Goal: Task Accomplishment & Management: Manage account settings

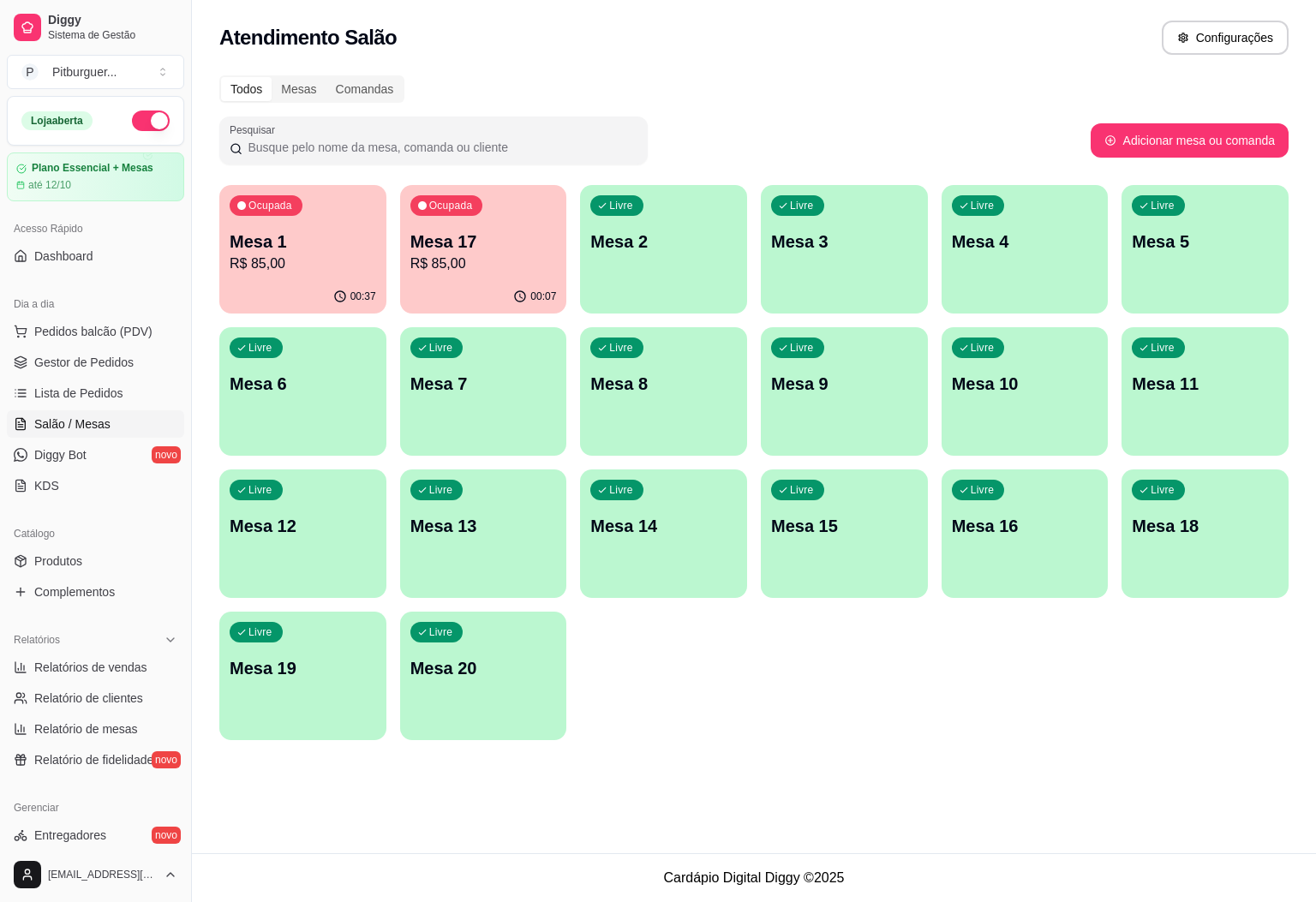
click at [966, 242] on p "Mesa 4" at bounding box center [1025, 242] width 147 height 24
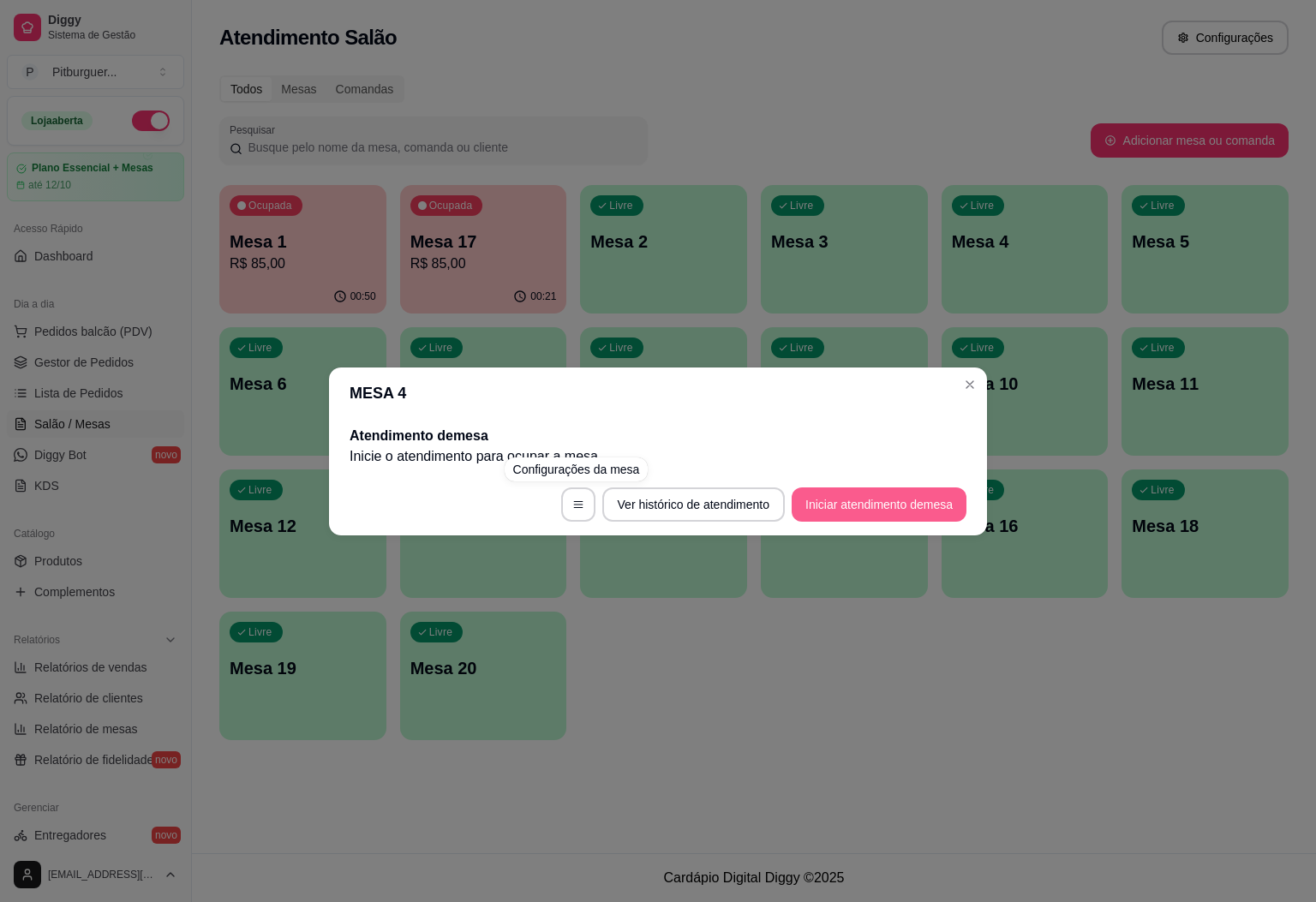
click at [882, 501] on button "Iniciar atendimento de mesa" at bounding box center [879, 505] width 175 height 34
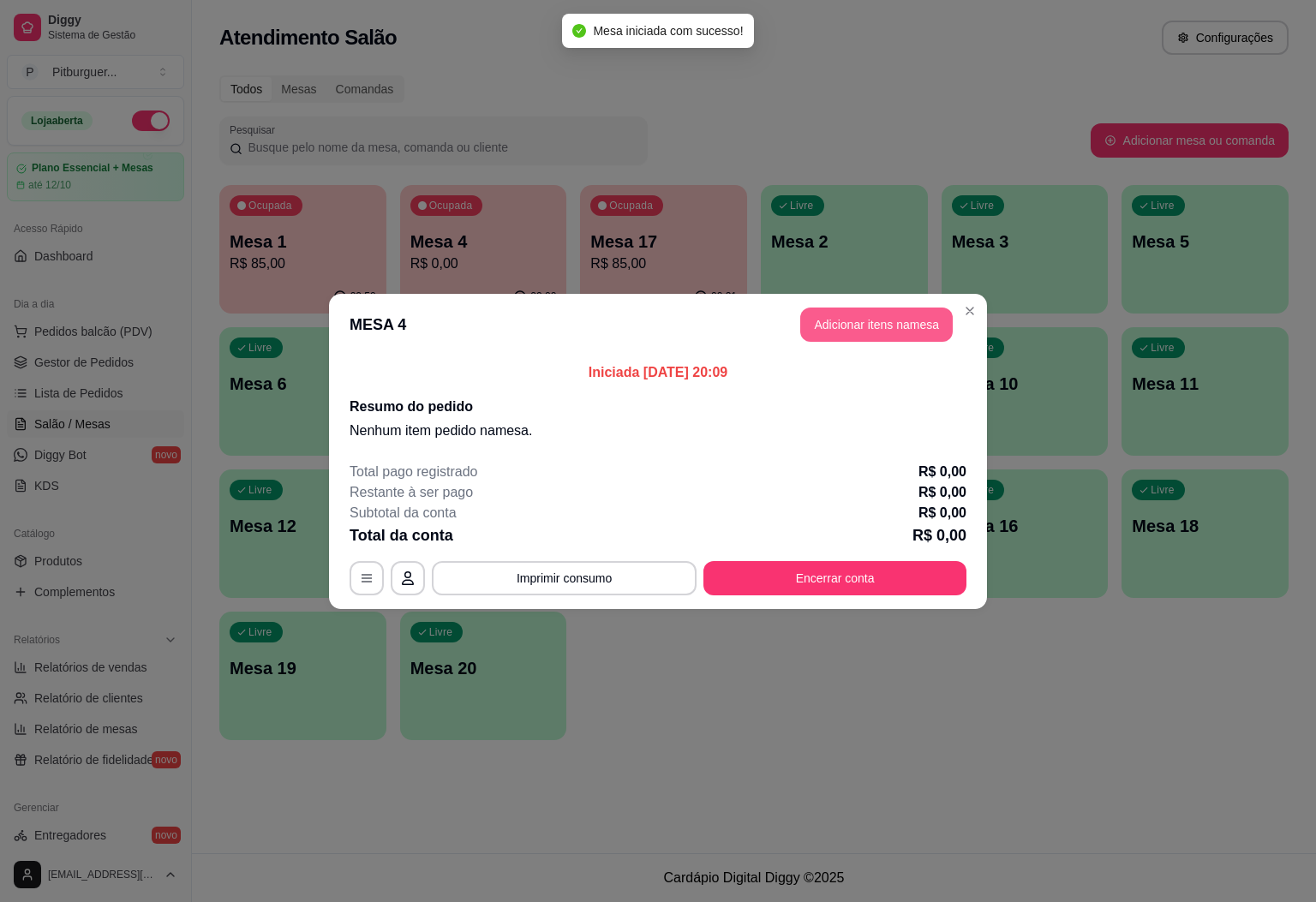
click at [852, 314] on button "Adicionar itens na mesa" at bounding box center [876, 325] width 152 height 34
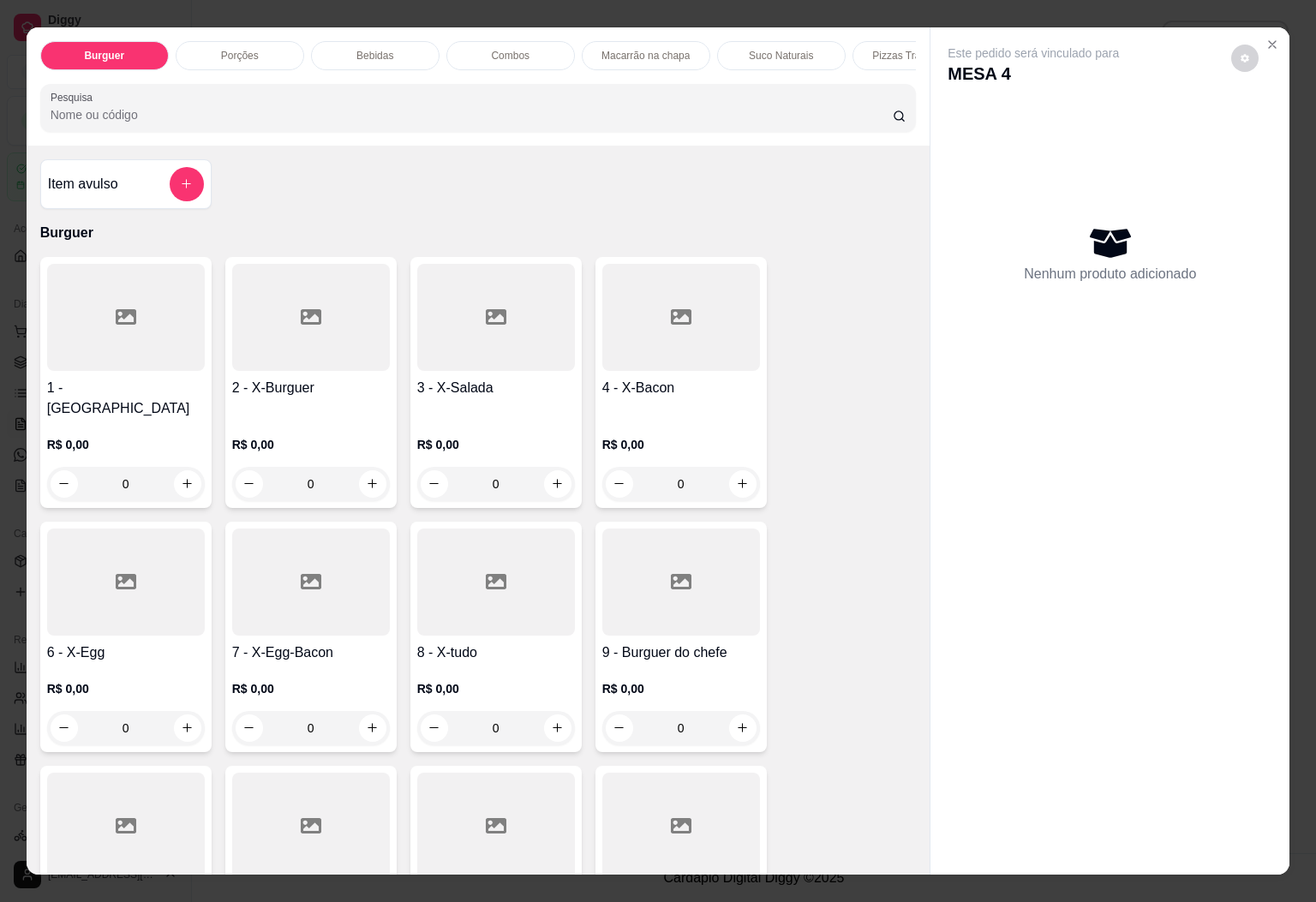
click at [701, 625] on div at bounding box center [681, 582] width 157 height 107
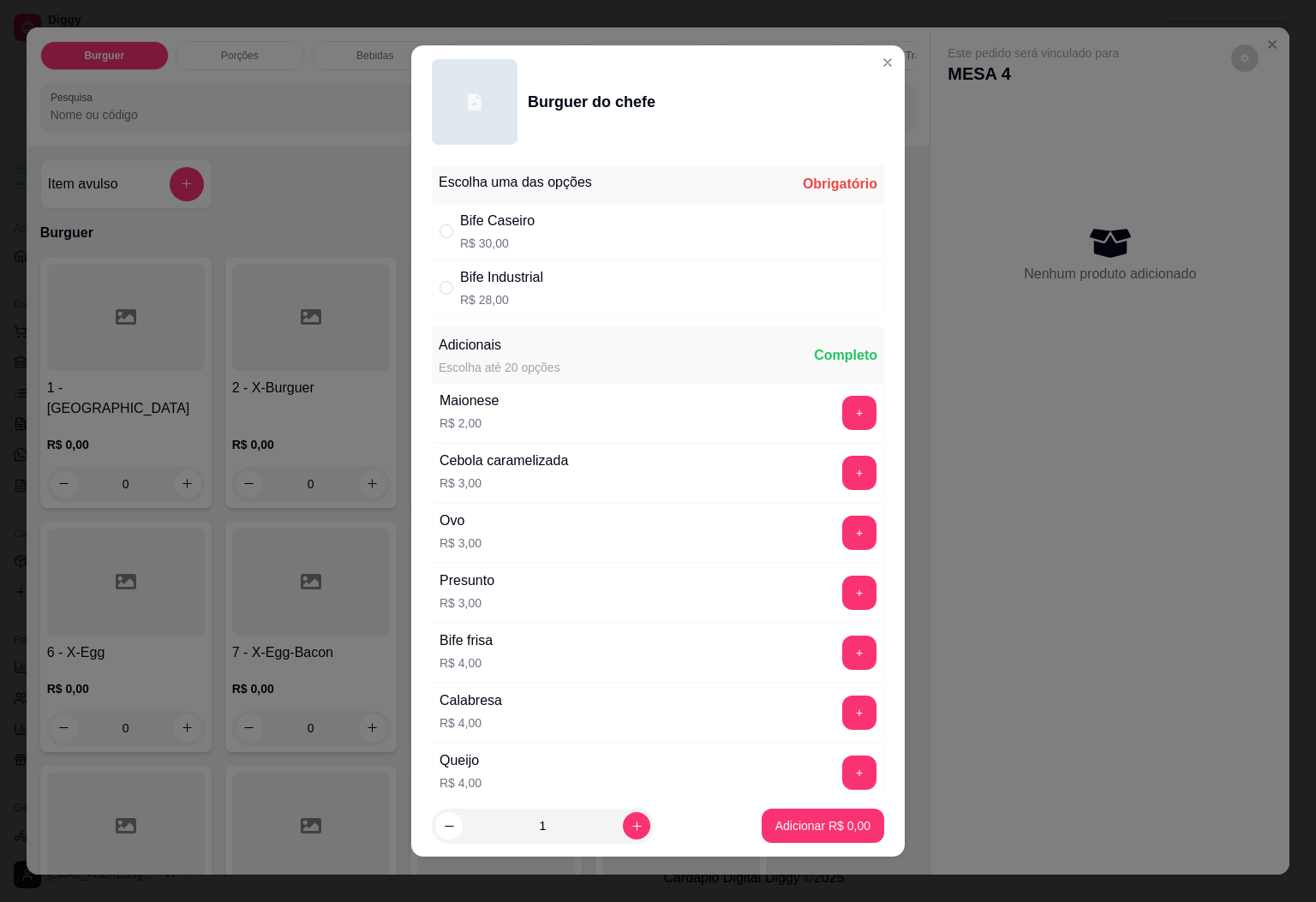
click at [542, 234] on div "Bife Caseiro R$ 30,00" at bounding box center [658, 231] width 453 height 56
radio input "true"
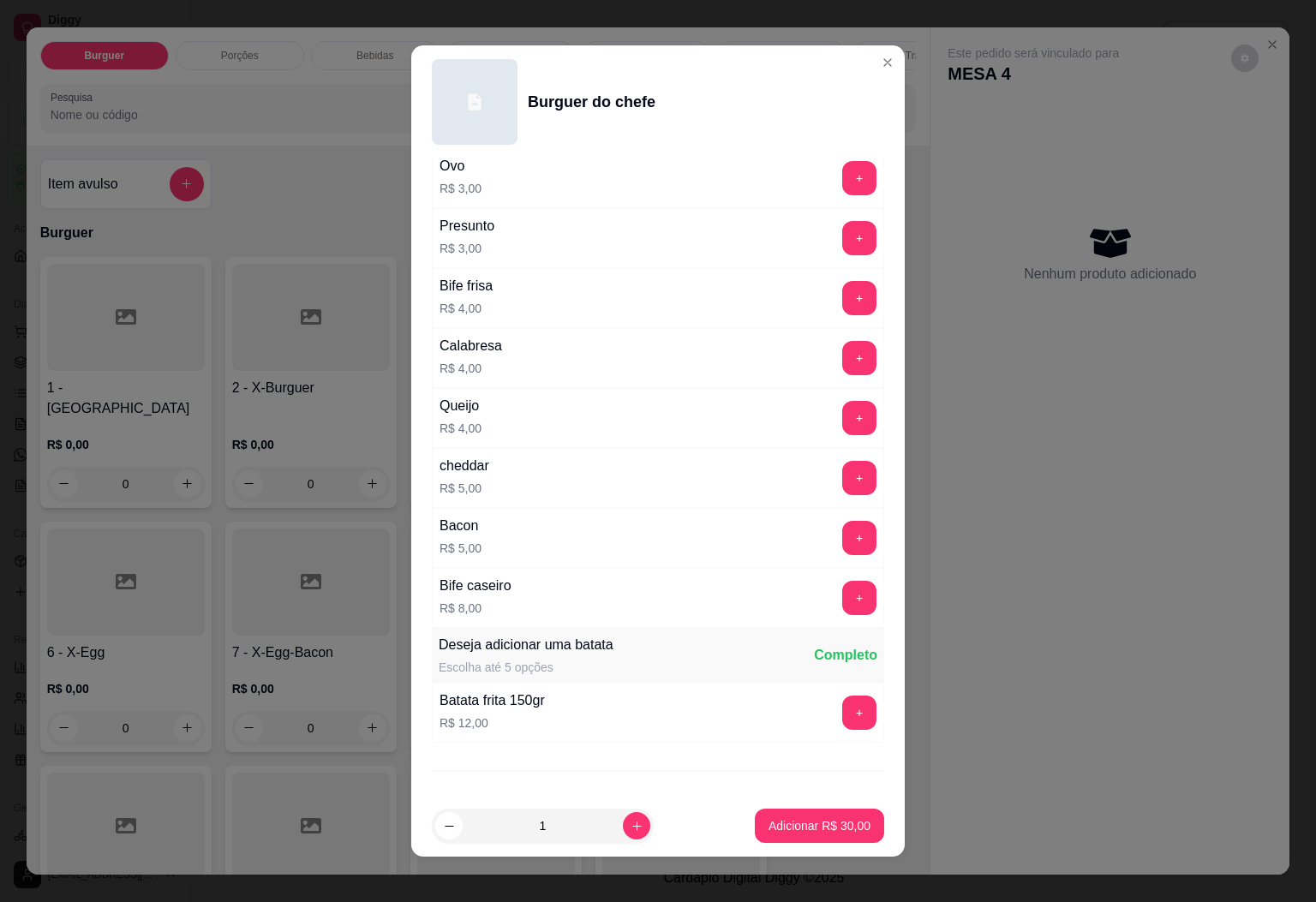
scroll to position [442, 0]
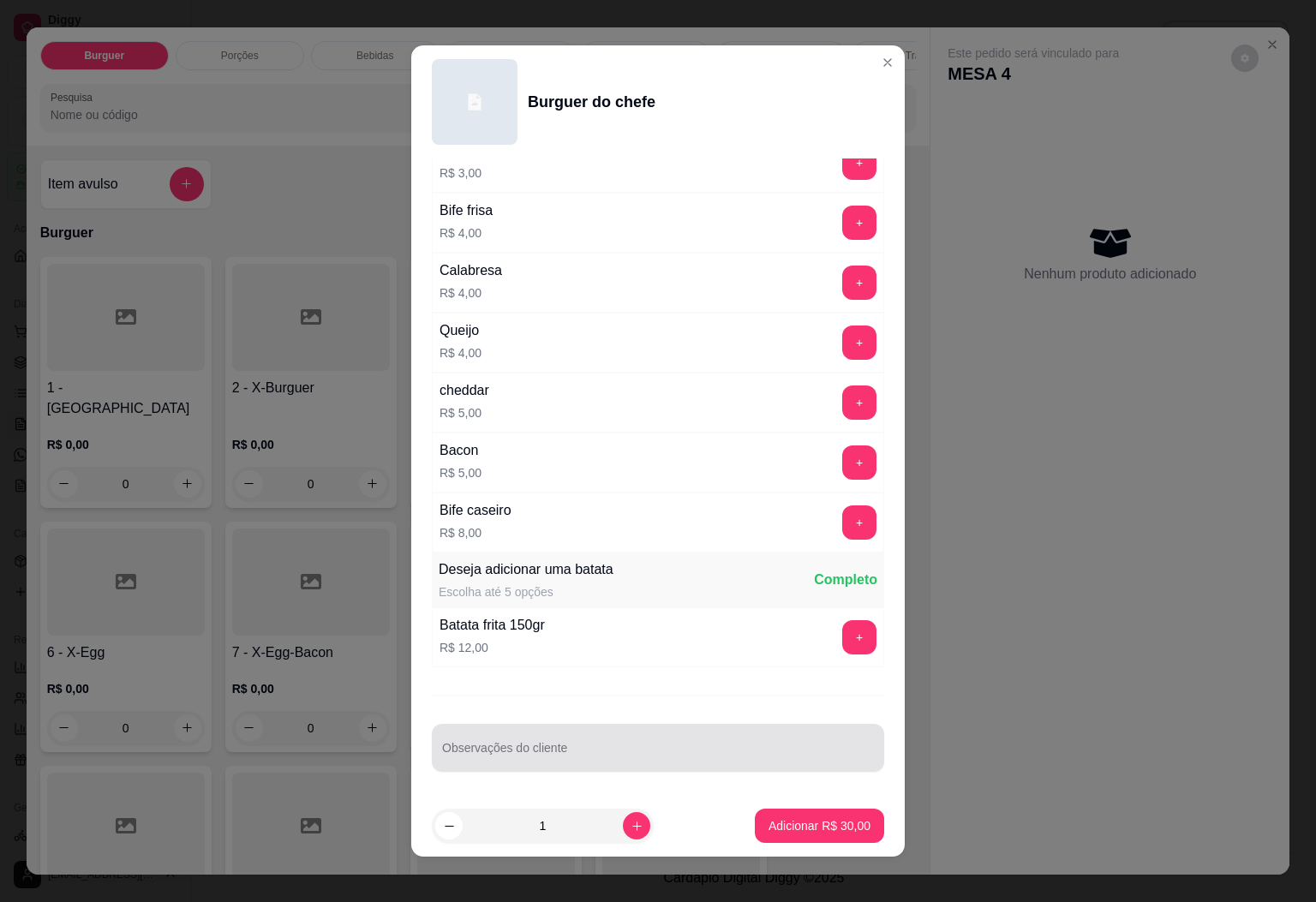
click at [644, 744] on div at bounding box center [657, 747] width 432 height 34
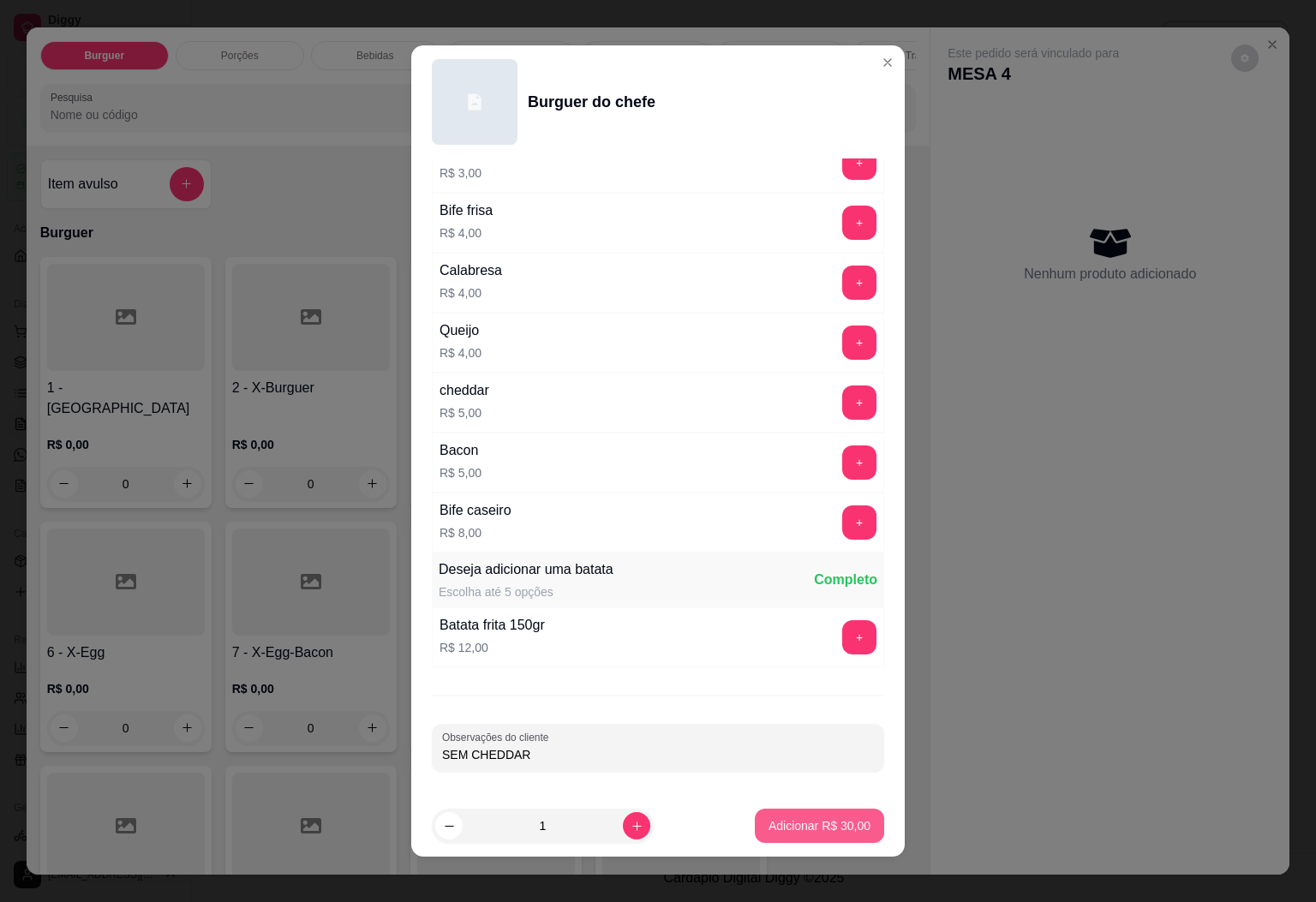
type input "SEM CHEDDAR"
click at [768, 823] on p "Adicionar R$ 30,00" at bounding box center [819, 825] width 102 height 17
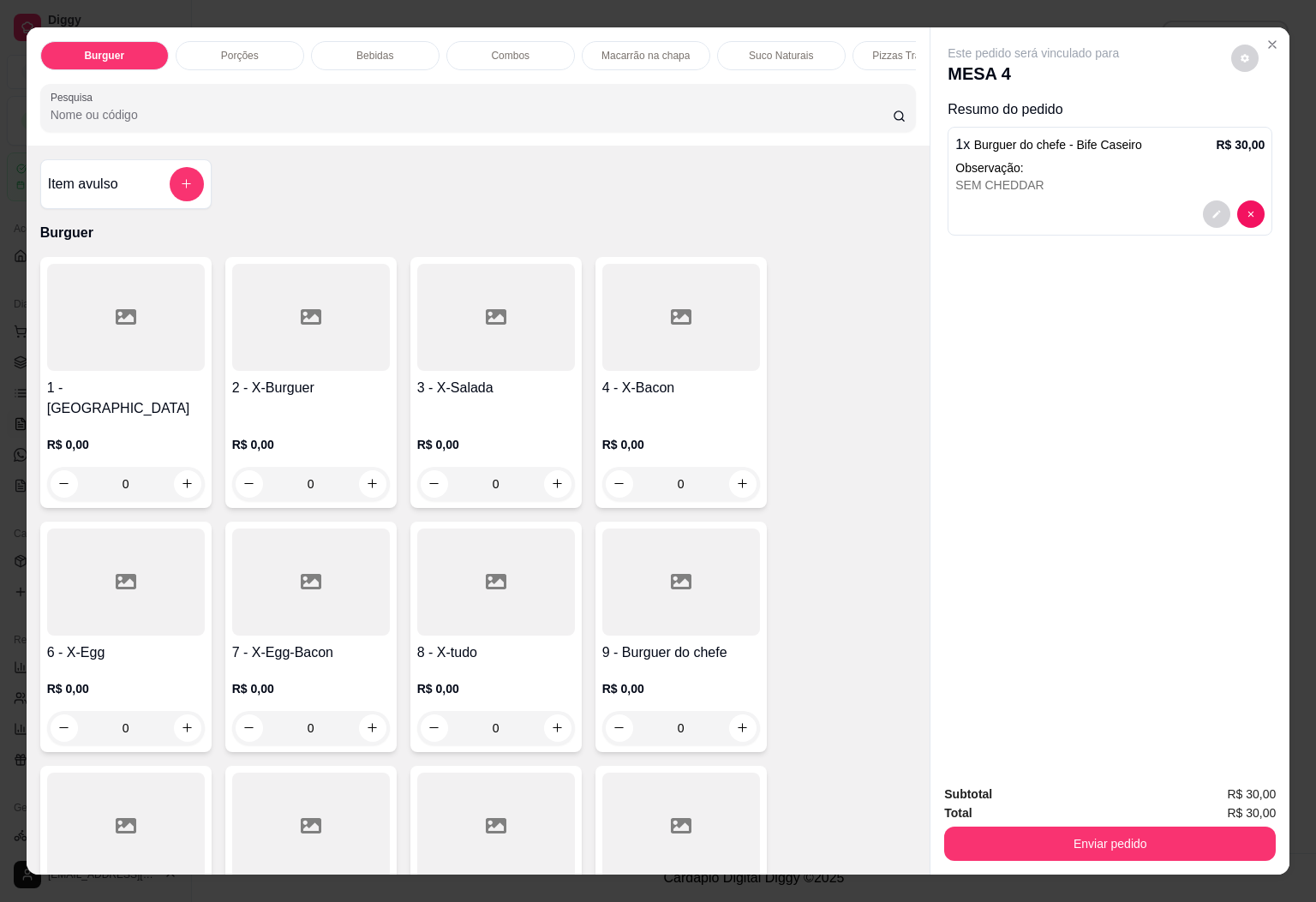
click at [746, 469] on div "0" at bounding box center [681, 484] width 157 height 34
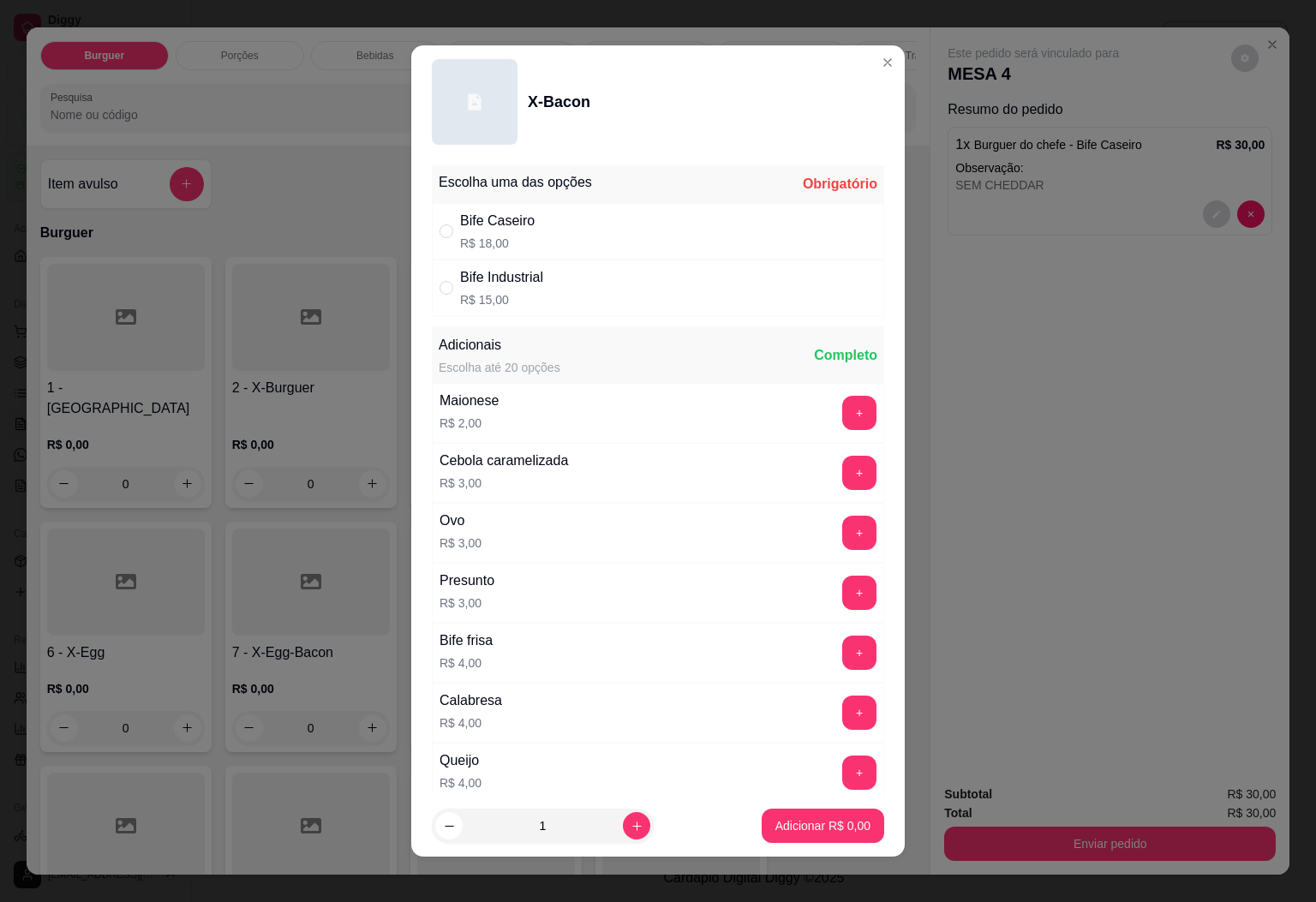
click at [497, 249] on p "R$ 18,00" at bounding box center [497, 242] width 74 height 17
radio input "true"
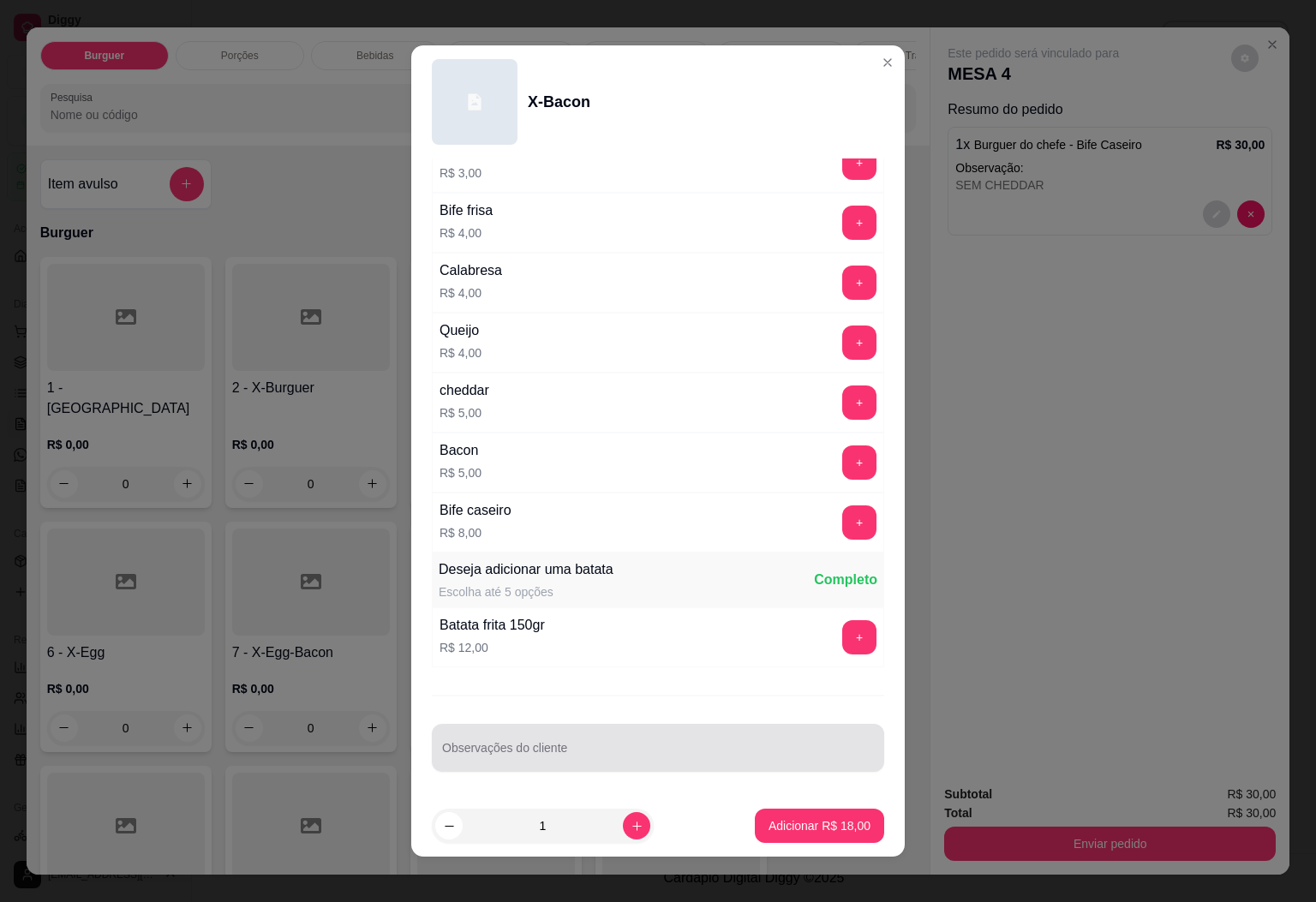
click at [586, 756] on input "Observações do cliente" at bounding box center [657, 754] width 432 height 17
type input "SEM SALADA"
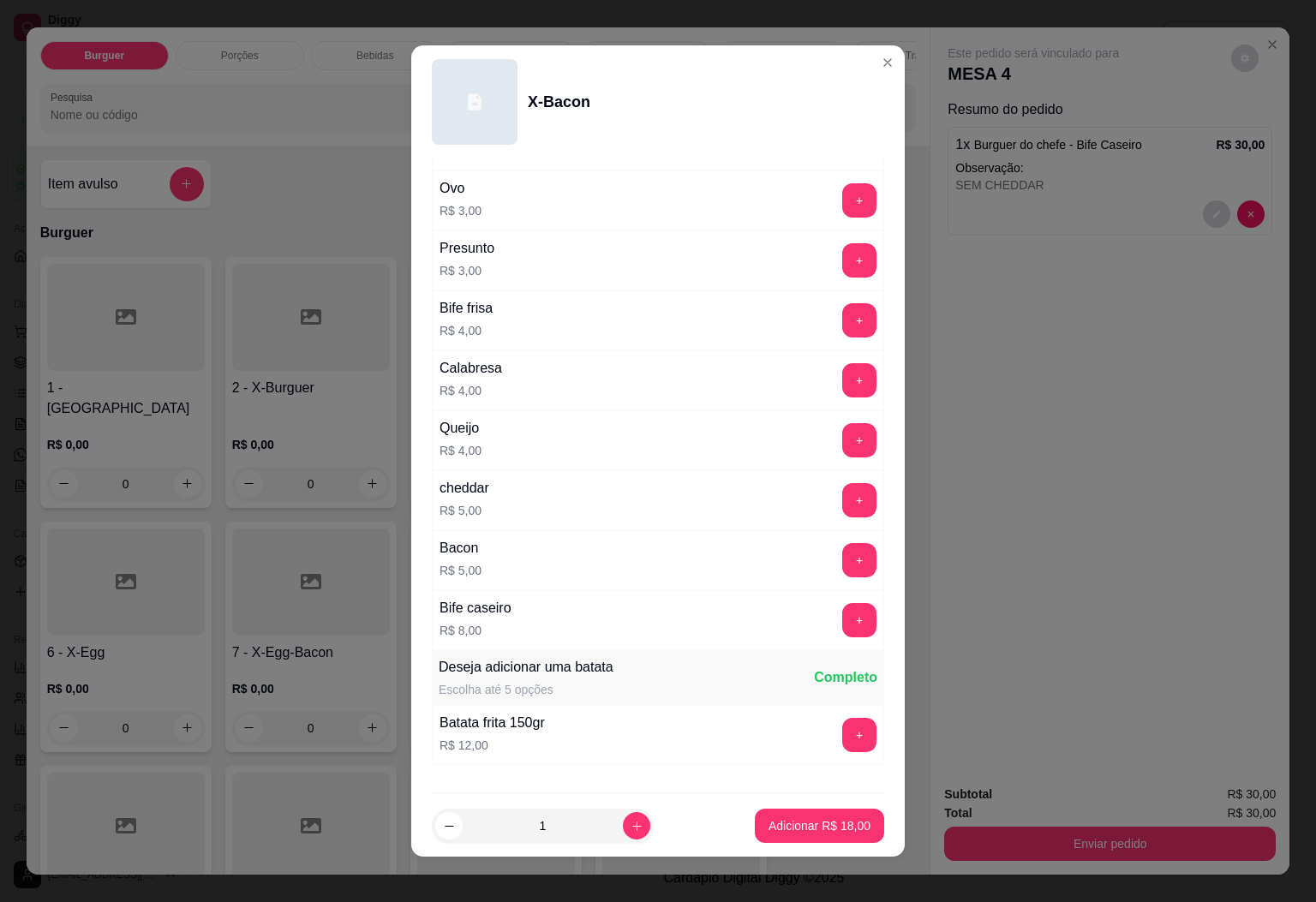
scroll to position [342, 0]
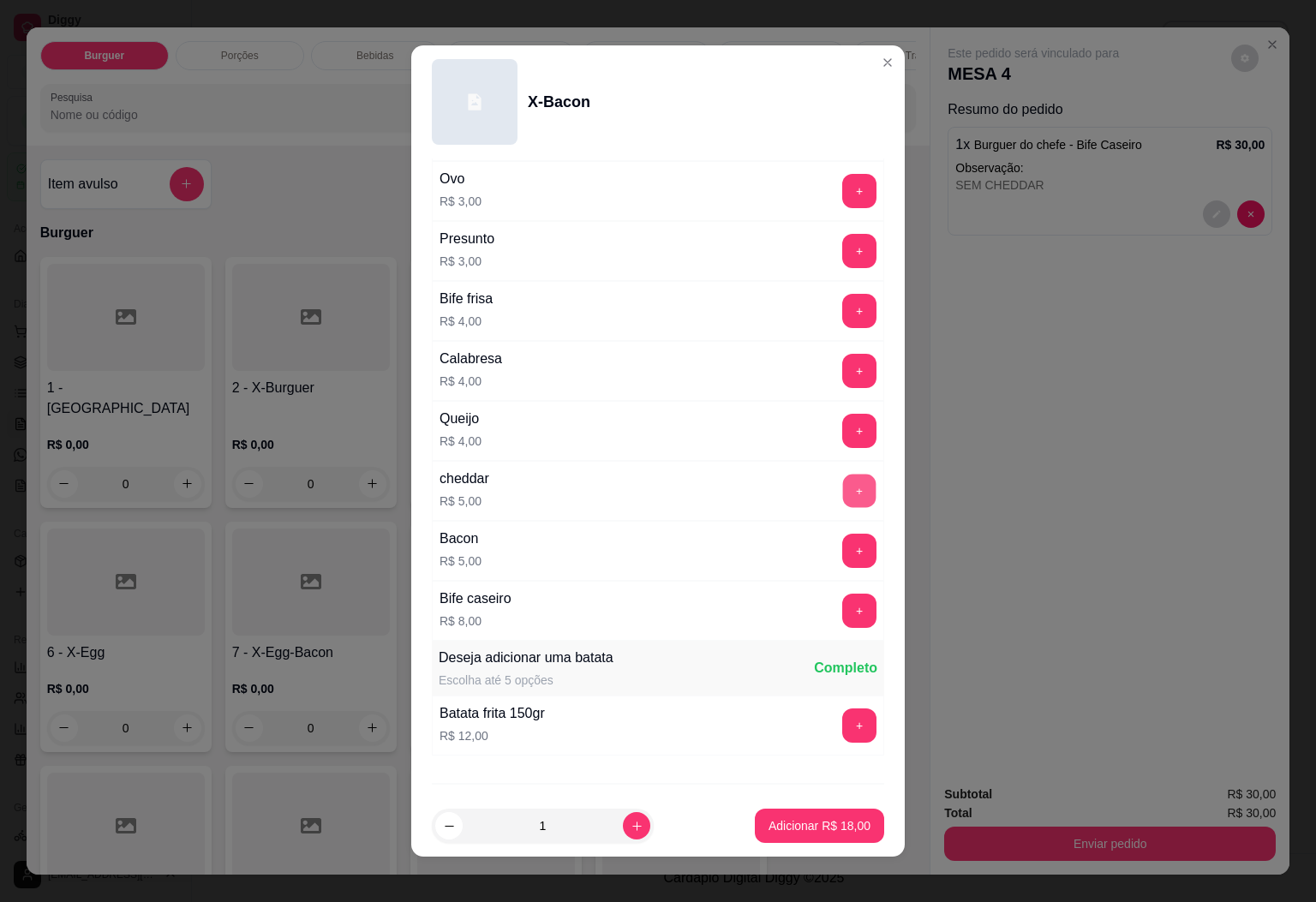
click at [843, 489] on button "+" at bounding box center [859, 489] width 33 height 33
click at [807, 824] on p "Adicionar R$ 23,00" at bounding box center [819, 825] width 102 height 17
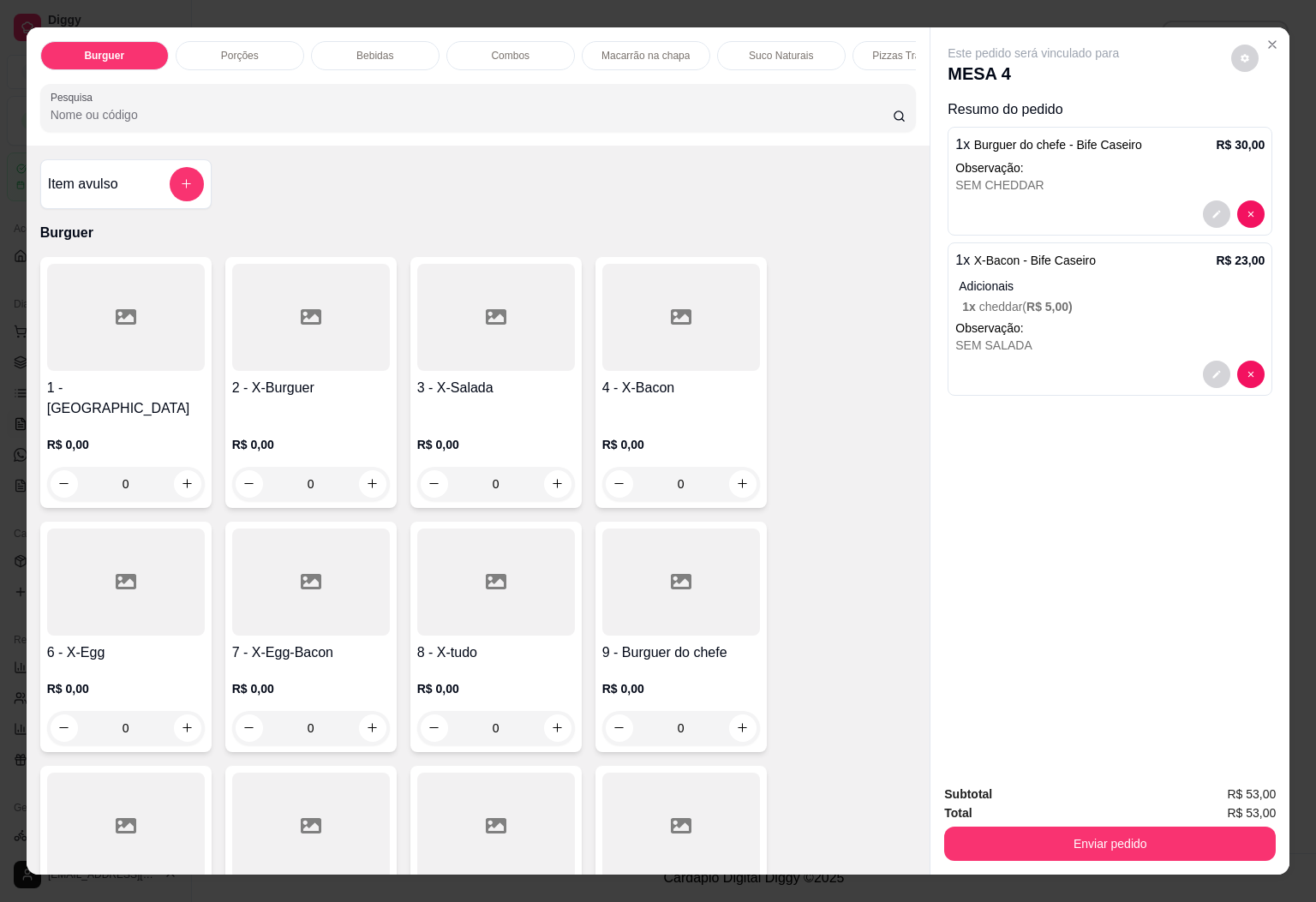
click at [732, 467] on div "0" at bounding box center [681, 484] width 157 height 34
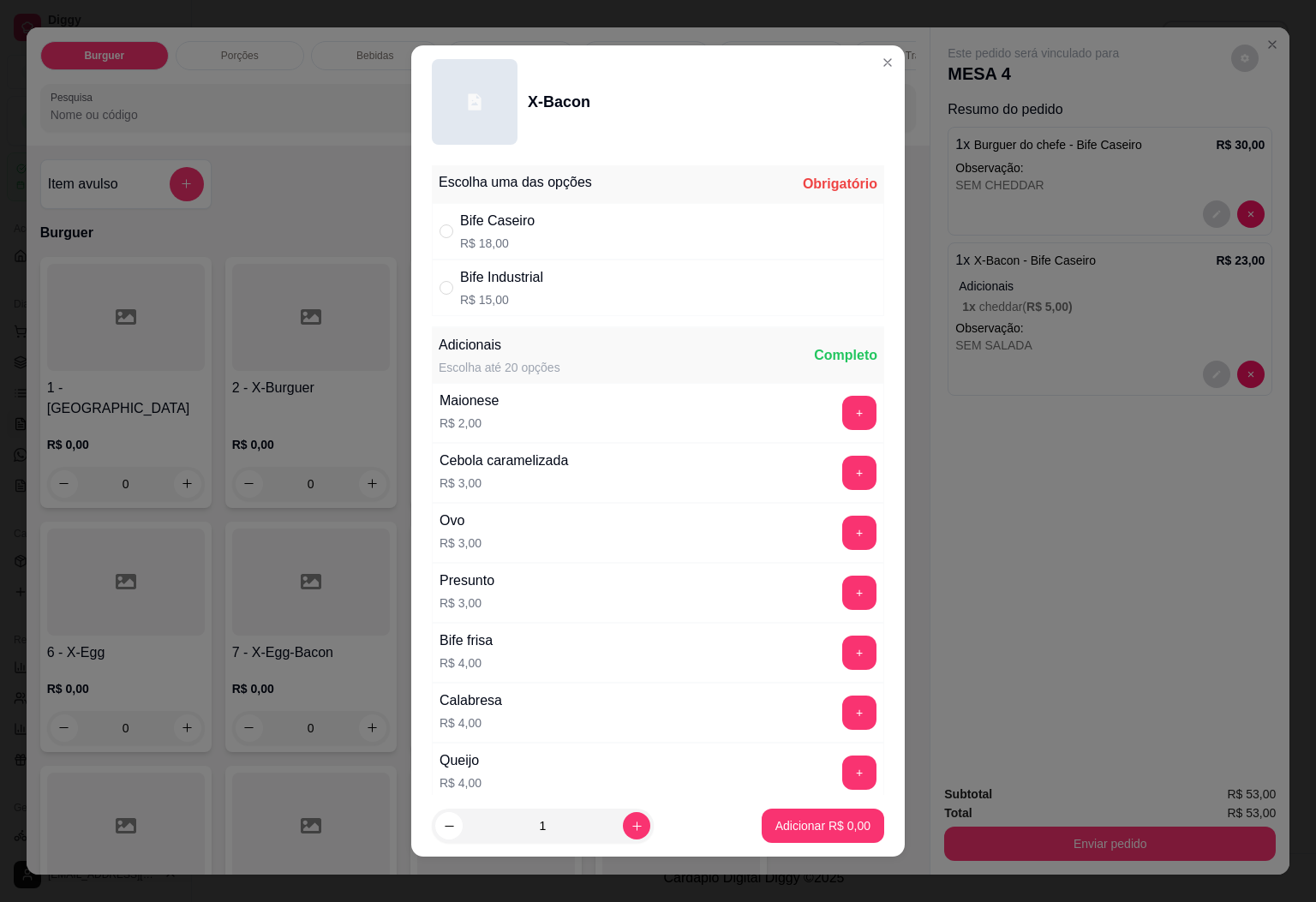
click at [538, 205] on div "Bife Caseiro R$ 18,00" at bounding box center [658, 231] width 453 height 56
radio input "true"
click at [797, 823] on p "Adicionar R$ 18,00" at bounding box center [819, 825] width 102 height 17
type input "1"
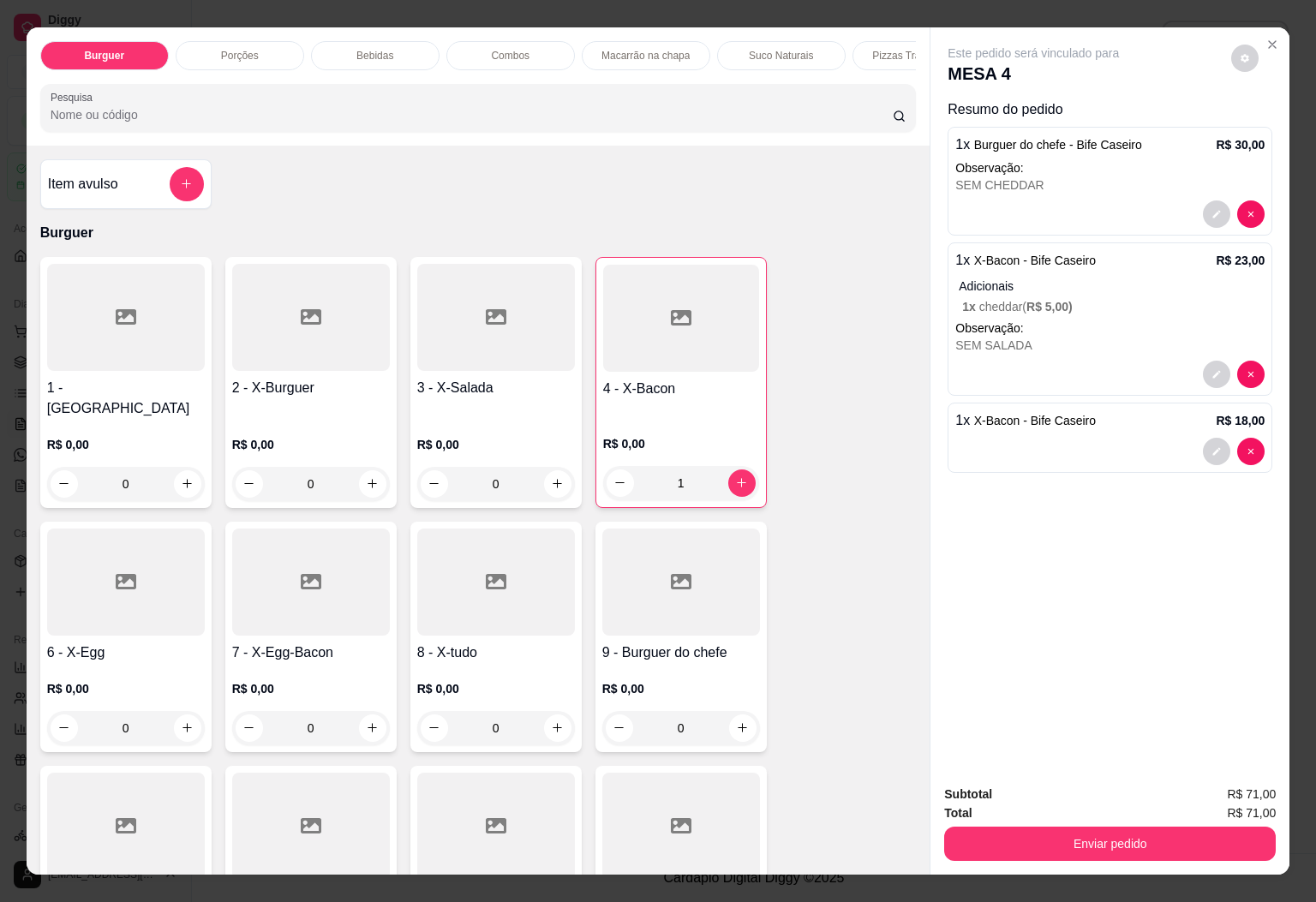
click at [380, 49] on p "Bebidas" at bounding box center [375, 55] width 37 height 14
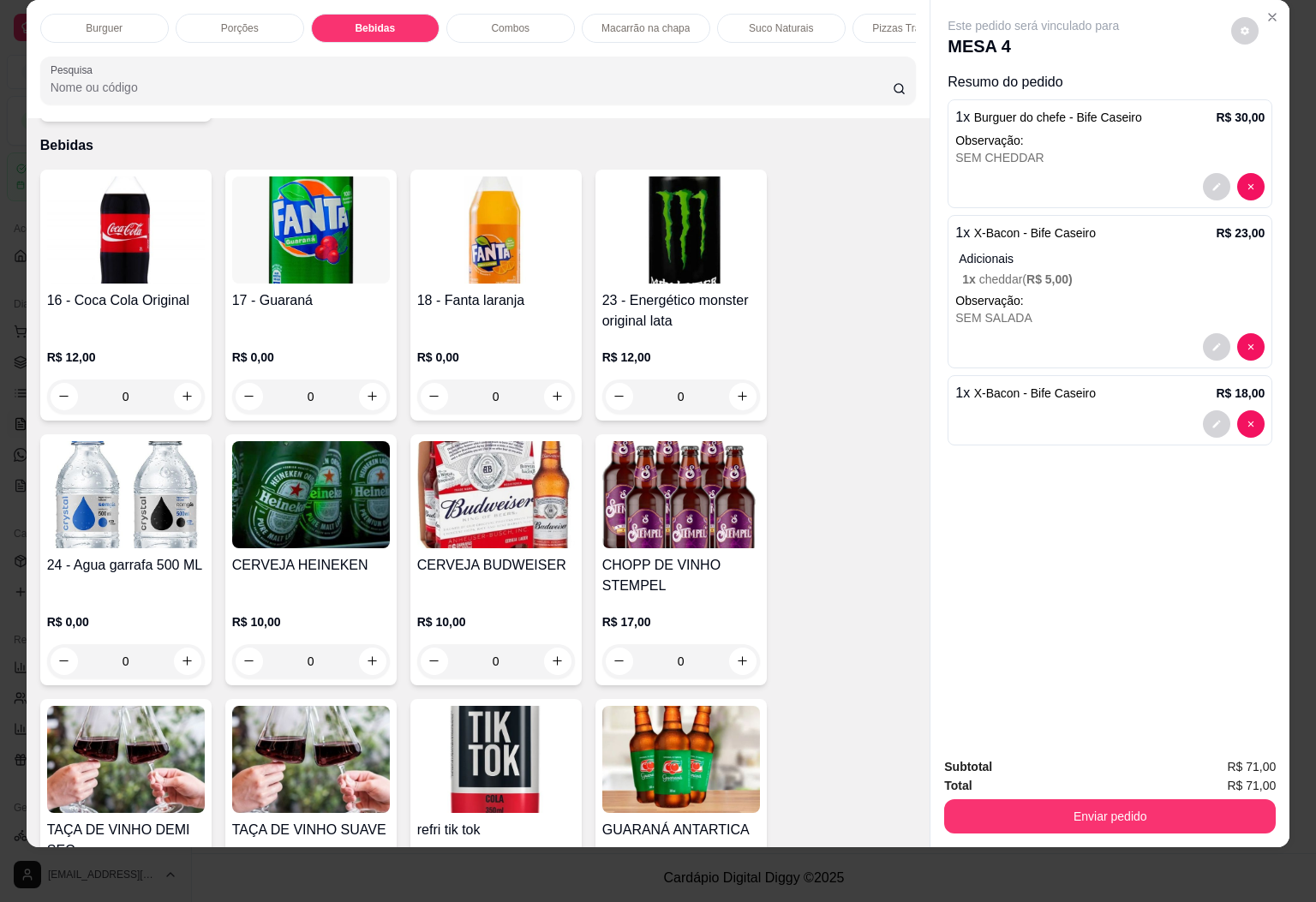
click at [173, 379] on div "0" at bounding box center [126, 396] width 157 height 34
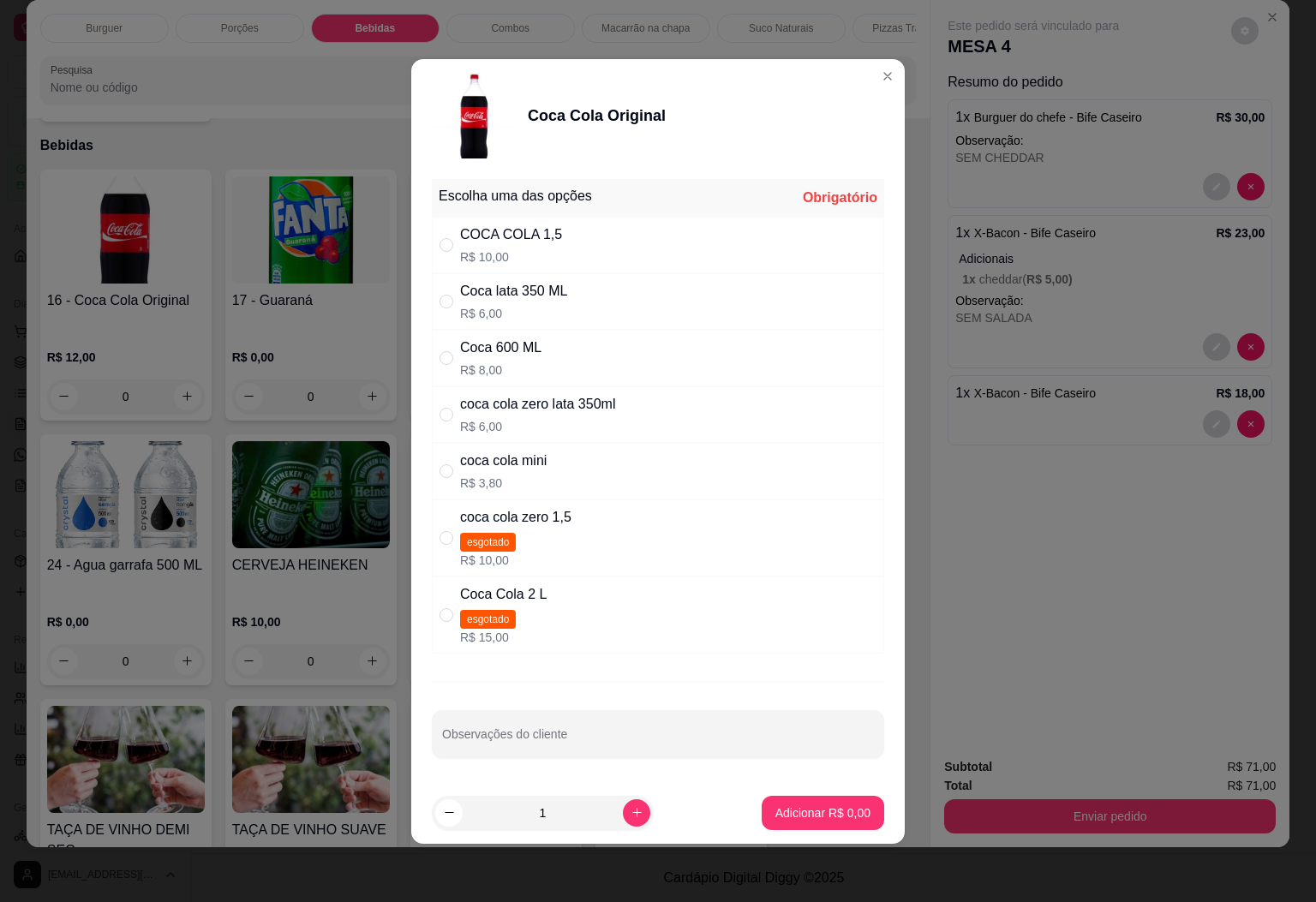
click at [504, 242] on div "COCA COLA 1,5 R$ 10,00" at bounding box center [510, 244] width 102 height 41
radio input "true"
click at [774, 805] on button "Adicionar R$ 10,00" at bounding box center [819, 812] width 129 height 34
type input "1"
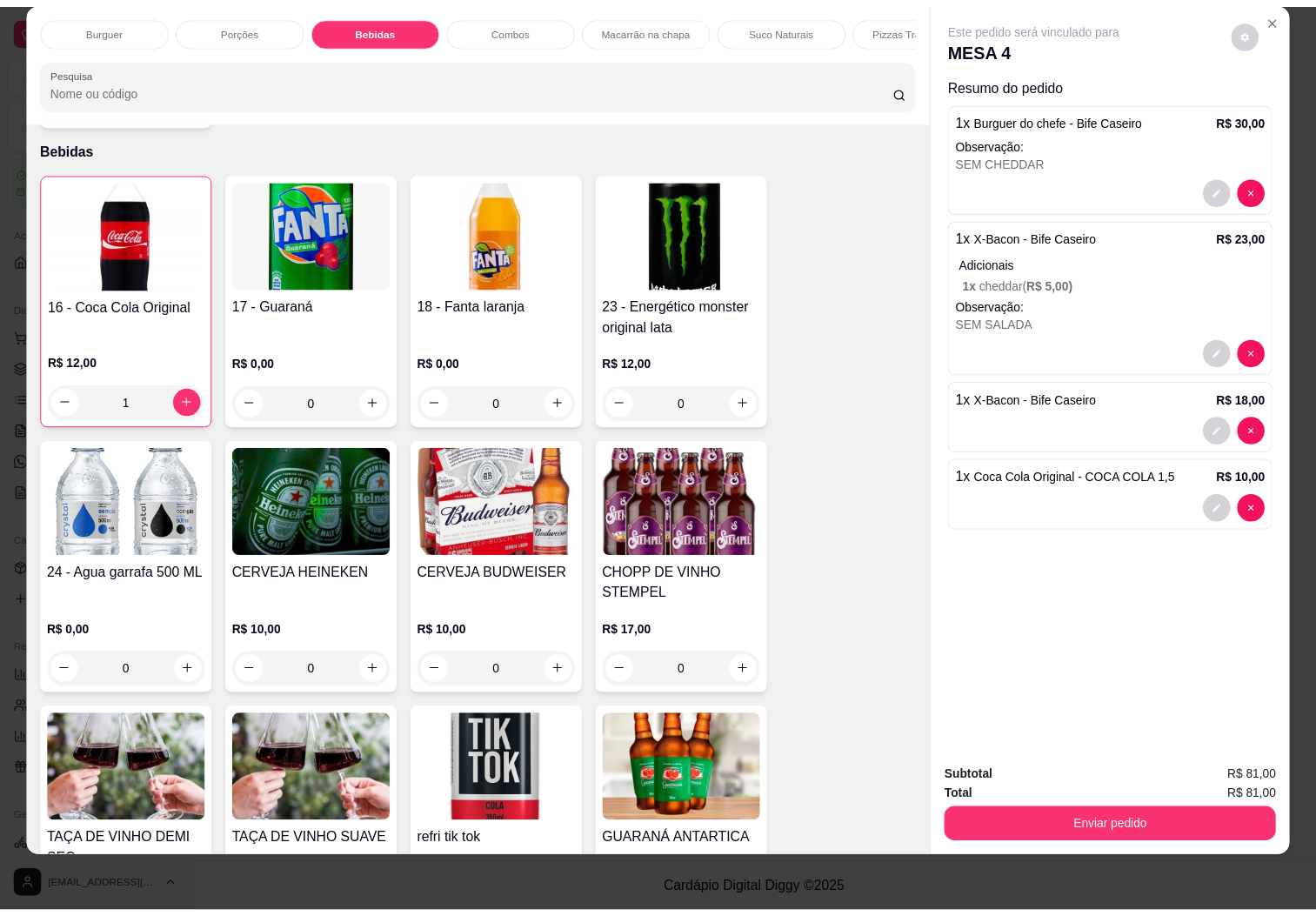
scroll to position [0, 0]
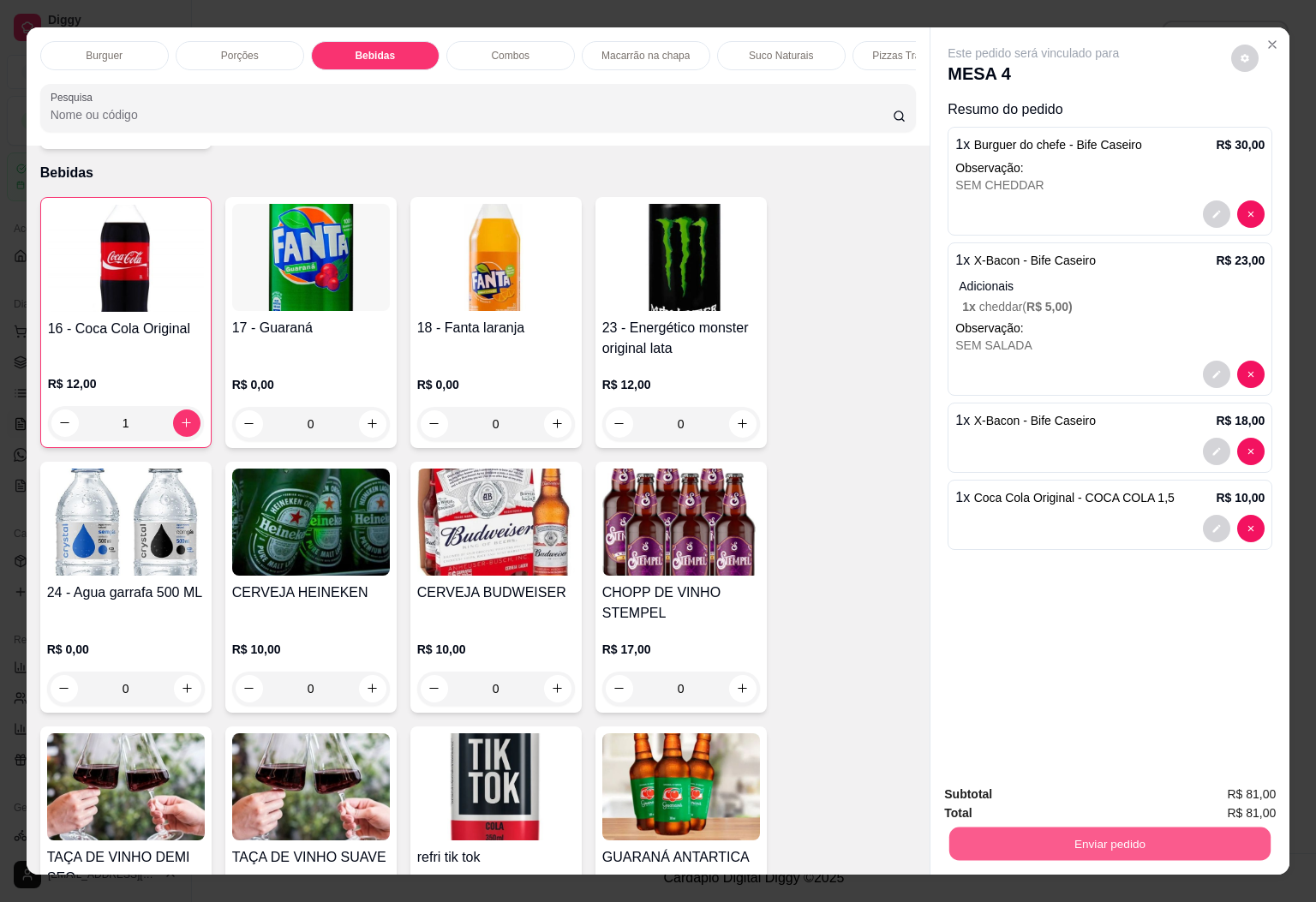
click at [966, 827] on button "Enviar pedido" at bounding box center [1110, 843] width 321 height 33
click at [966, 794] on button "Sim, quero registrar" at bounding box center [1212, 793] width 128 height 33
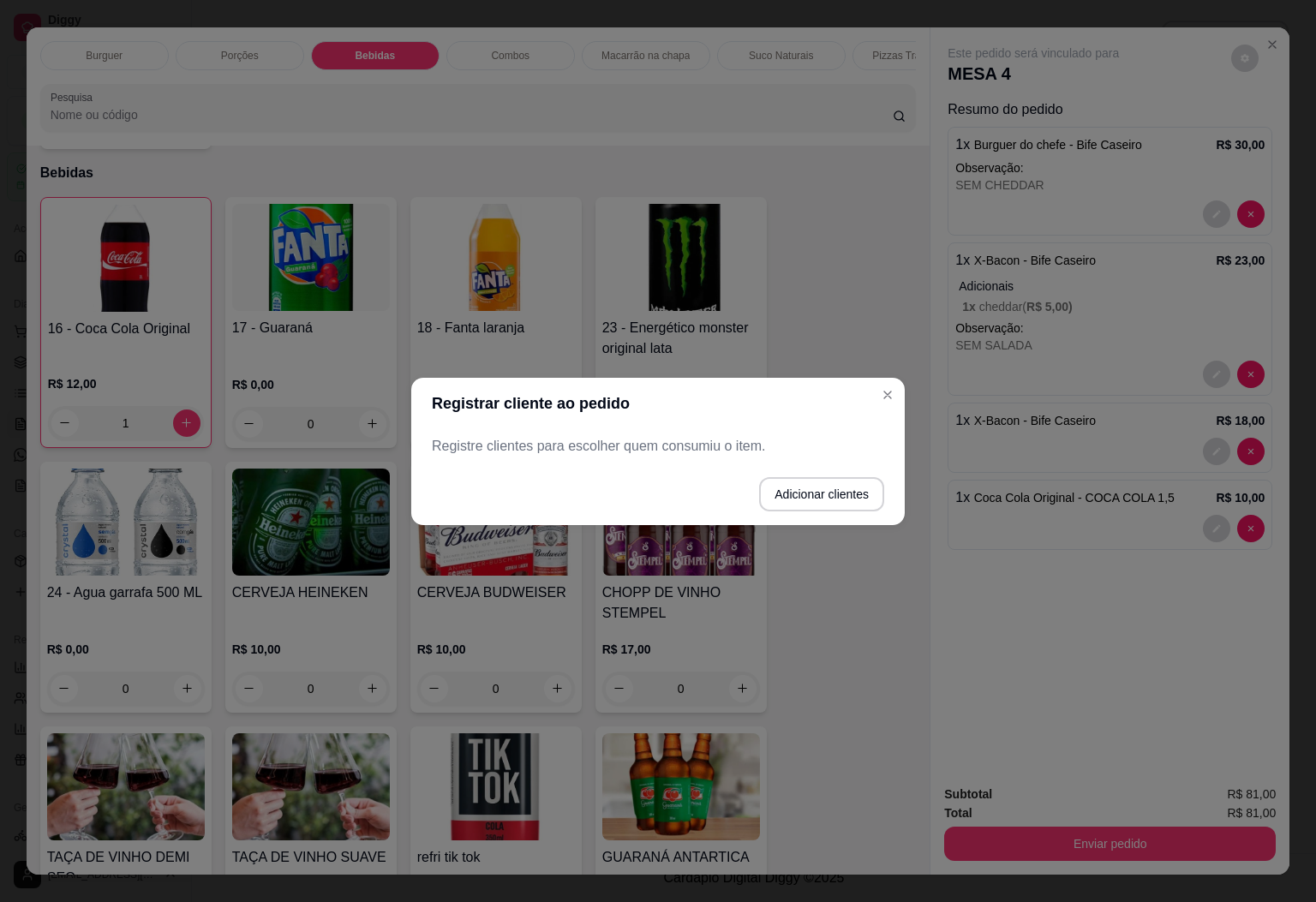
click at [653, 438] on p "Registre clientes para escolher quem consumiu o item." at bounding box center [658, 446] width 453 height 21
click at [818, 486] on button "Adicionar clientes" at bounding box center [820, 493] width 120 height 33
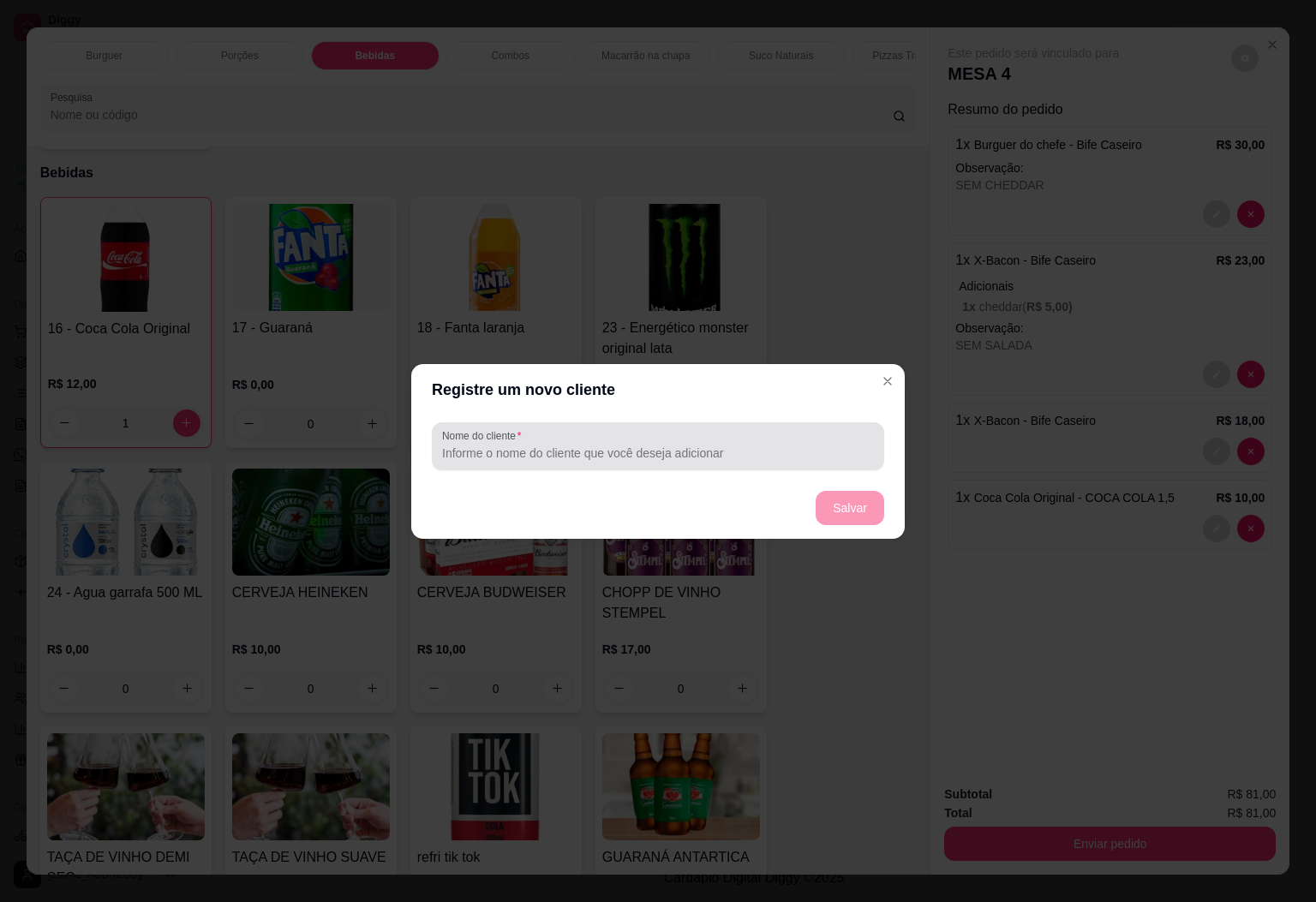
click at [648, 463] on div "Nome do cliente" at bounding box center [658, 446] width 453 height 48
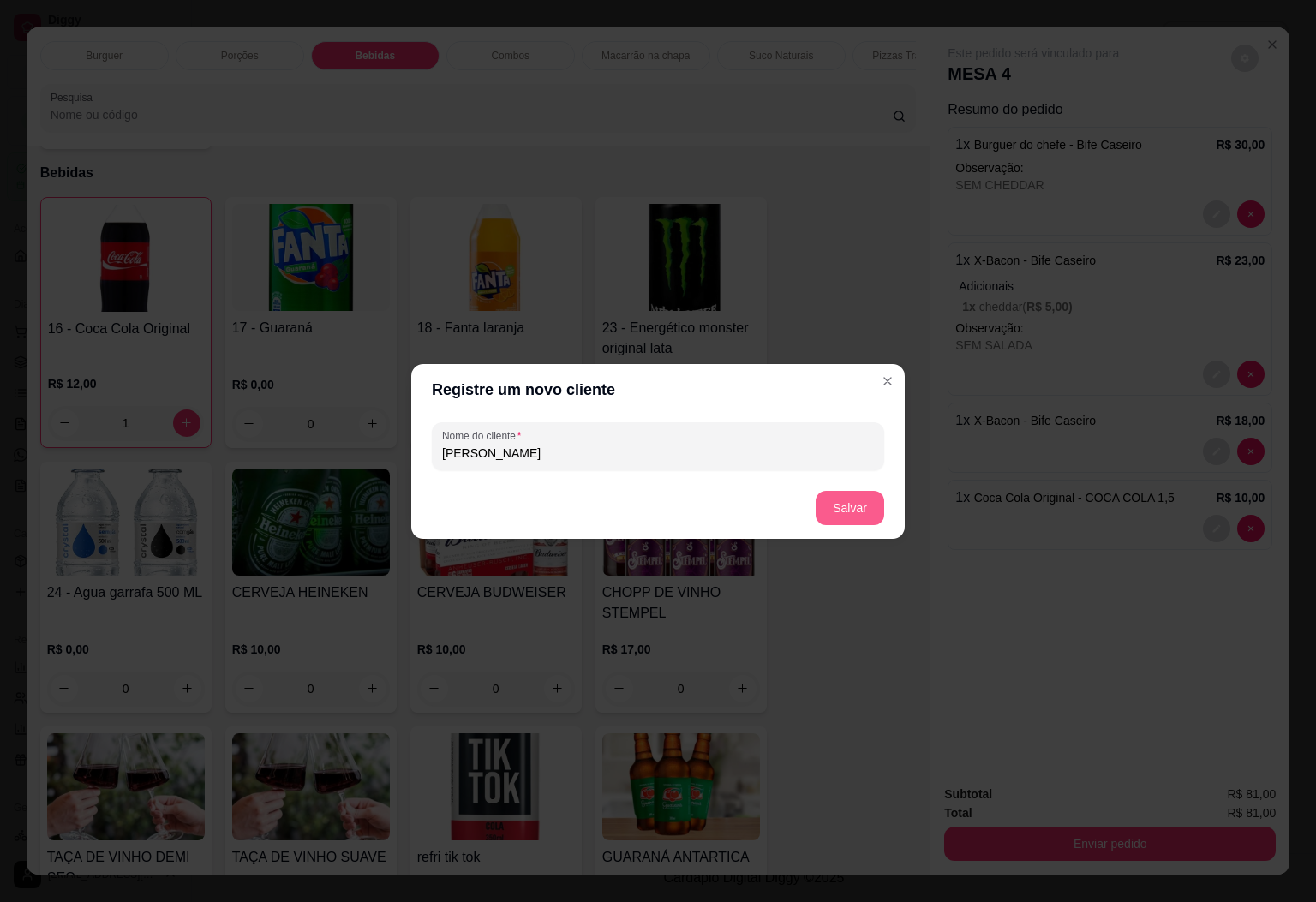
type input "[PERSON_NAME]"
click at [835, 497] on button "Salvar" at bounding box center [850, 507] width 67 height 33
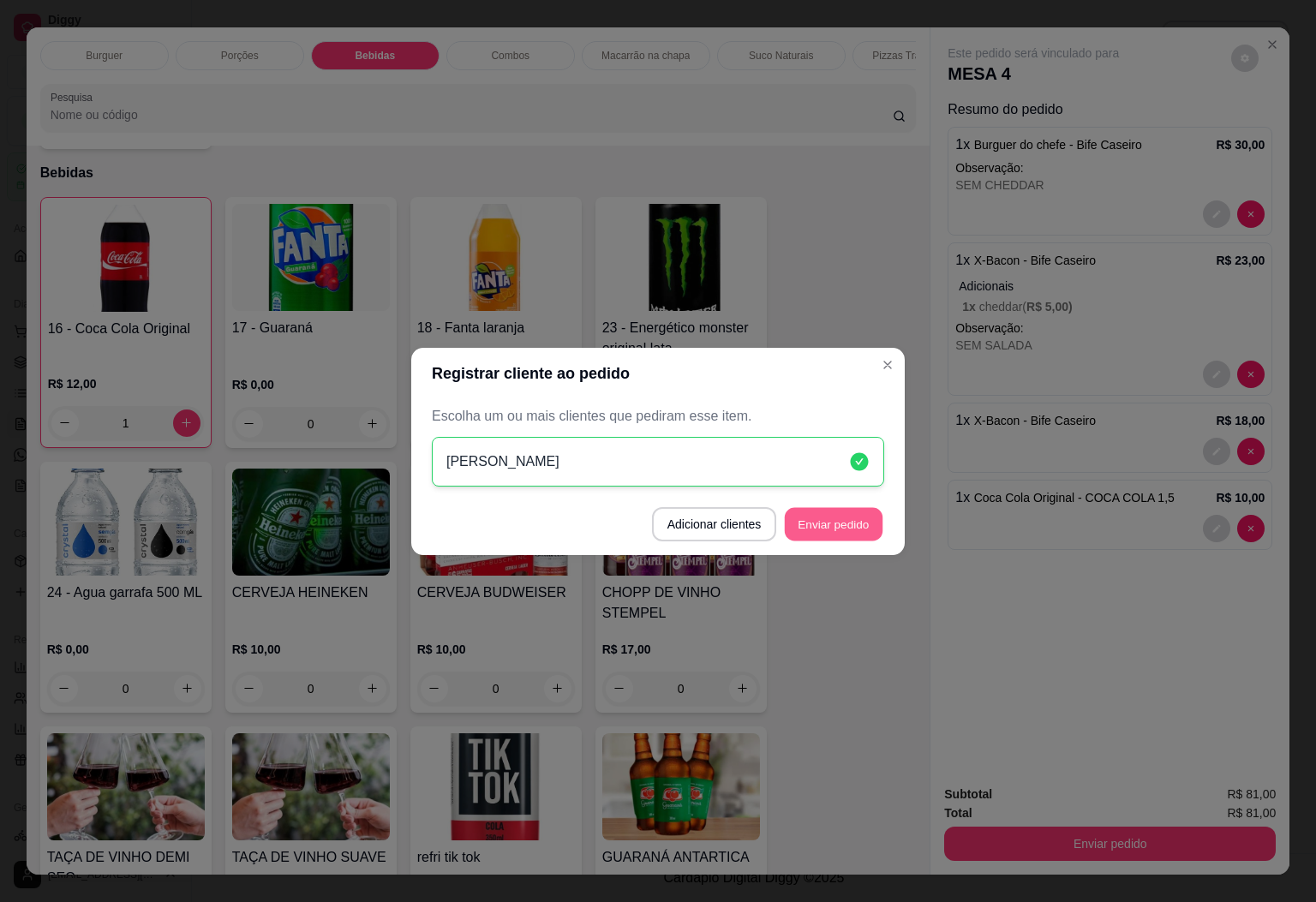
click at [843, 527] on button "Enviar pedido" at bounding box center [834, 523] width 98 height 33
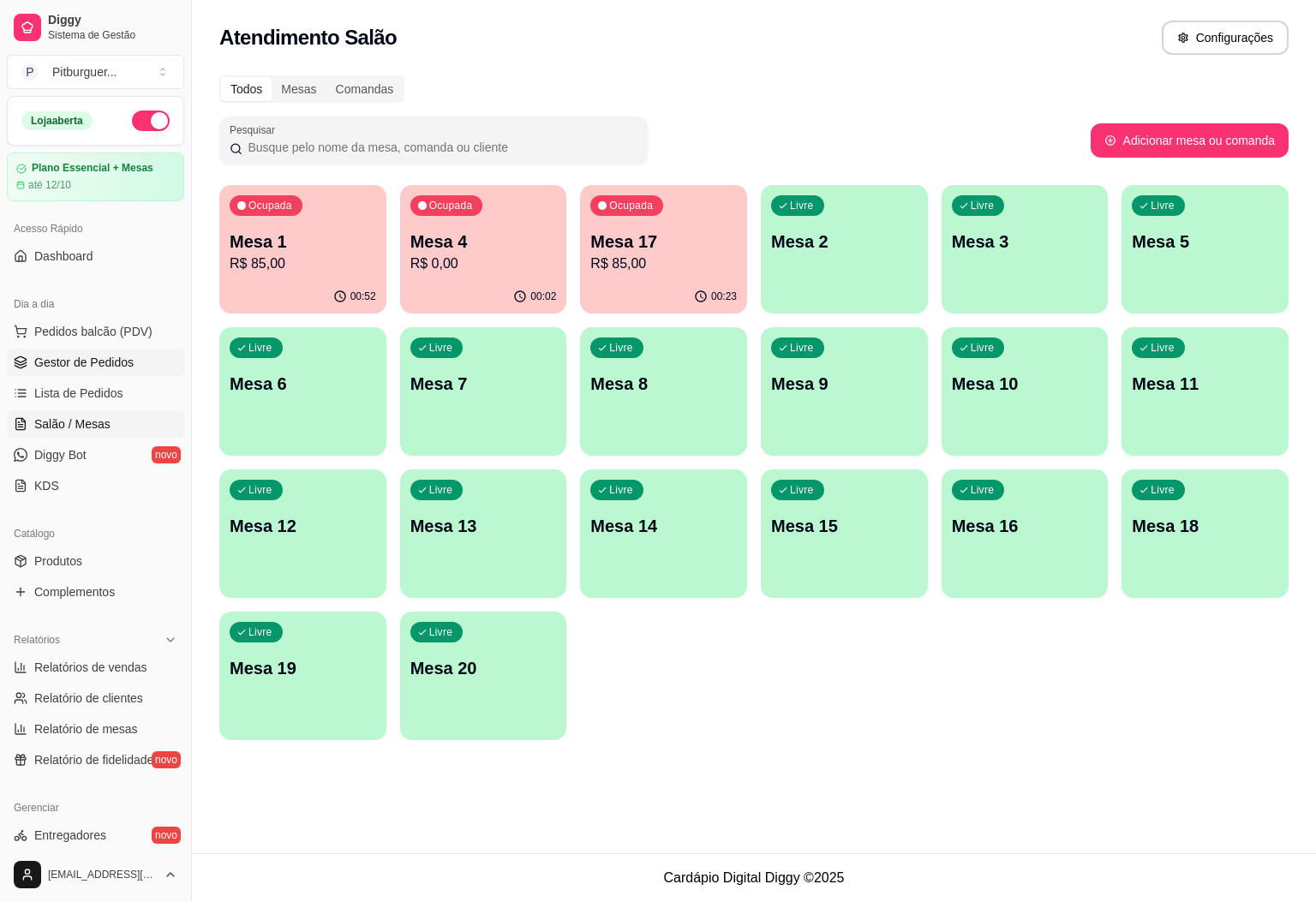
click at [62, 376] on link "Gestor de Pedidos" at bounding box center [96, 362] width 177 height 27
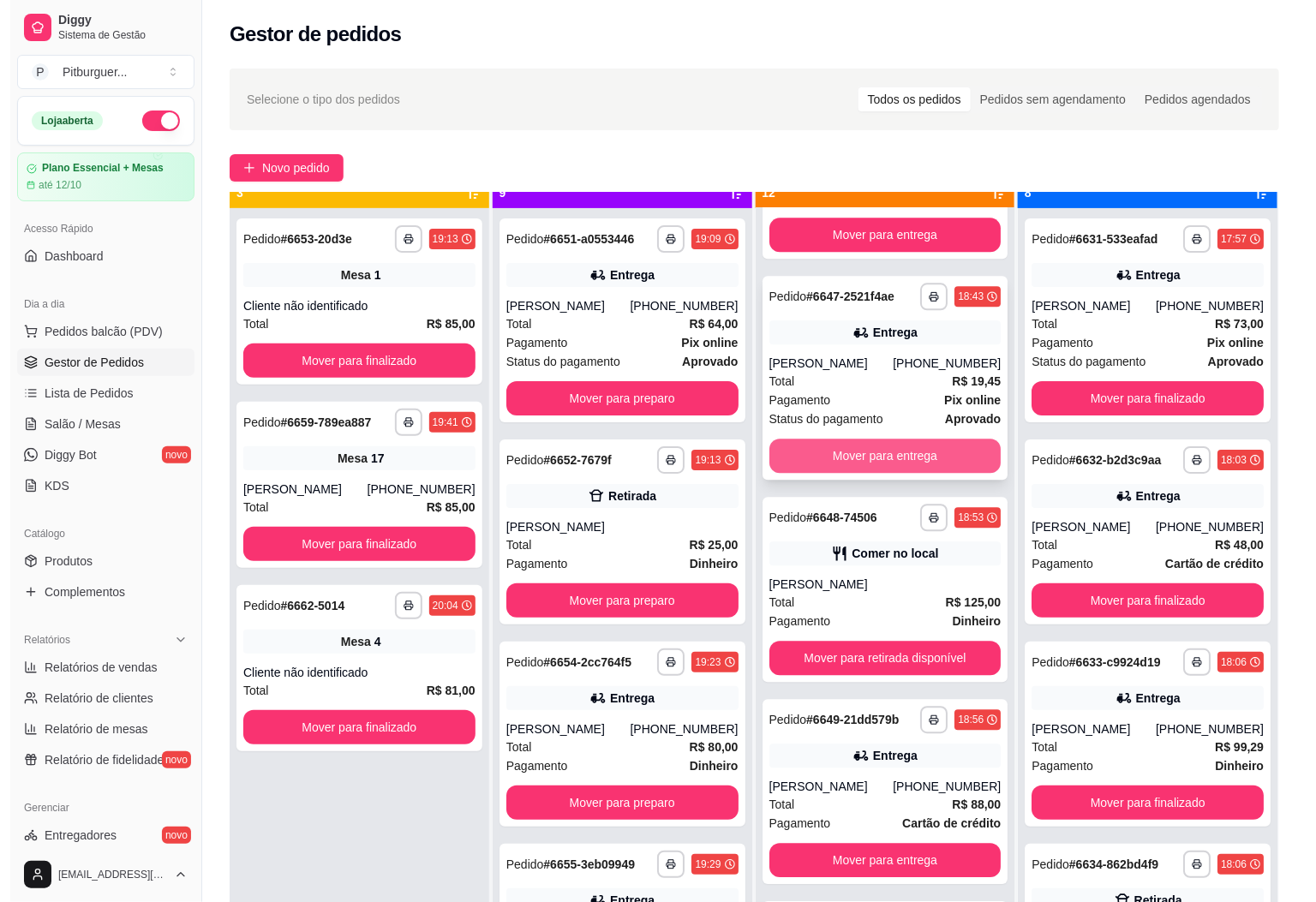
scroll to position [47, 0]
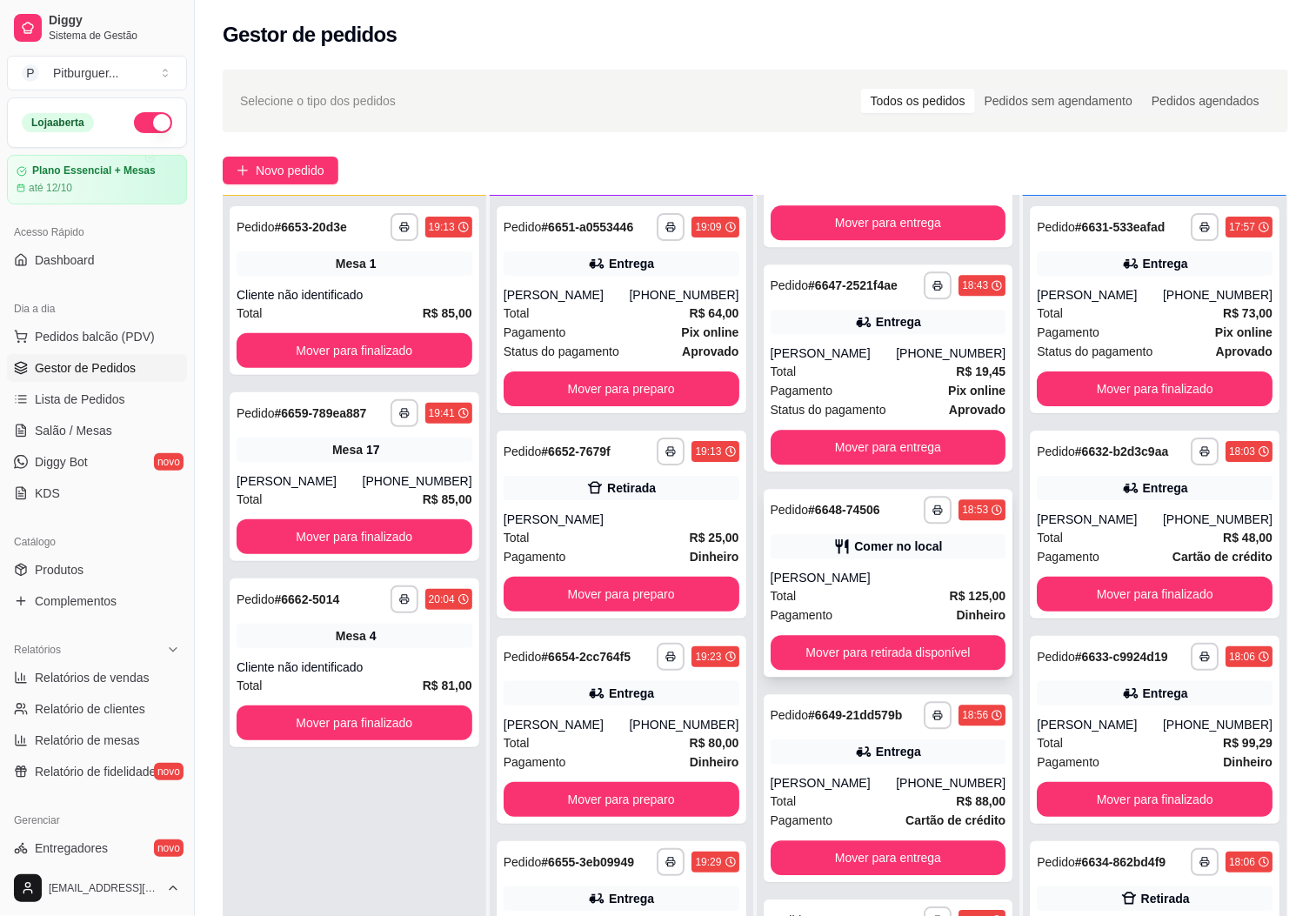
click at [834, 572] on div "[PERSON_NAME]" at bounding box center [889, 577] width 235 height 17
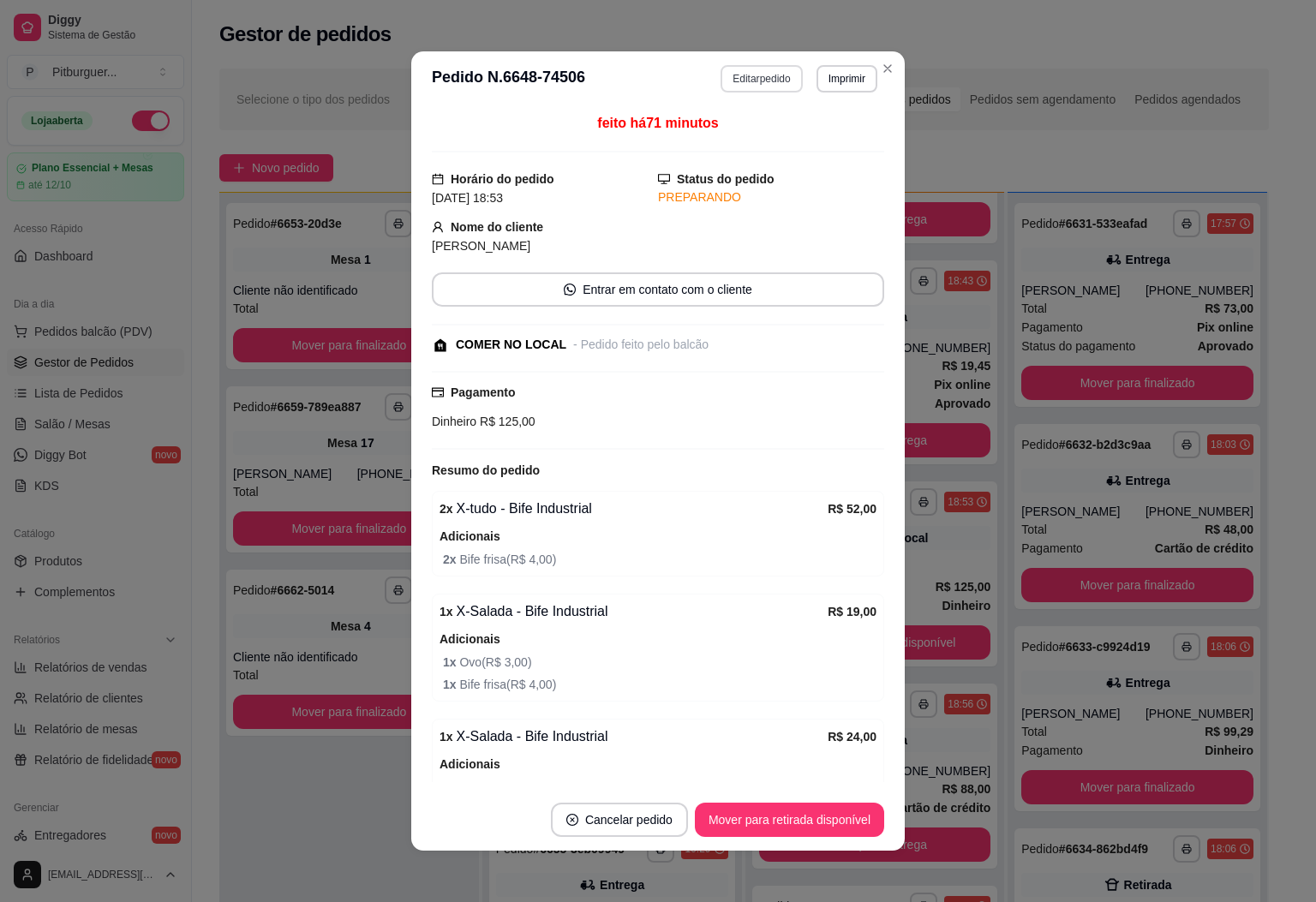
click at [745, 88] on button "Editar pedido" at bounding box center [761, 79] width 81 height 27
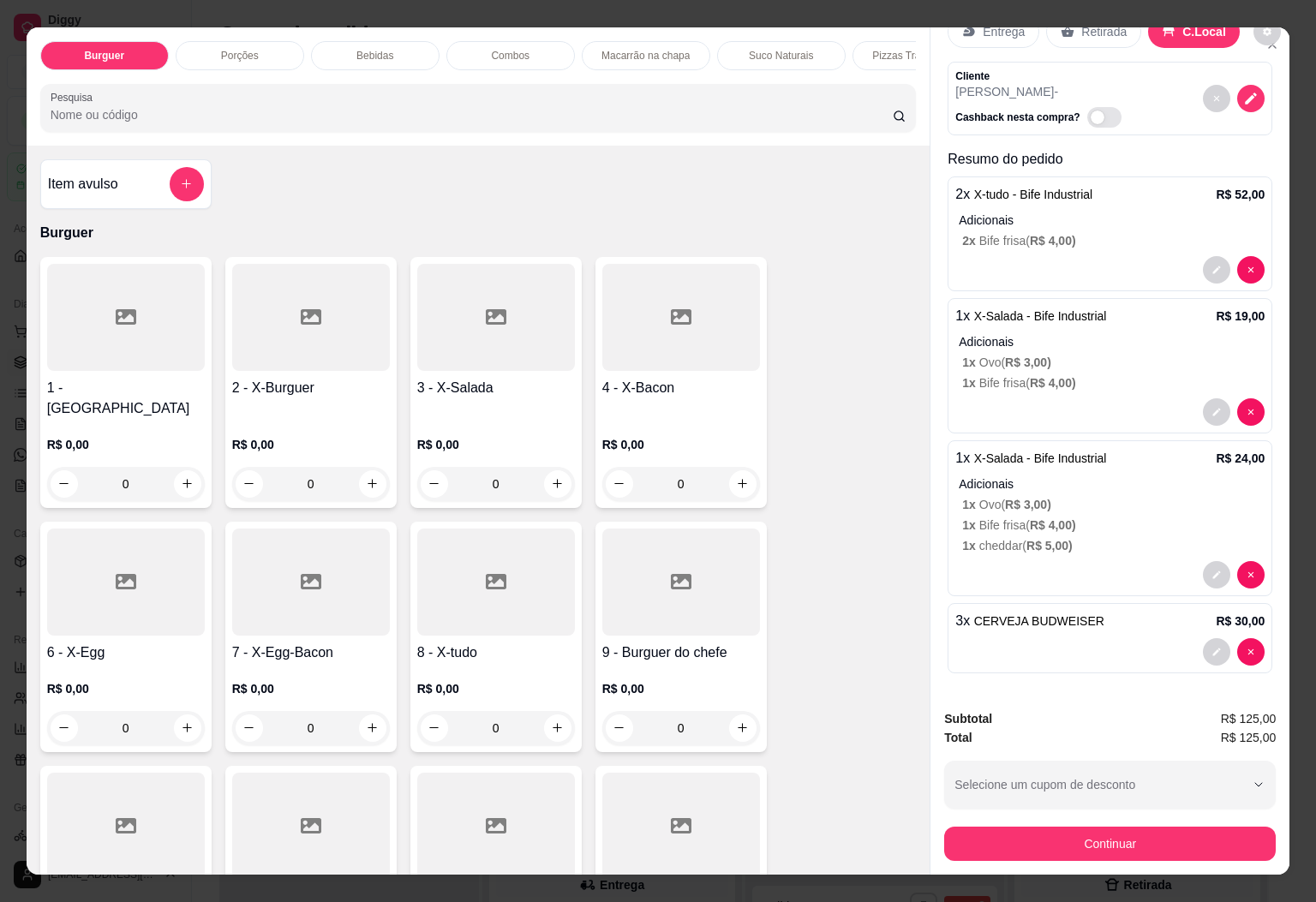
scroll to position [74, 0]
click at [358, 52] on p "Bebidas" at bounding box center [375, 55] width 37 height 14
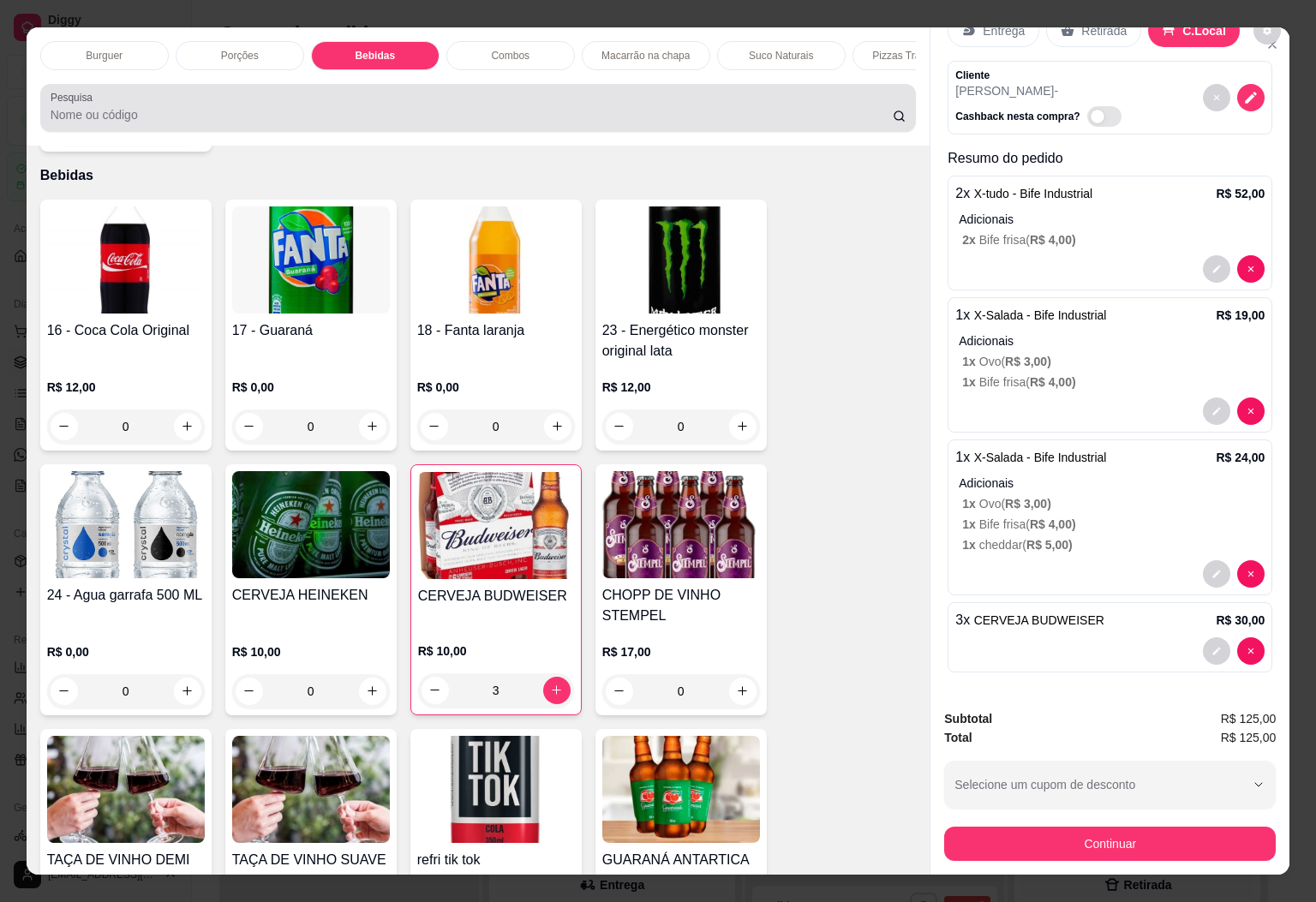
scroll to position [37, 0]
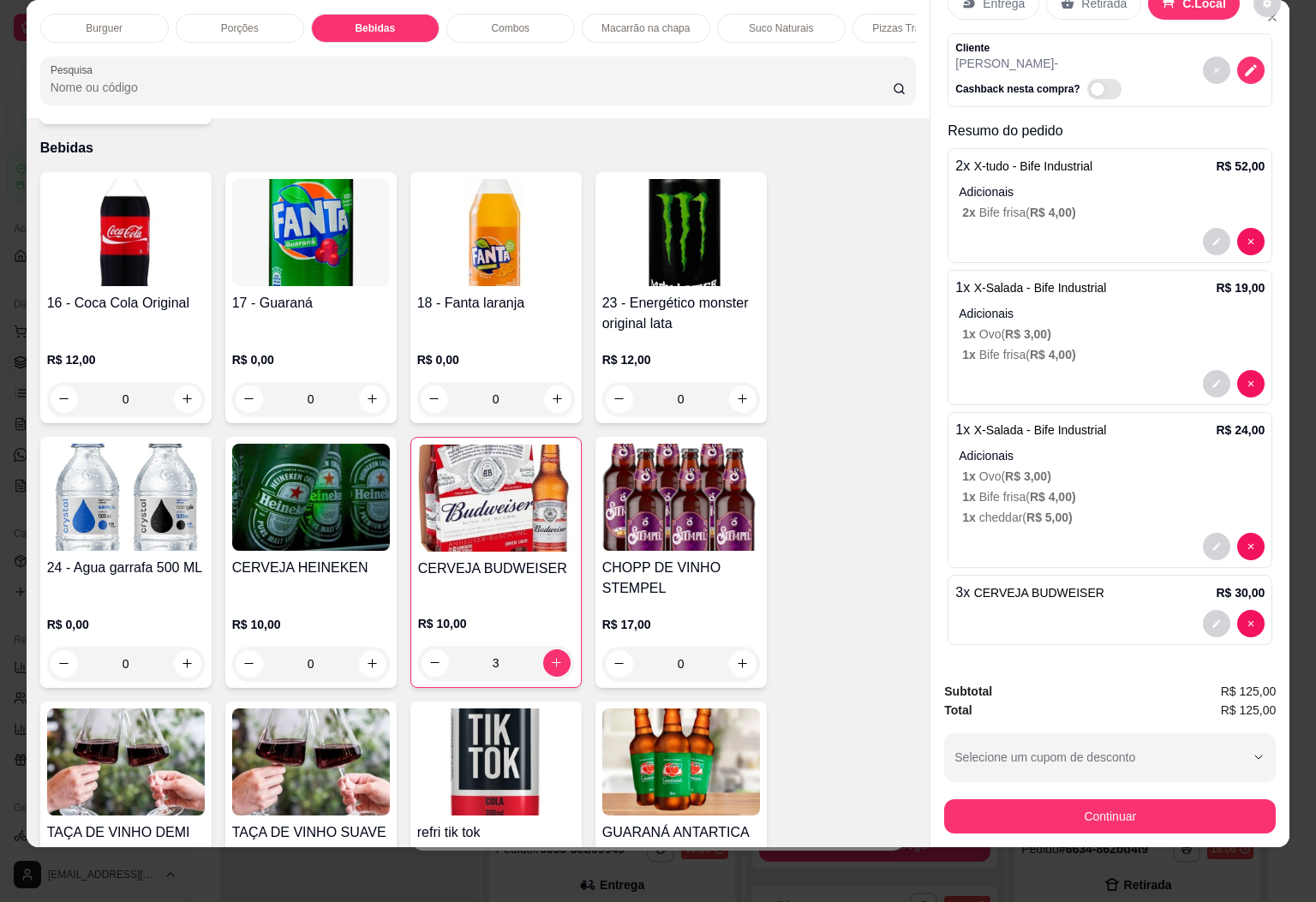
click at [101, 293] on h4 "16 - Coca Cola Original" at bounding box center [126, 303] width 157 height 21
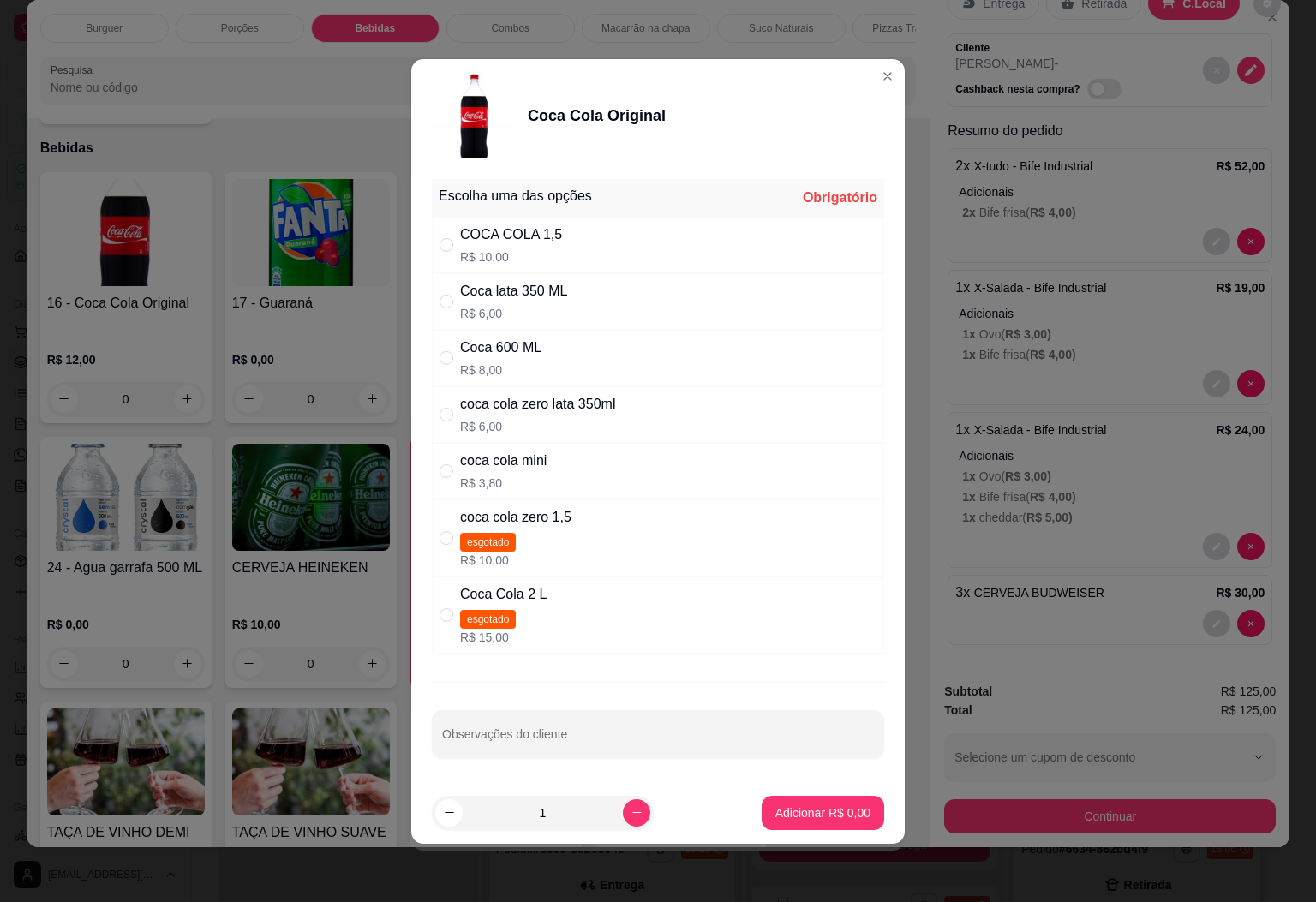
click at [500, 342] on div "Coca 600 ML" at bounding box center [501, 347] width 81 height 21
radio input "true"
click at [761, 810] on button "Adicionar R$ 8,00" at bounding box center [822, 812] width 122 height 34
type input "1"
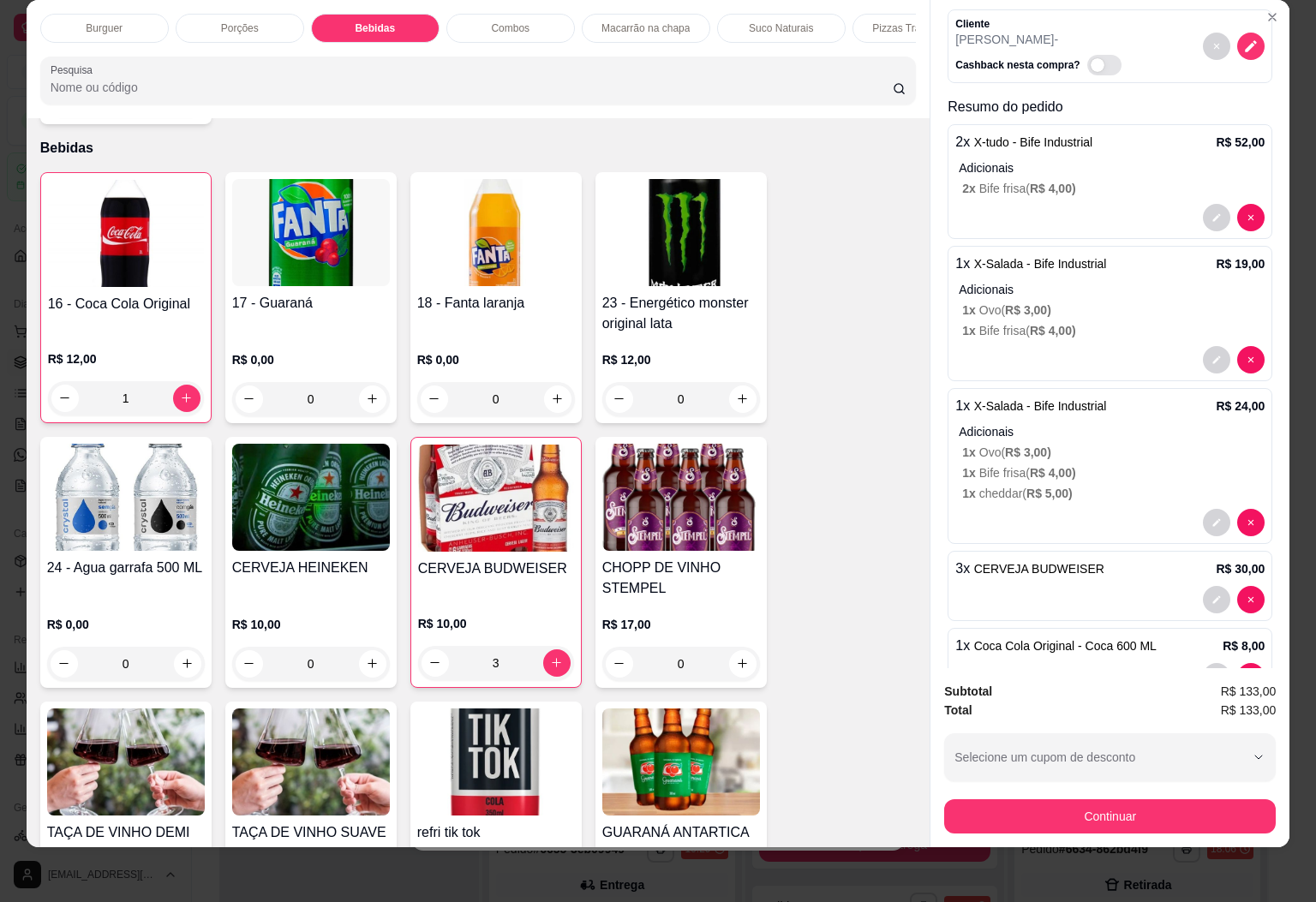
click at [301, 293] on h4 "17 - Guaraná" at bounding box center [310, 303] width 157 height 21
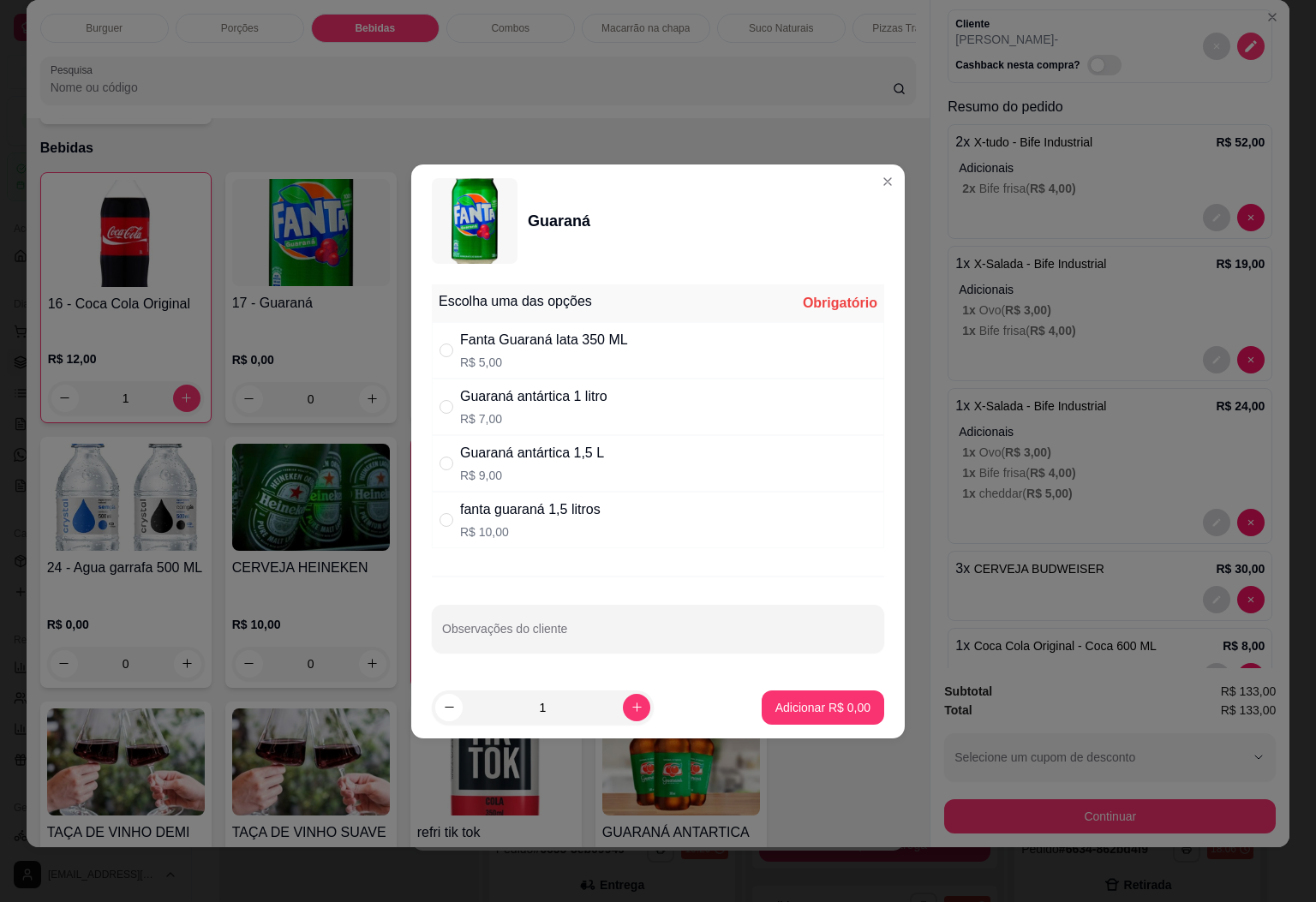
click at [625, 419] on div "Guaraná antártica 1 litro R$ 7,00" at bounding box center [658, 406] width 453 height 56
radio input "true"
click at [828, 699] on p "Adicionar R$ 7,00" at bounding box center [823, 707] width 92 height 16
type input "1"
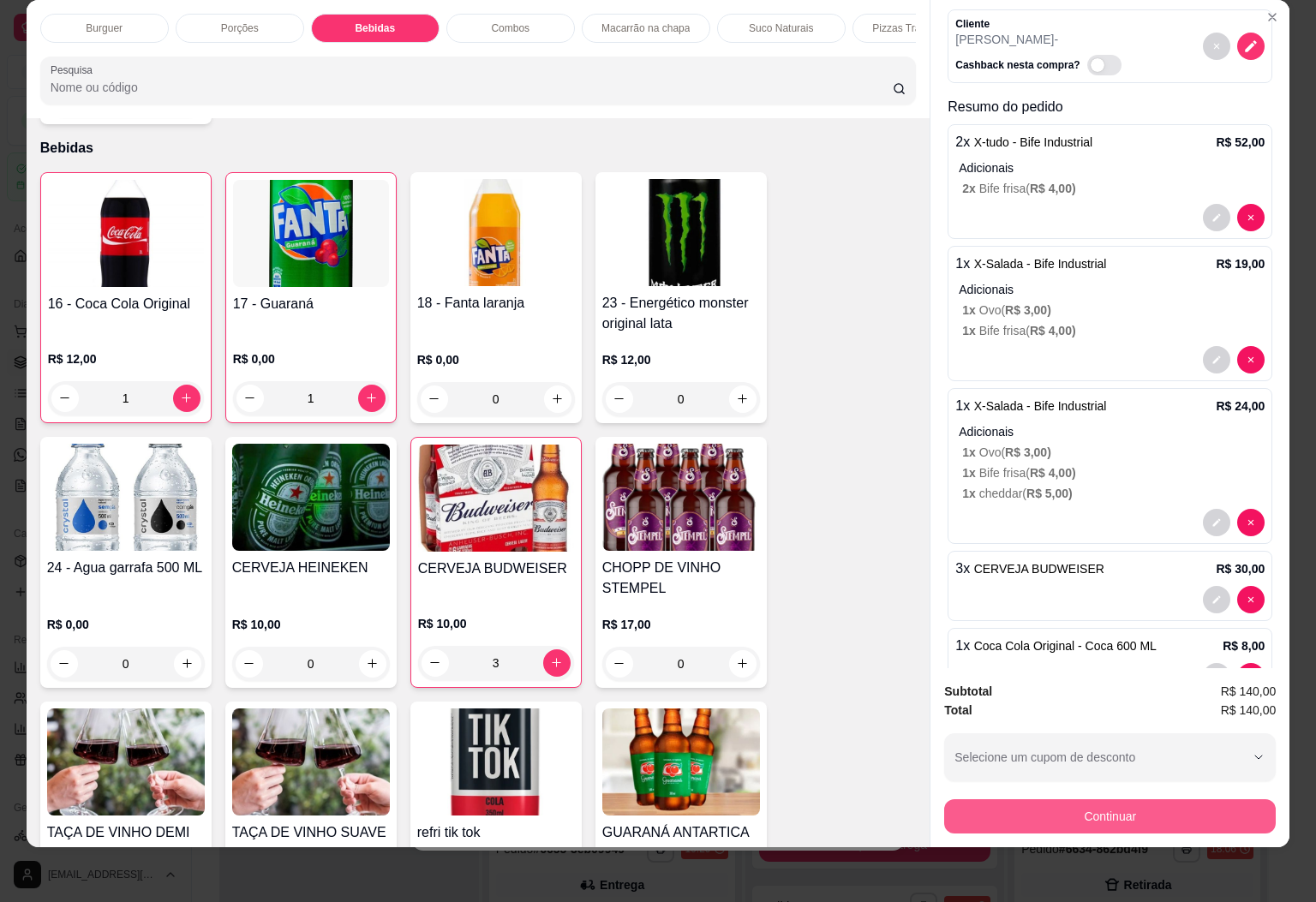
click at [966, 799] on button "Continuar" at bounding box center [1110, 816] width 331 height 34
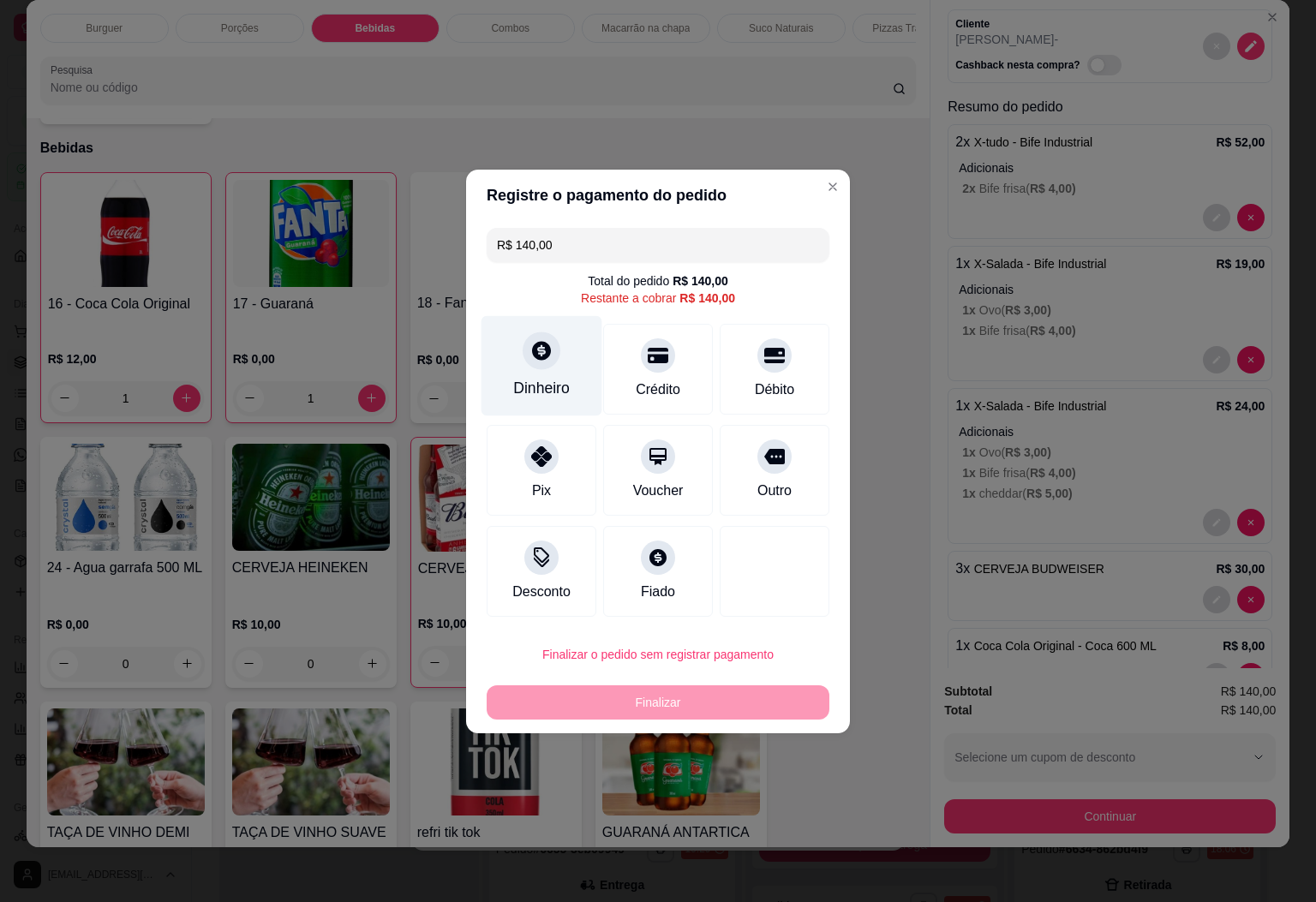
click at [509, 386] on div "Dinheiro" at bounding box center [541, 365] width 120 height 100
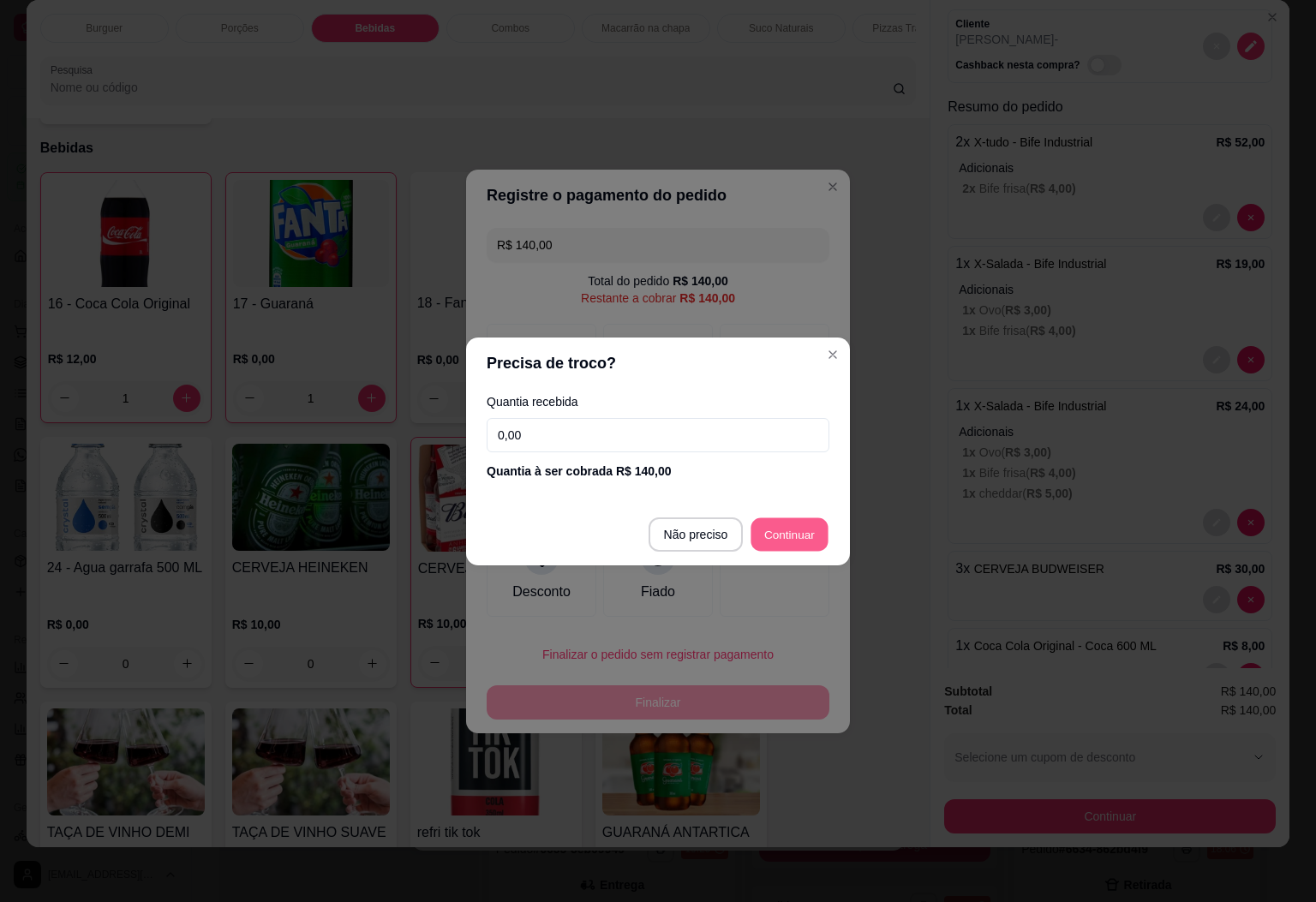
type input "R$ 0,00"
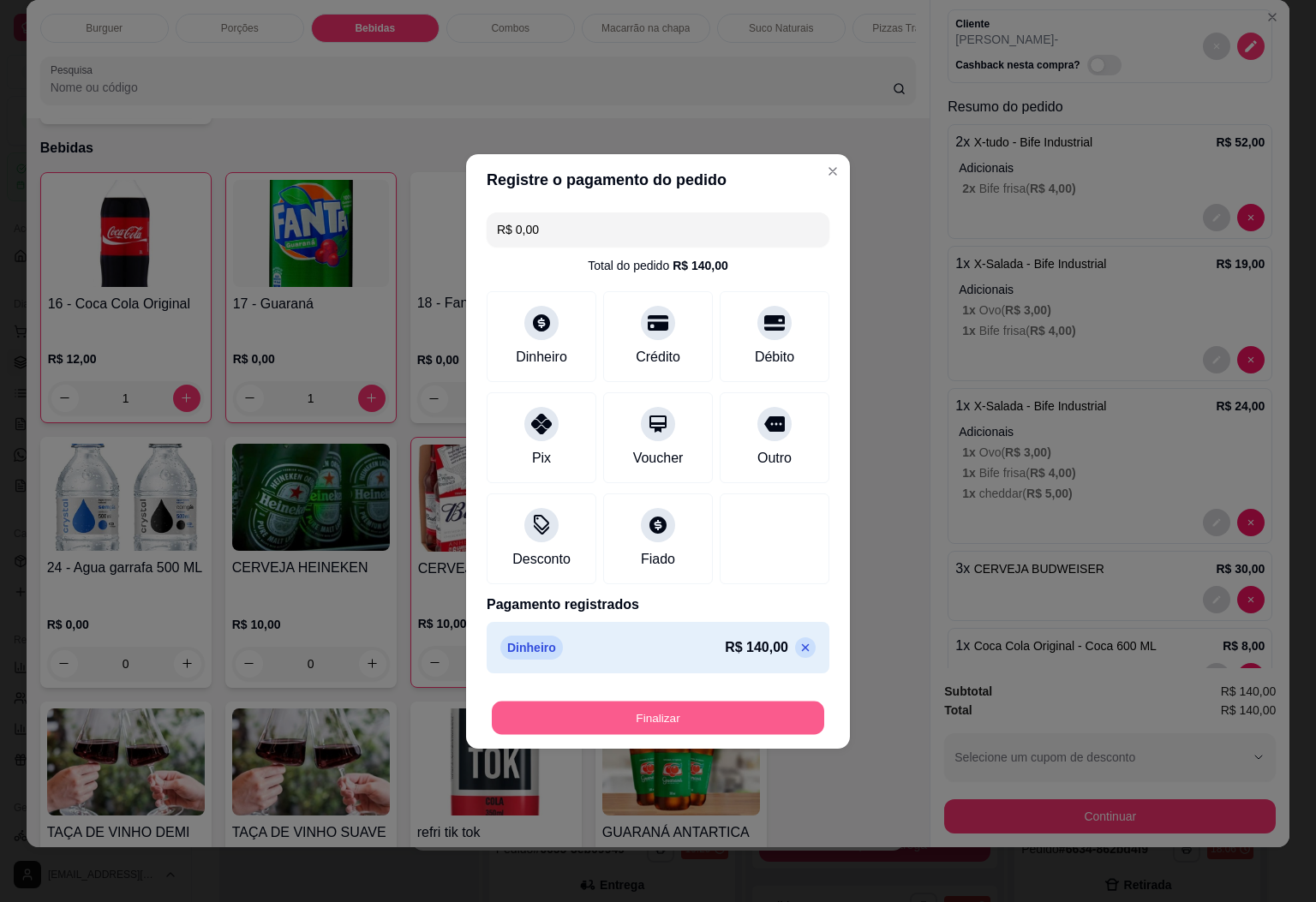
click at [705, 714] on button "Finalizar" at bounding box center [657, 717] width 332 height 33
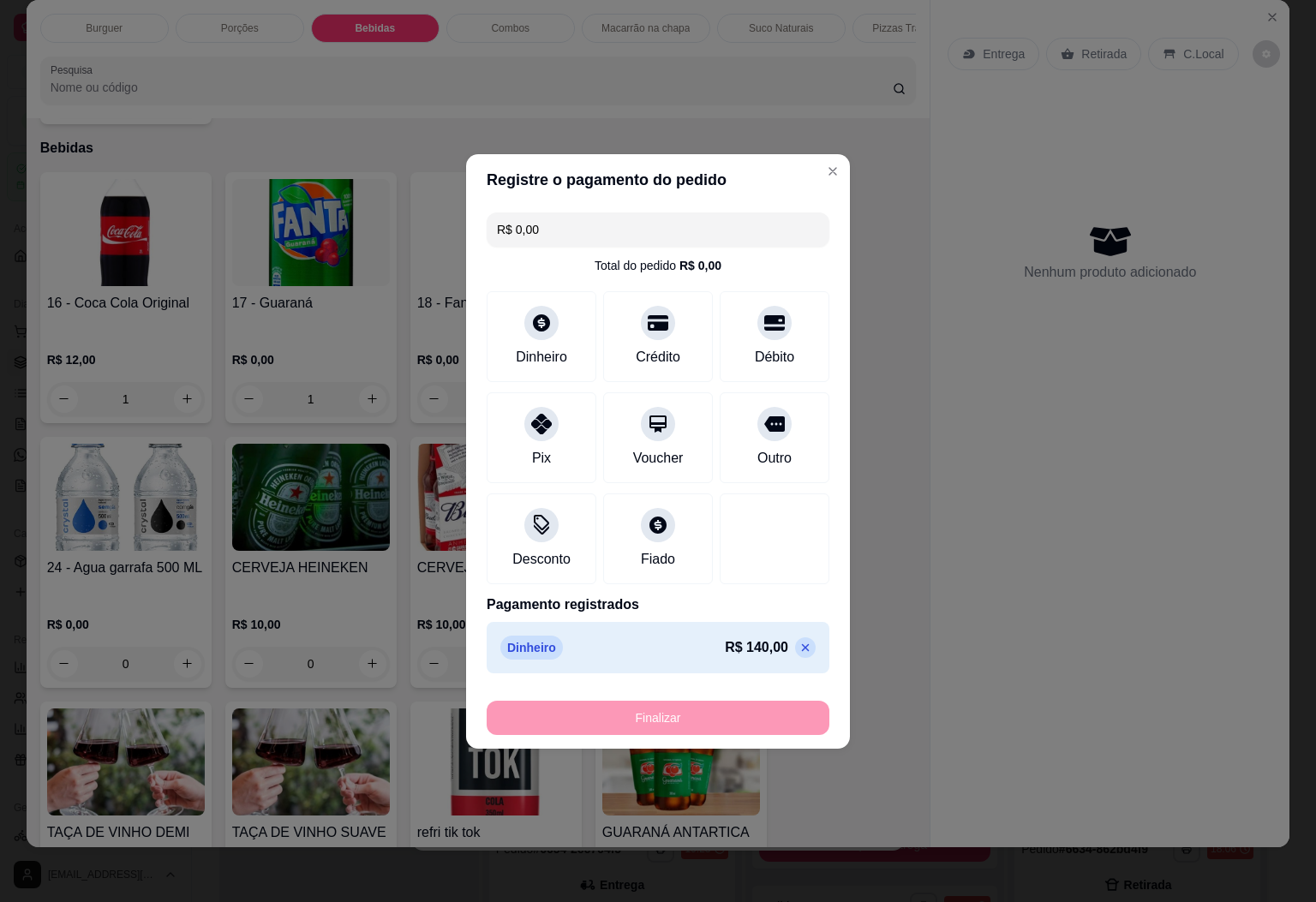
type input "0"
type input "-R$ 140,00"
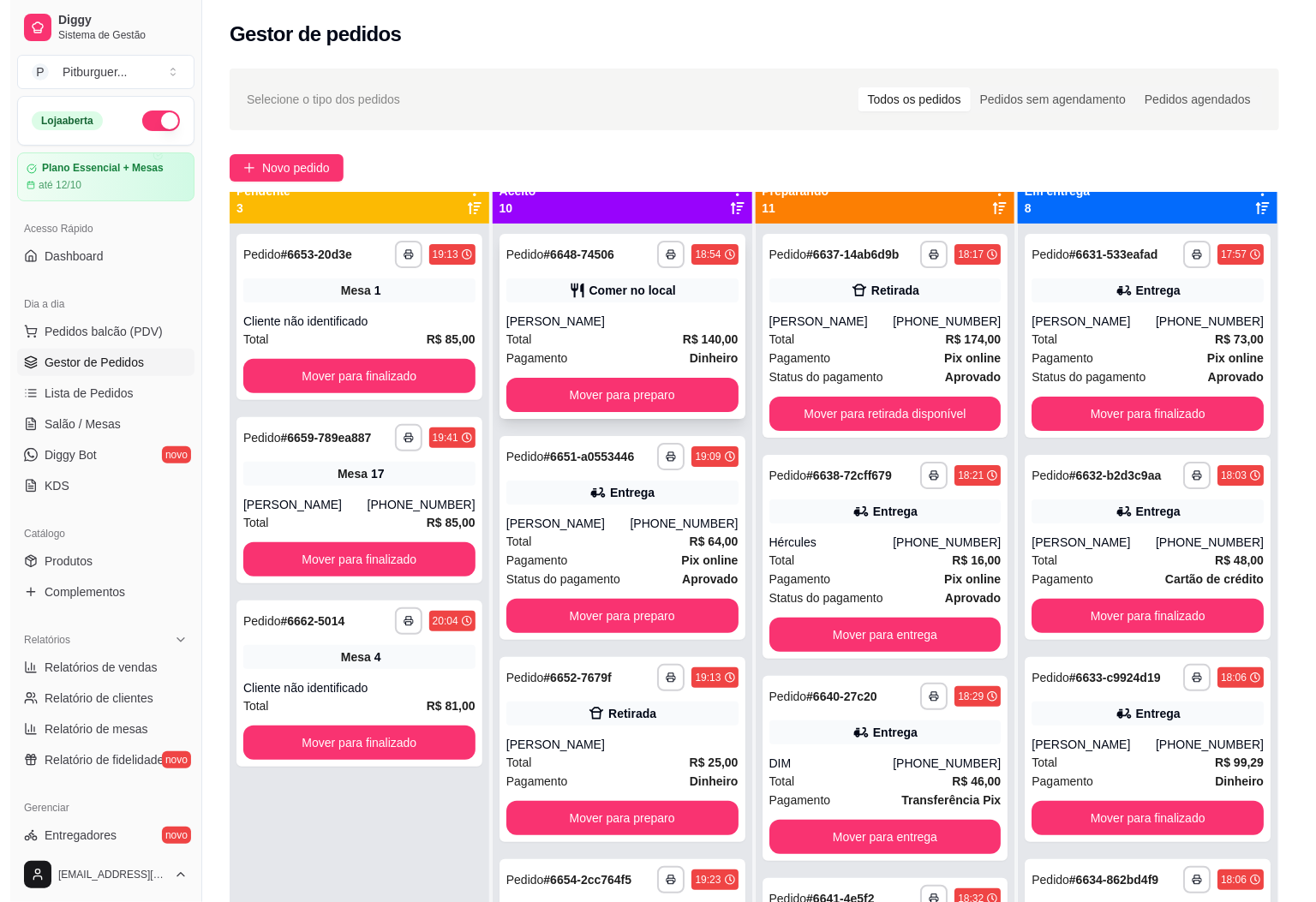
scroll to position [0, 0]
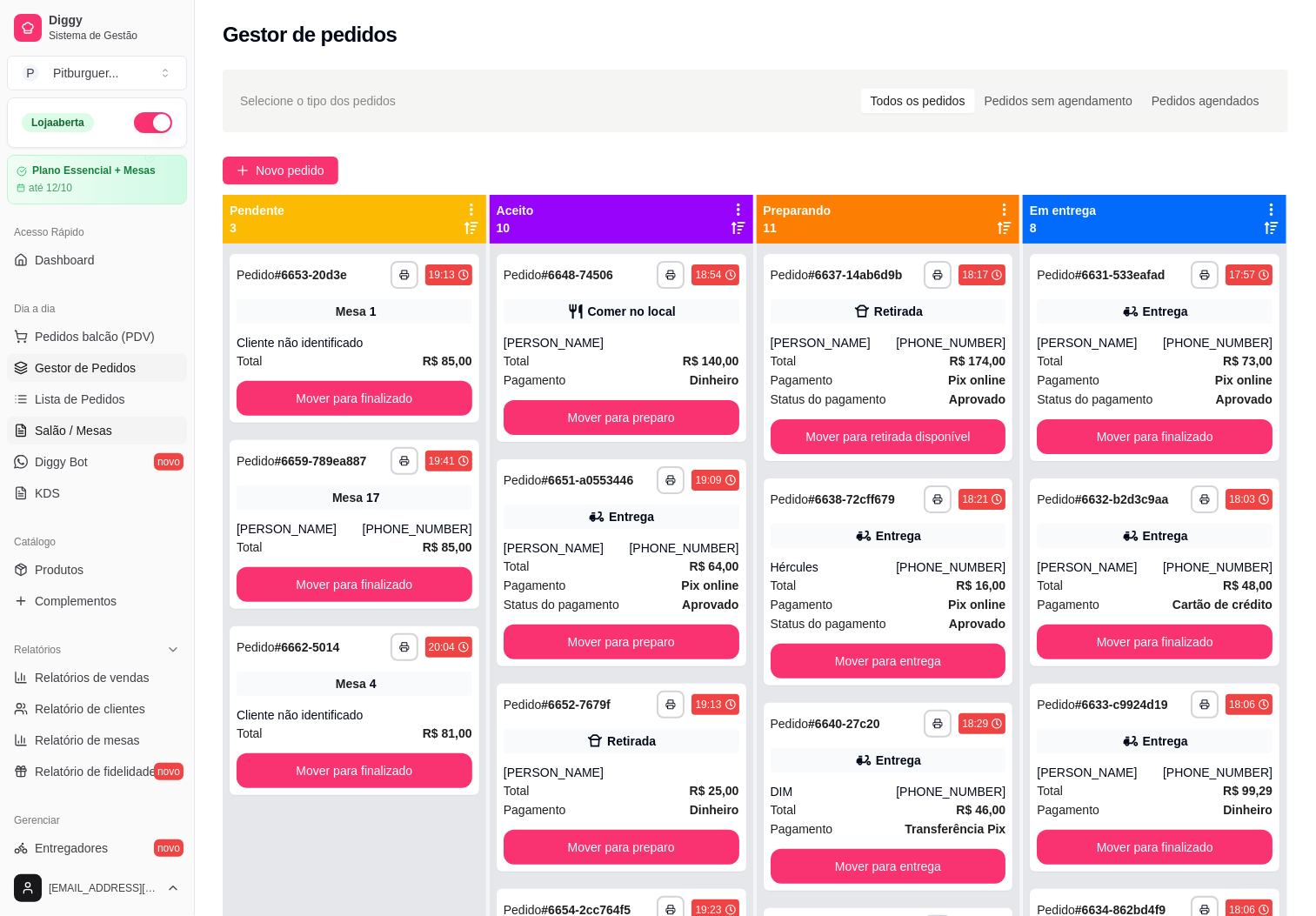
click at [75, 428] on span "Salão / Mesas" at bounding box center [74, 430] width 77 height 17
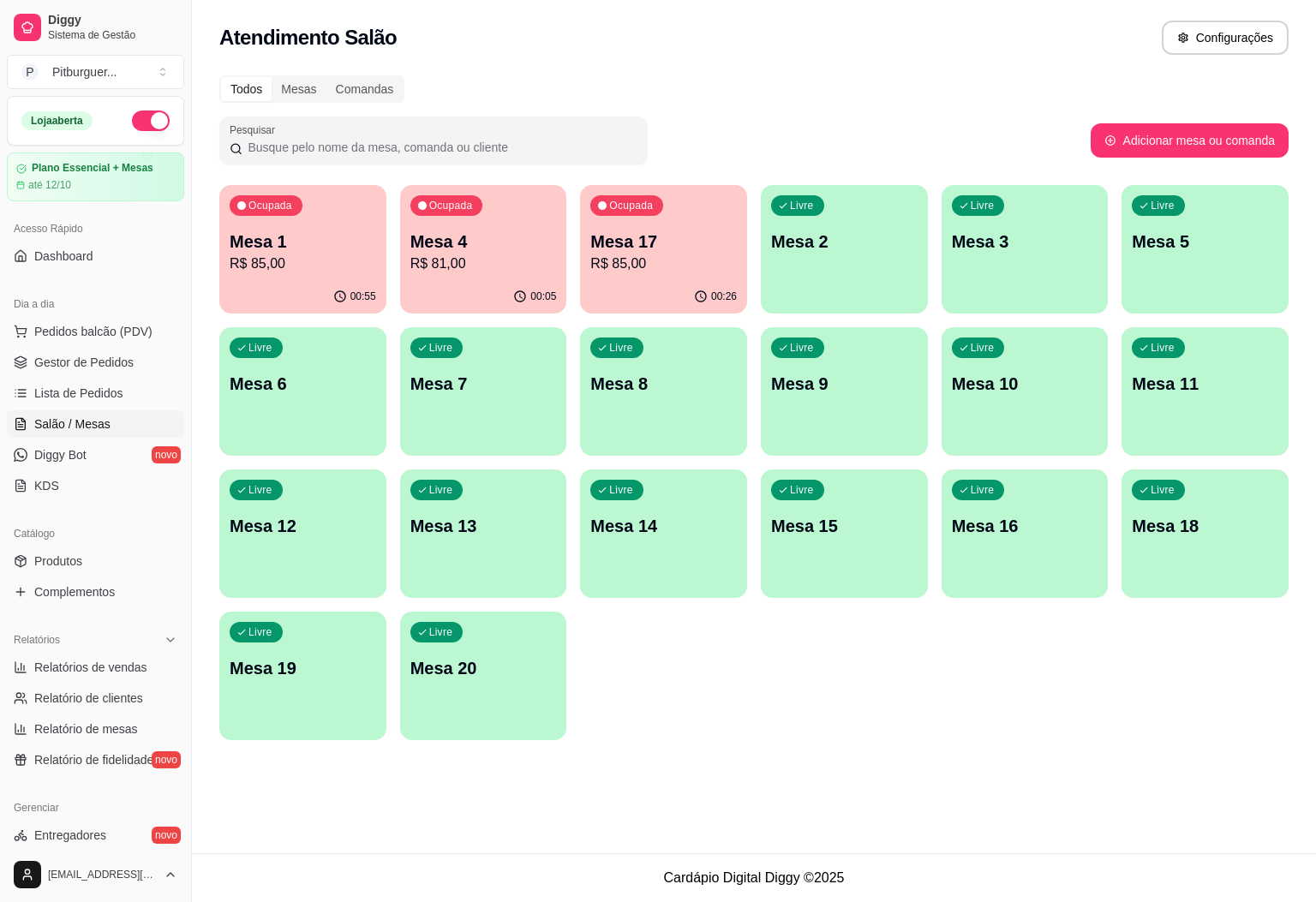
click at [491, 230] on p "Mesa 4" at bounding box center [483, 242] width 147 height 24
click at [312, 249] on p "Mesa 1" at bounding box center [303, 242] width 147 height 24
click at [332, 237] on p "Mesa 1" at bounding box center [302, 242] width 142 height 24
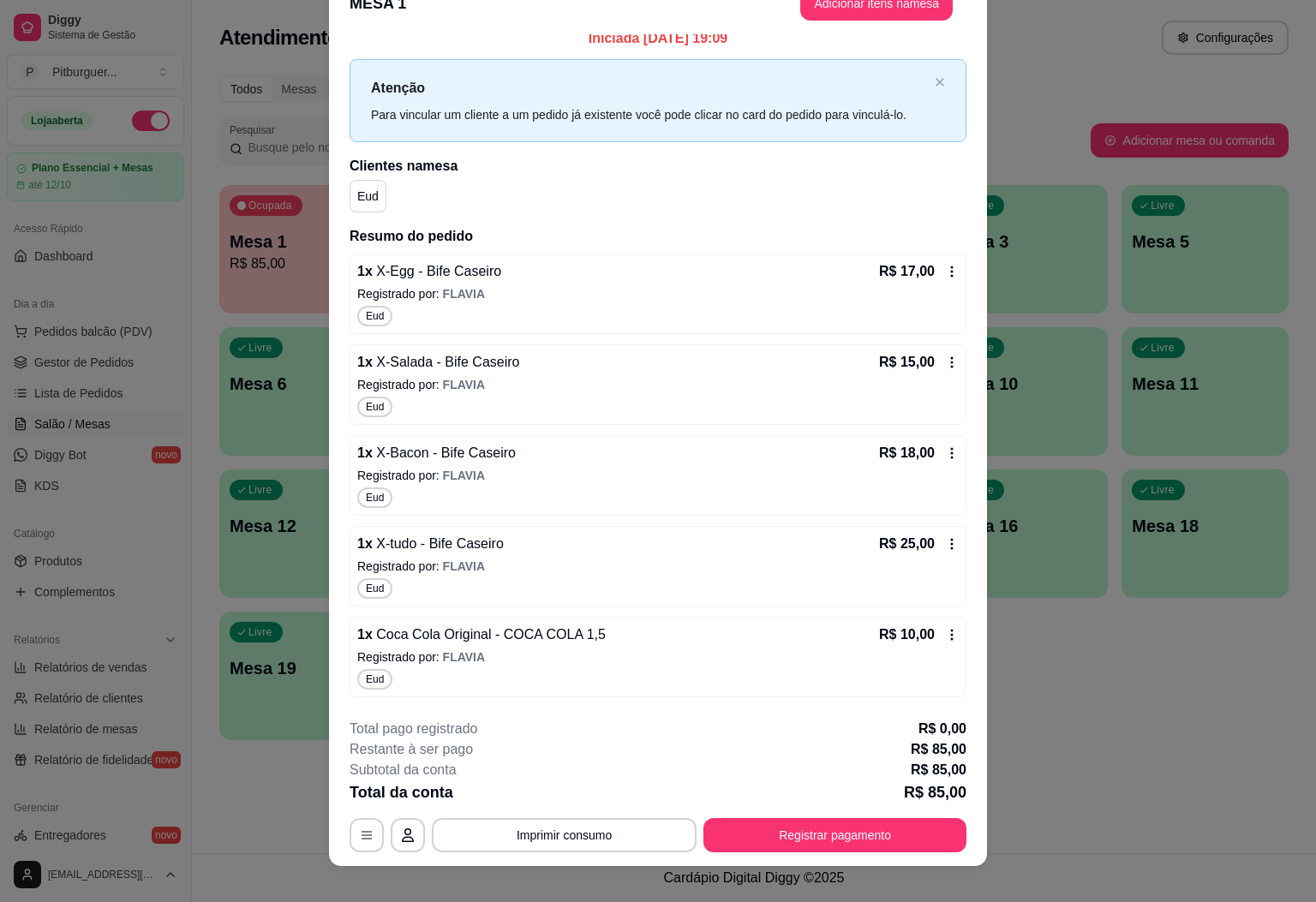
scroll to position [50, 0]
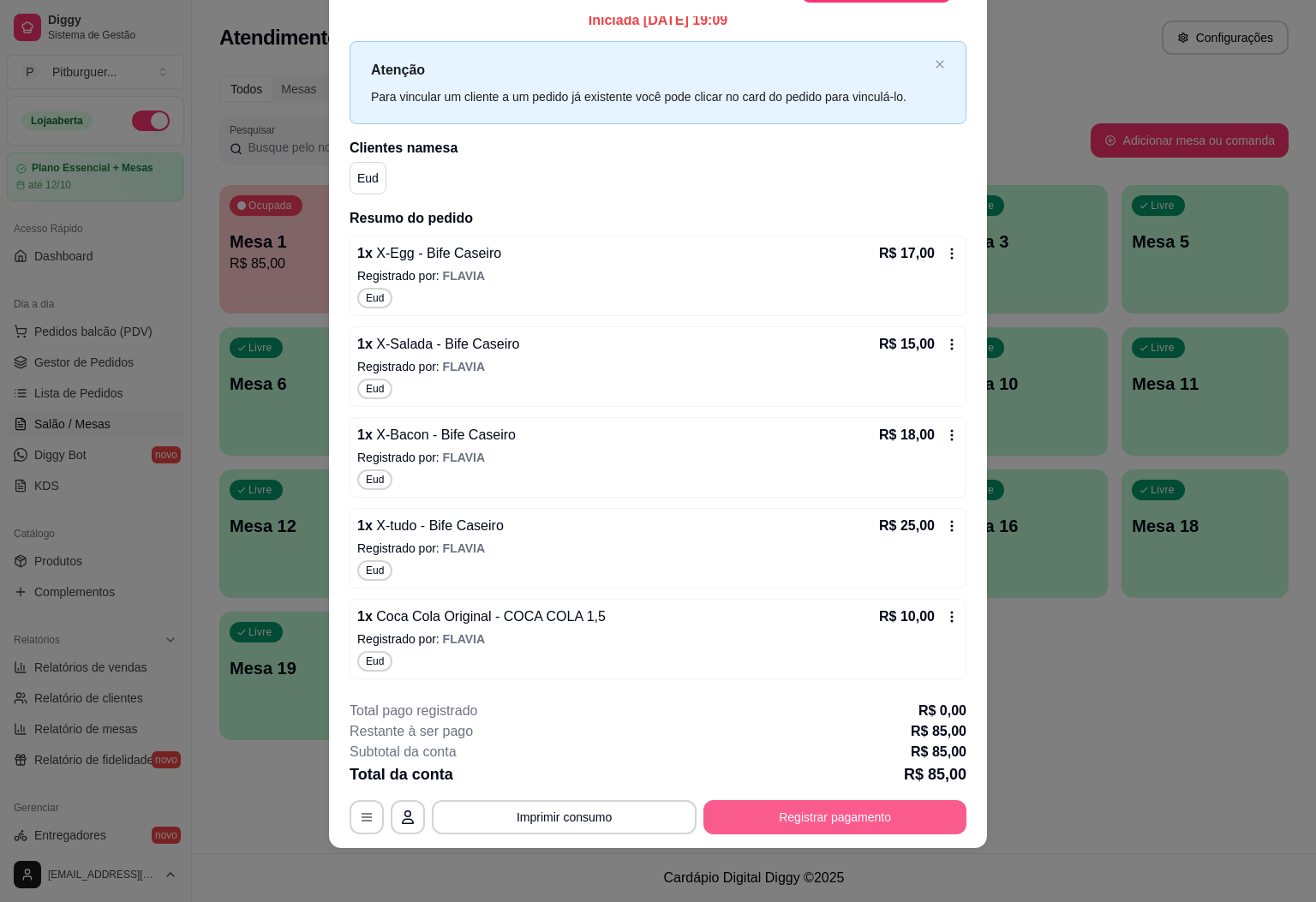
click at [806, 817] on button "Registrar pagamento" at bounding box center [834, 817] width 263 height 34
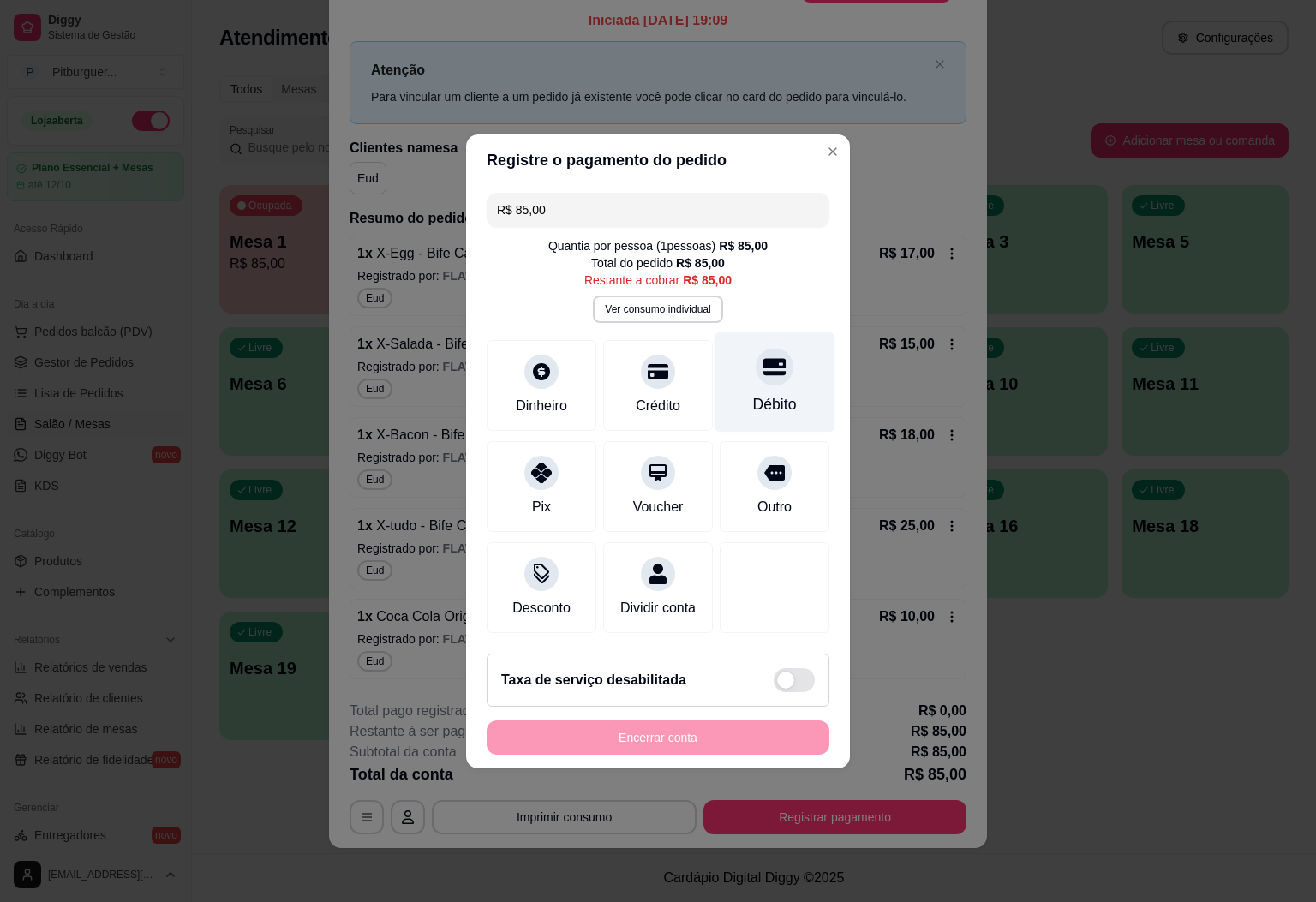
click at [775, 373] on div "Débito" at bounding box center [774, 381] width 120 height 100
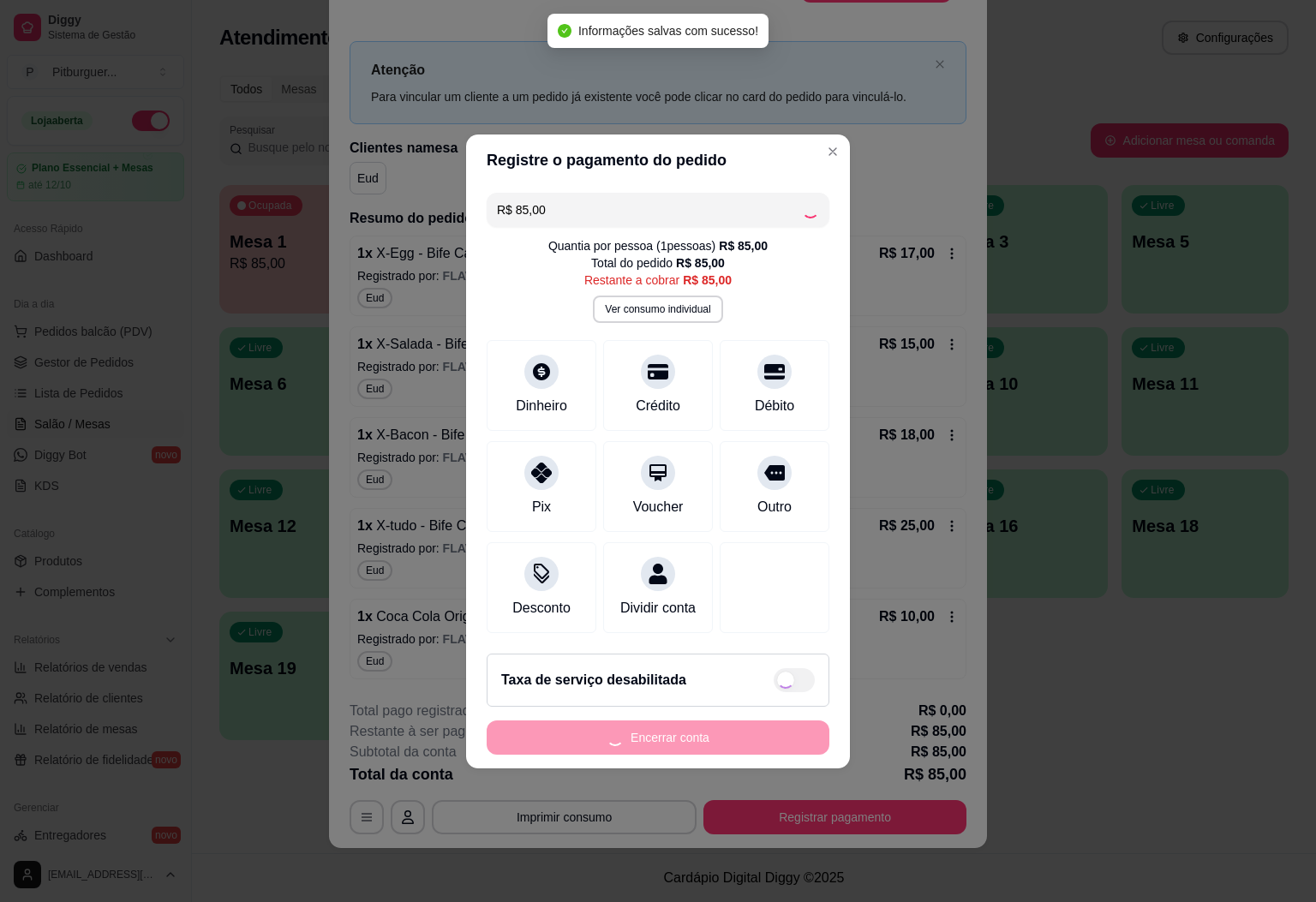
type input "R$ 0,00"
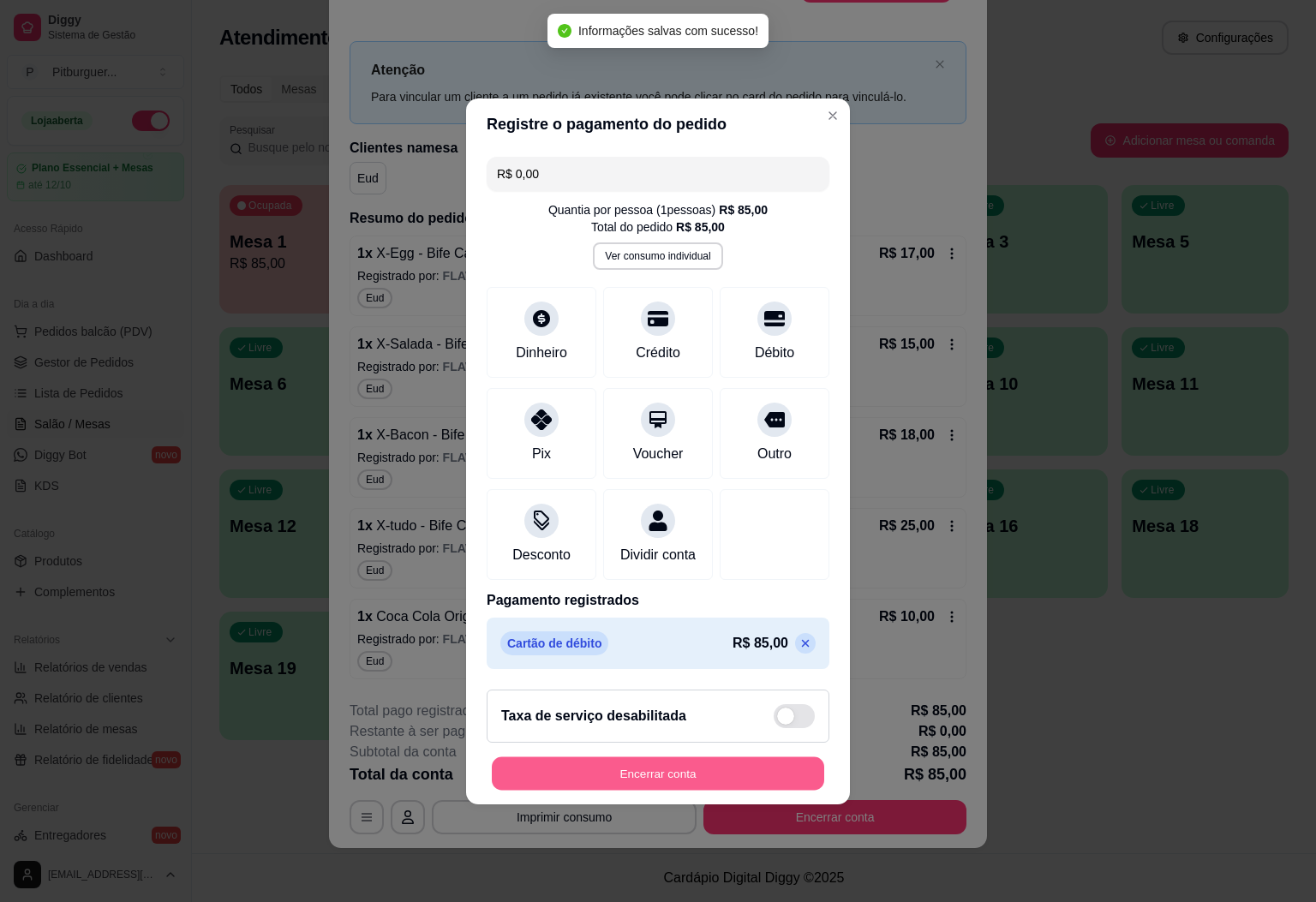
click at [707, 783] on button "Encerrar conta" at bounding box center [657, 773] width 332 height 33
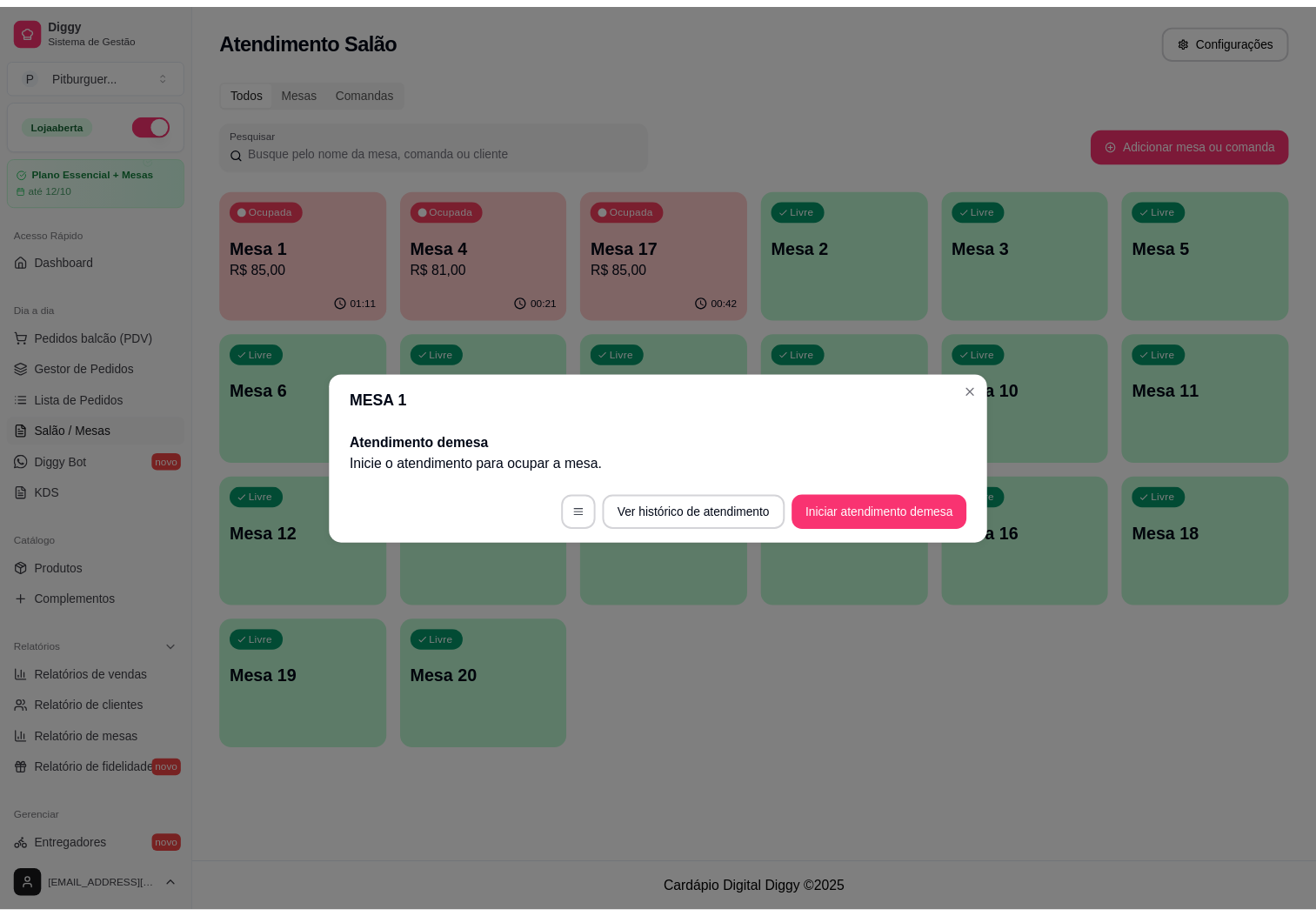
scroll to position [0, 0]
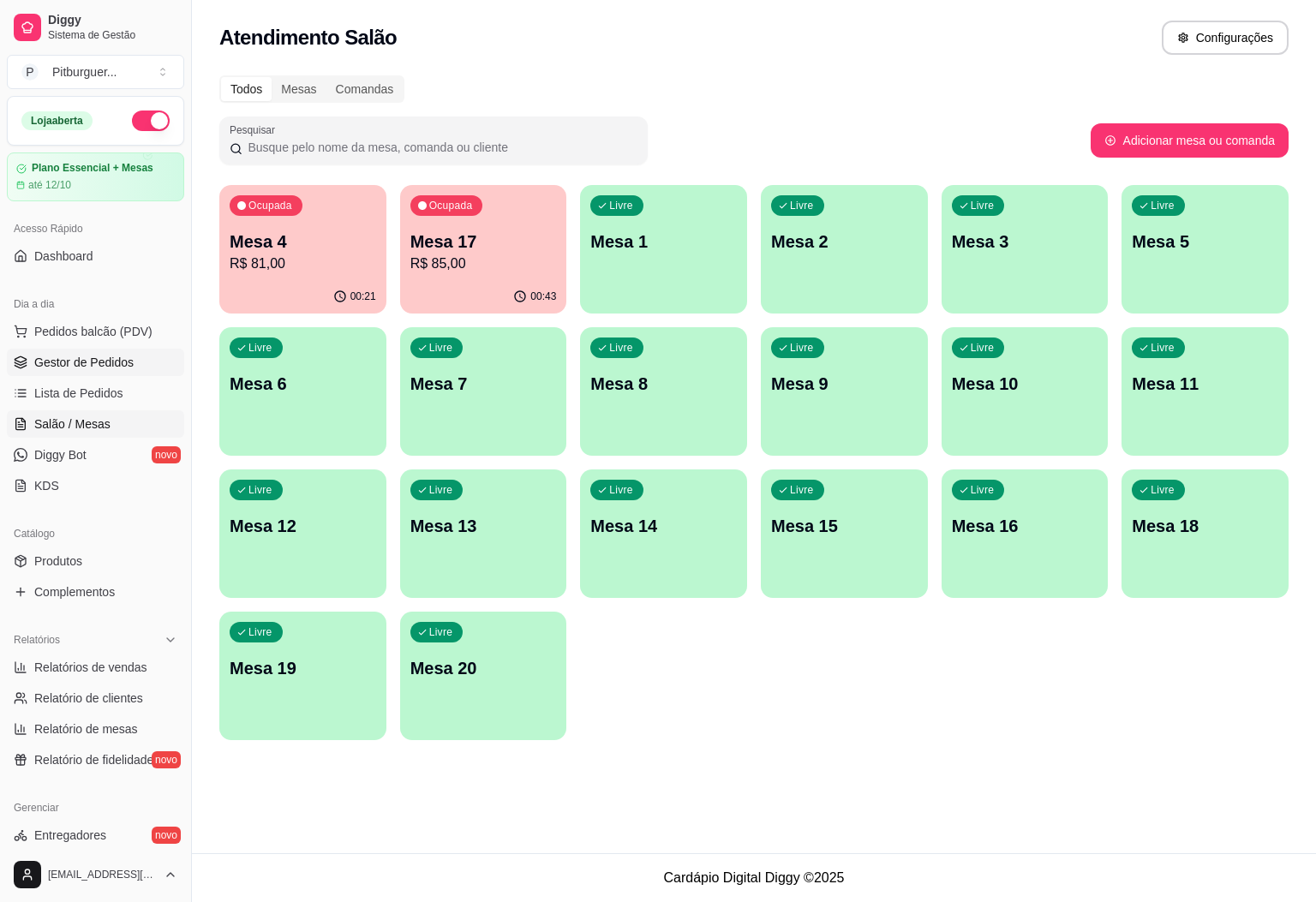
click at [123, 373] on link "Gestor de Pedidos" at bounding box center [96, 362] width 177 height 27
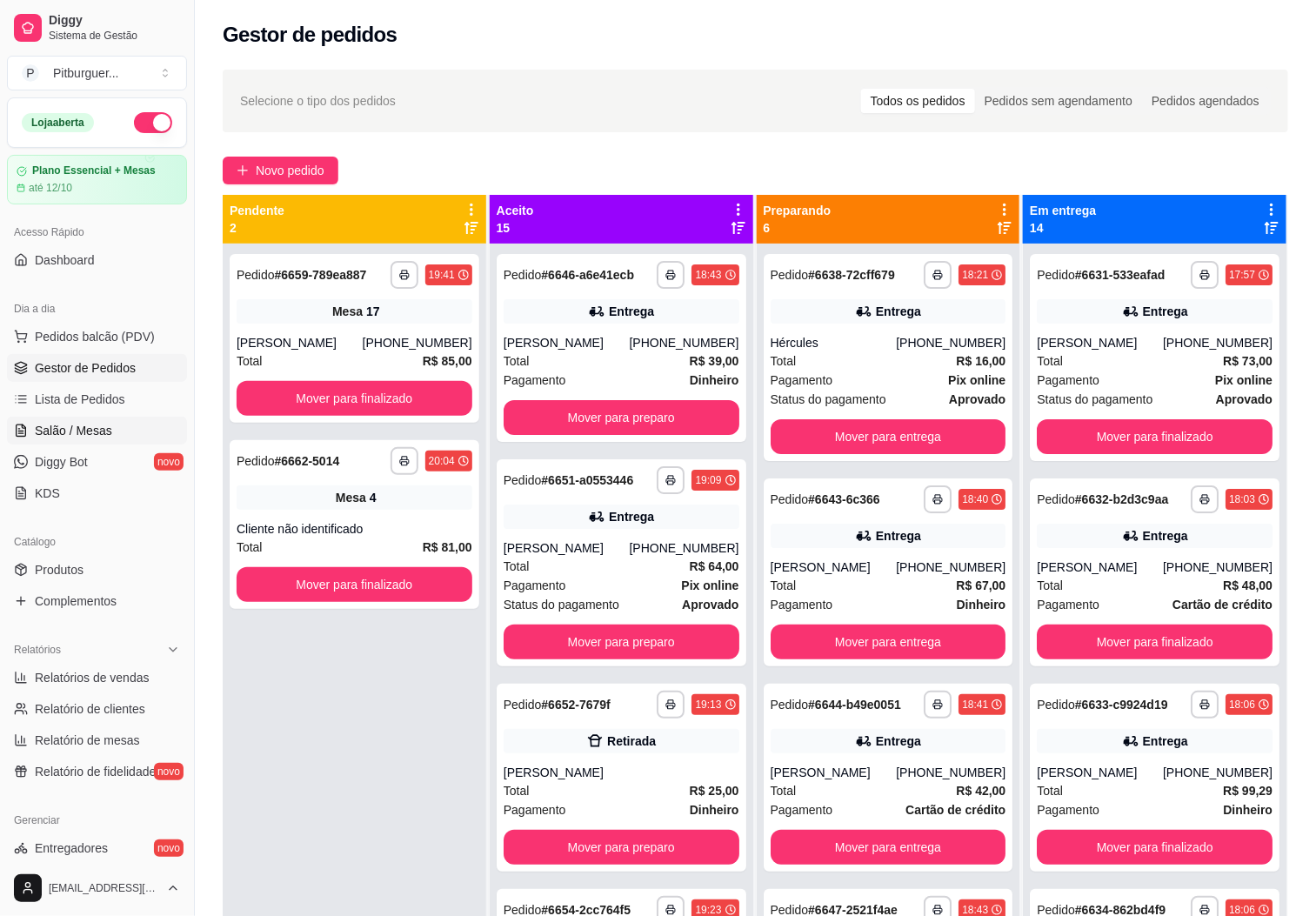
click at [55, 425] on span "Salão / Mesas" at bounding box center [74, 430] width 77 height 17
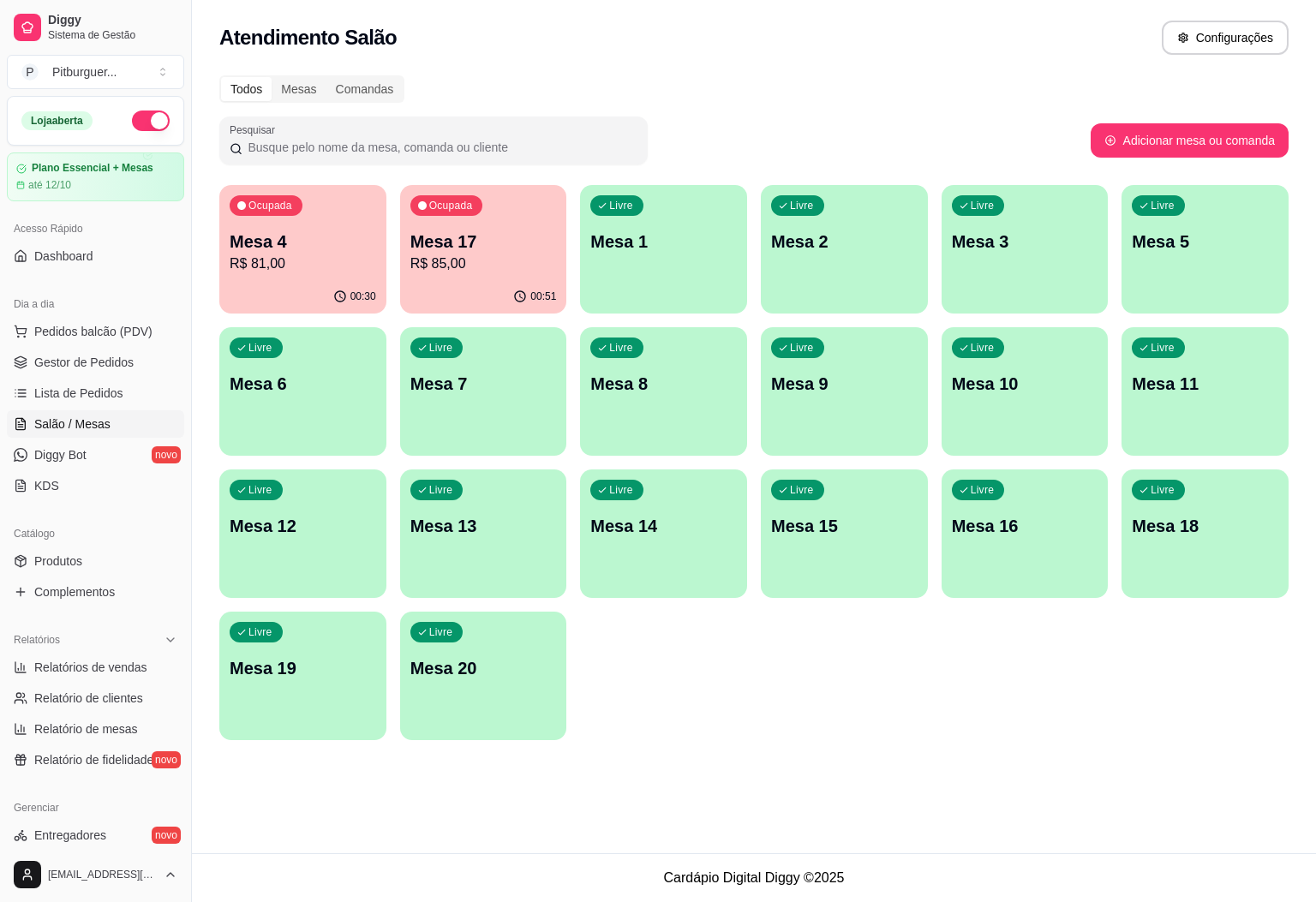
click at [255, 240] on p "Mesa 4" at bounding box center [303, 242] width 147 height 24
click at [329, 250] on p "Mesa 4" at bounding box center [303, 242] width 147 height 24
click at [440, 262] on p "R$ 85,00" at bounding box center [483, 263] width 147 height 21
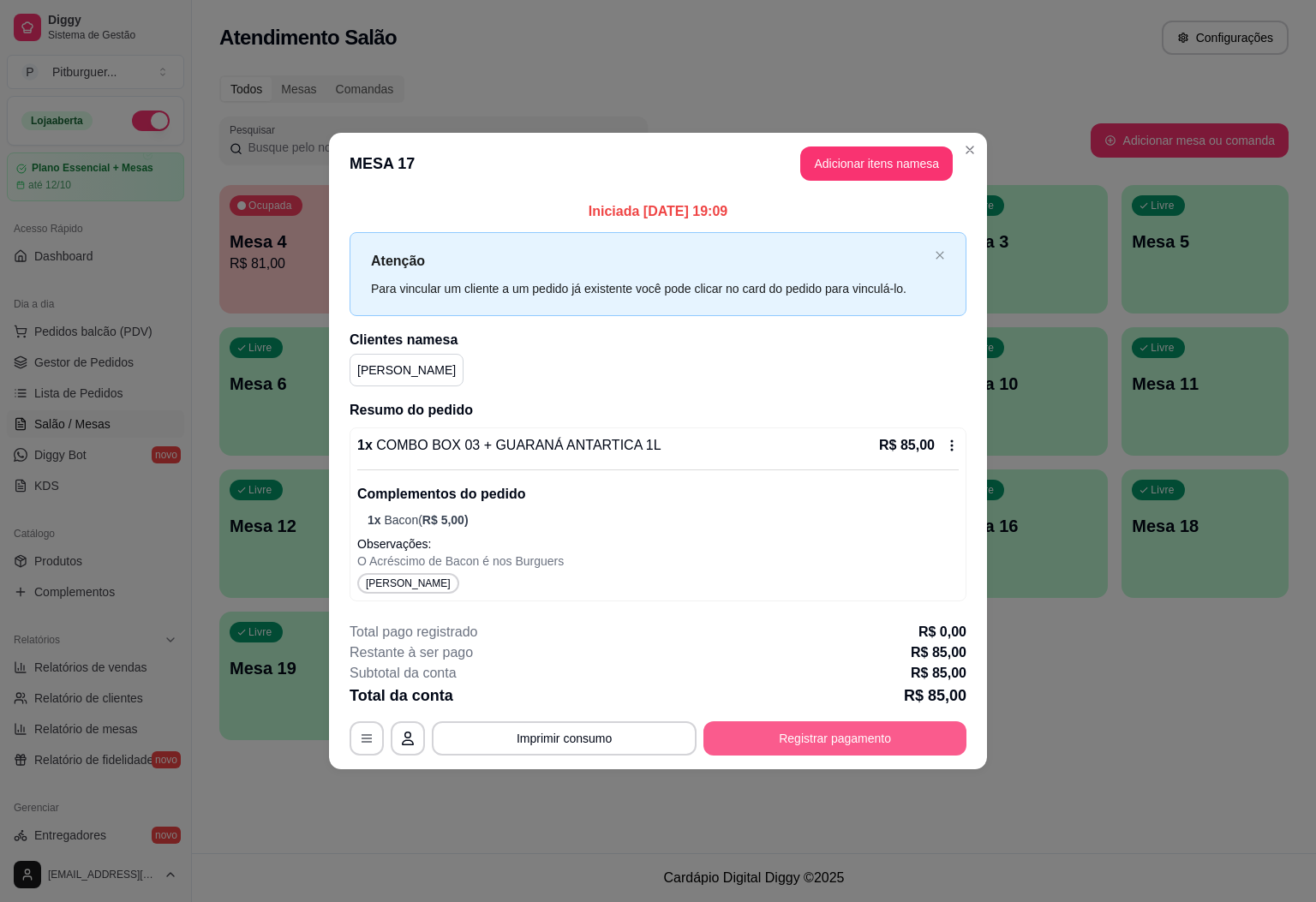
click at [831, 736] on button "Registrar pagamento" at bounding box center [834, 738] width 263 height 34
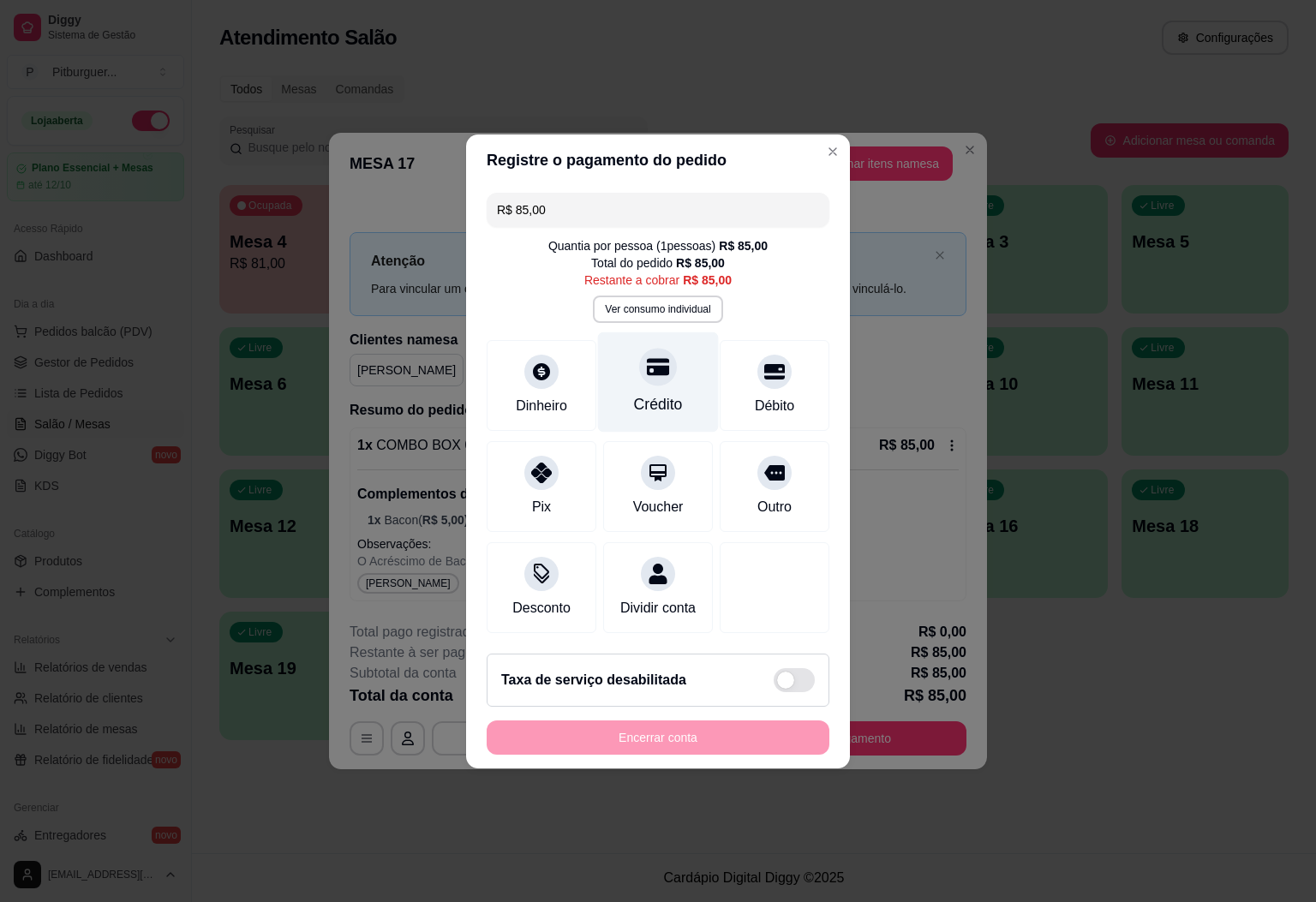
click at [655, 376] on div "Crédito" at bounding box center [658, 381] width 120 height 100
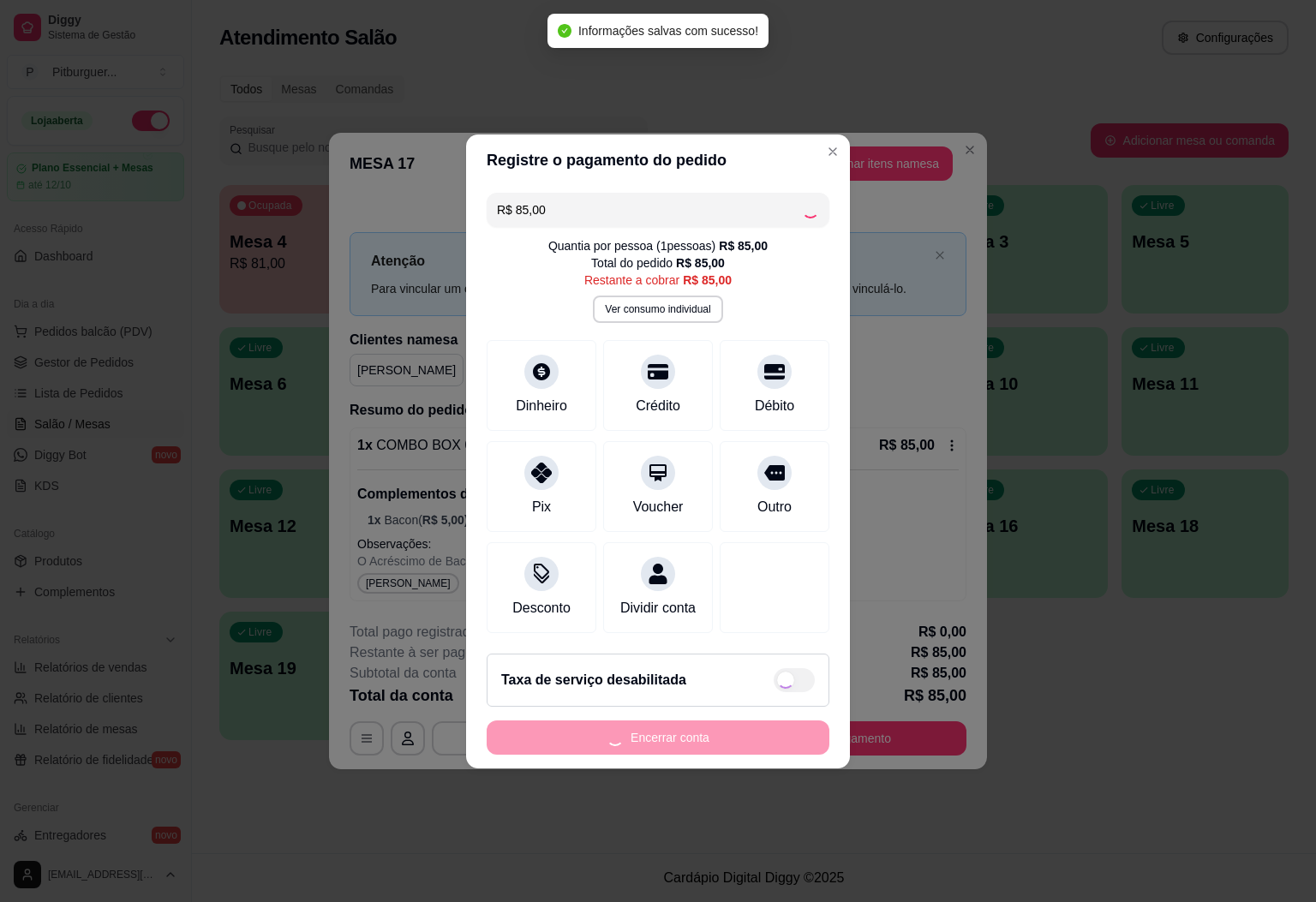
type input "R$ 0,00"
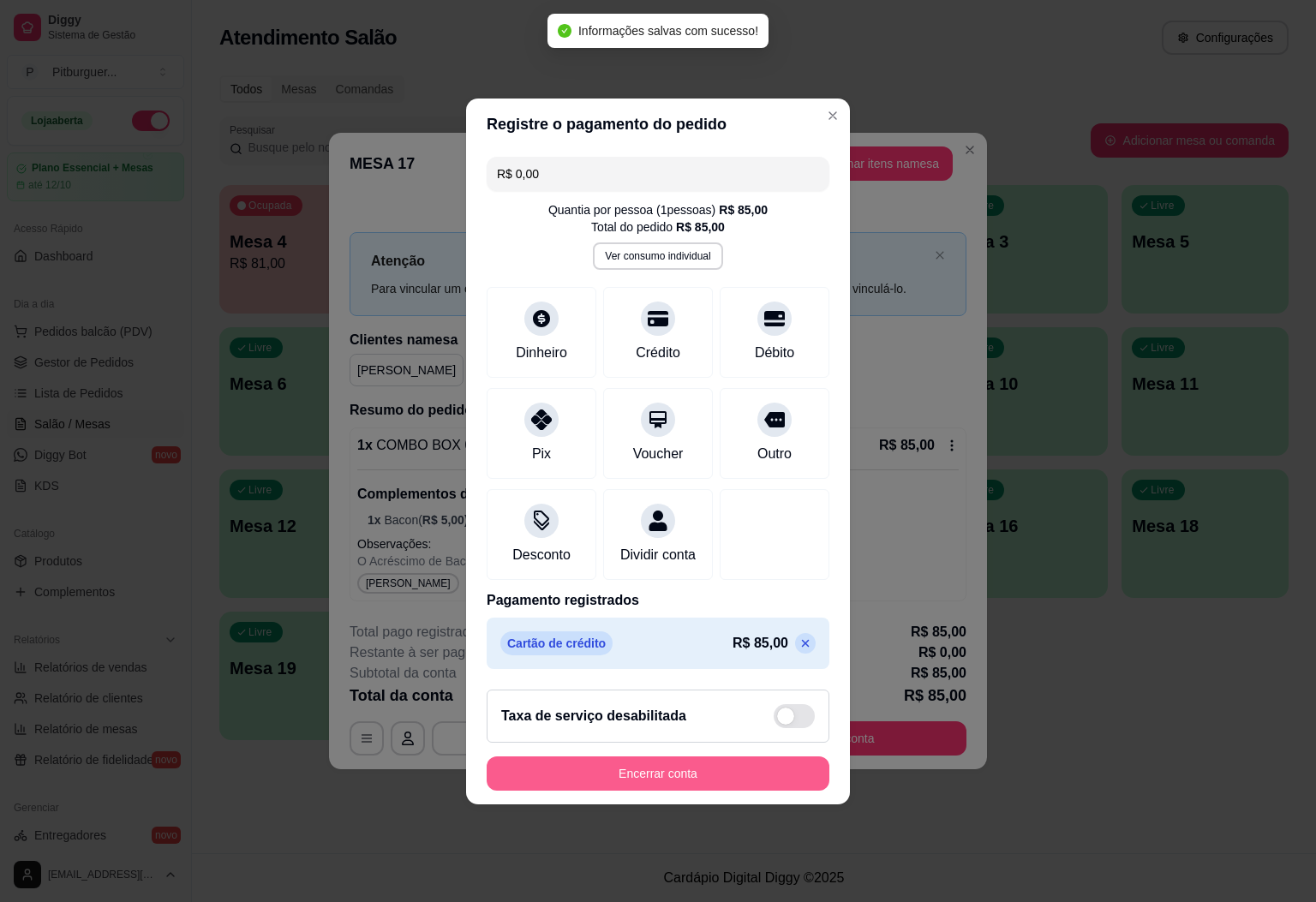
click at [691, 779] on button "Encerrar conta" at bounding box center [658, 774] width 343 height 34
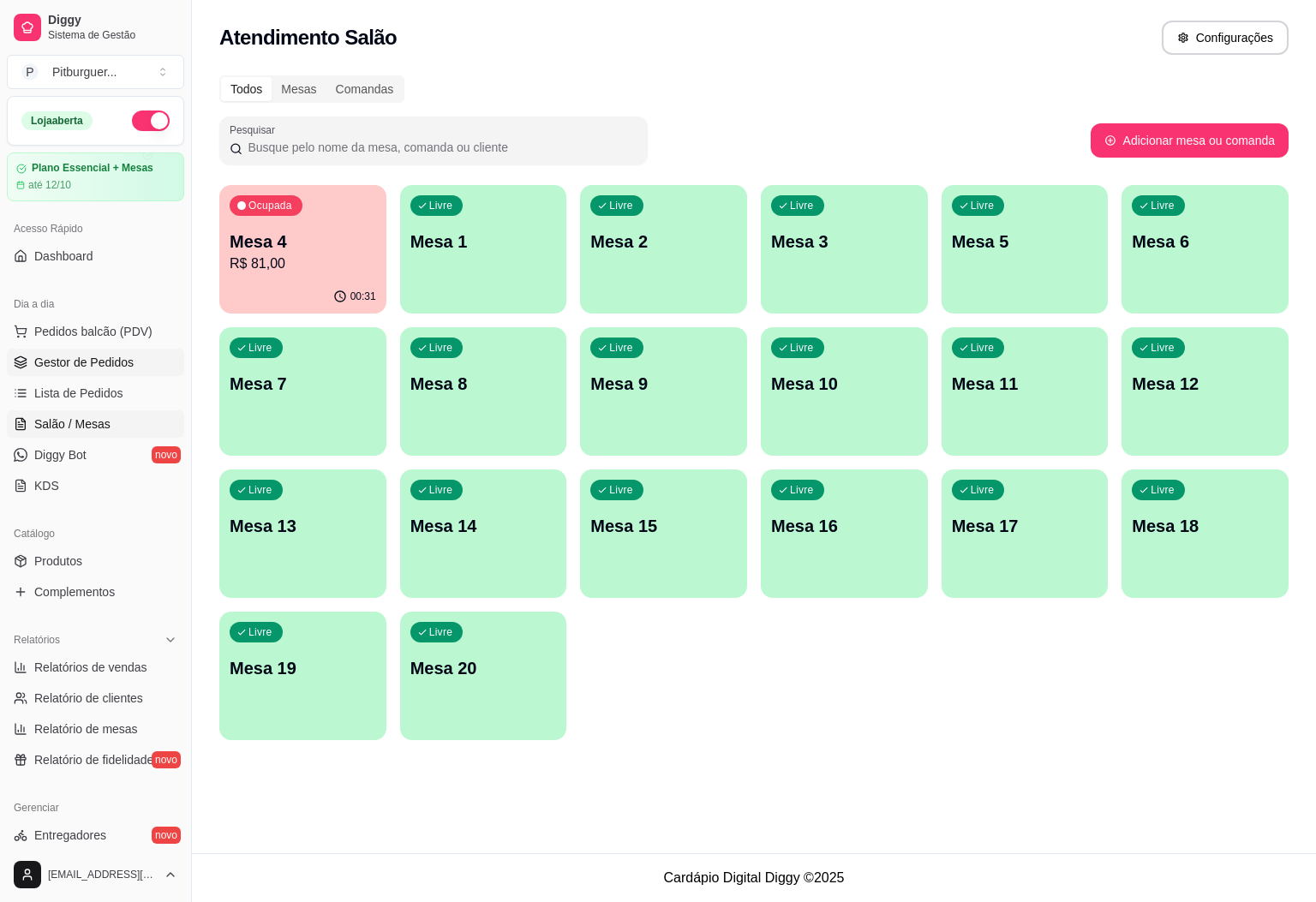
click at [88, 374] on link "Gestor de Pedidos" at bounding box center [96, 362] width 177 height 27
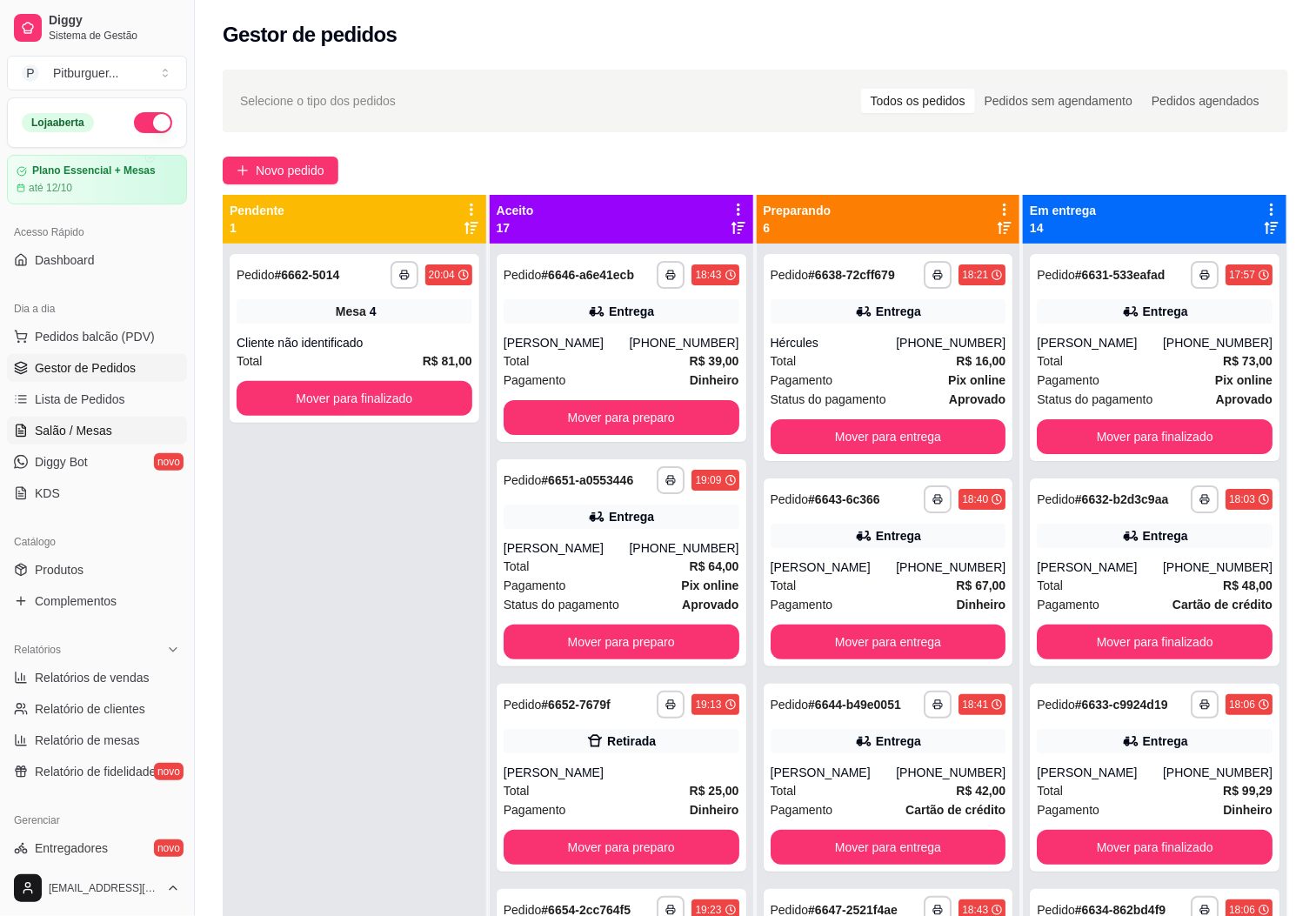
click at [106, 434] on span "Salão / Mesas" at bounding box center [74, 430] width 77 height 17
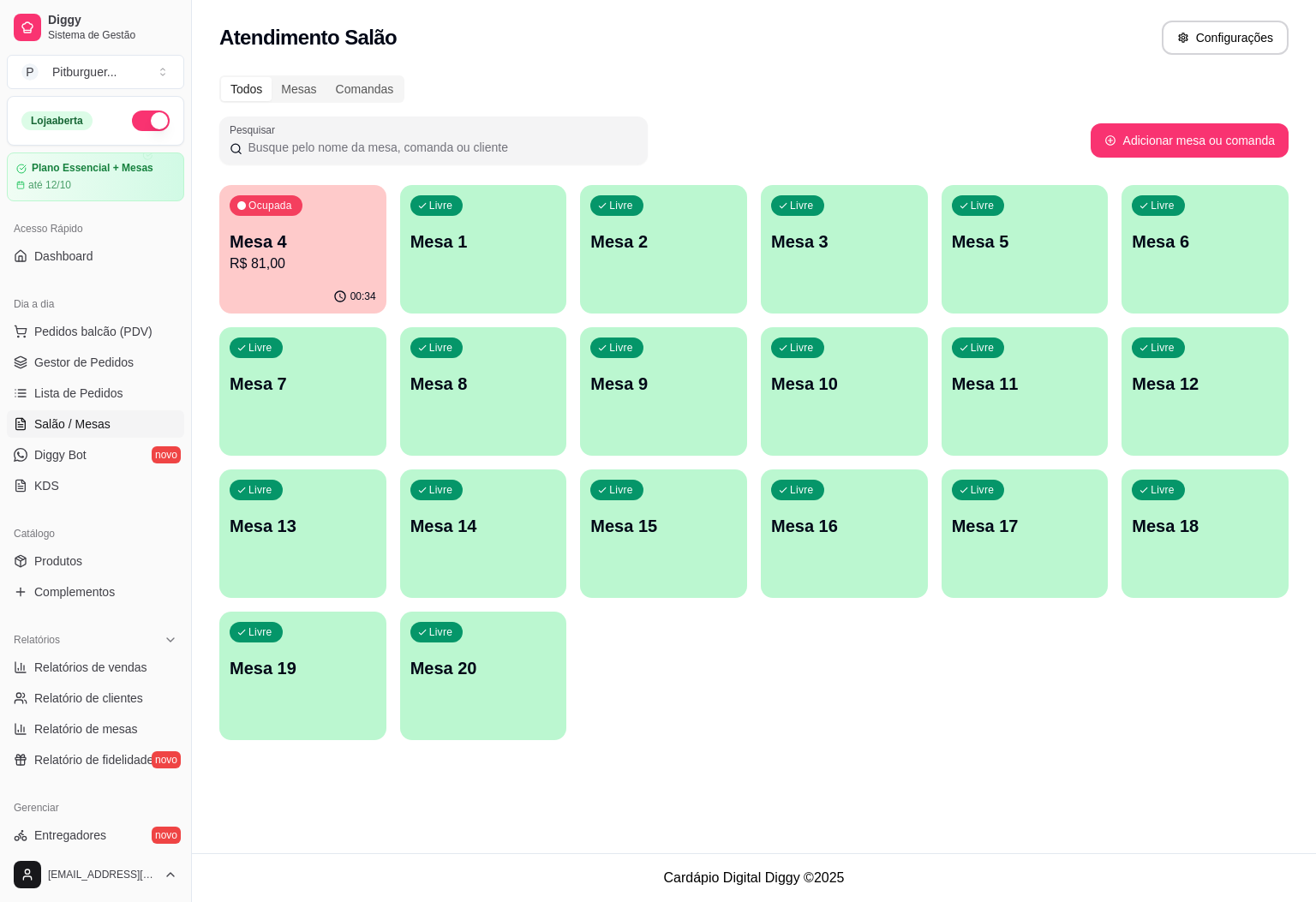
click at [265, 255] on p "R$ 81,00" at bounding box center [303, 263] width 147 height 21
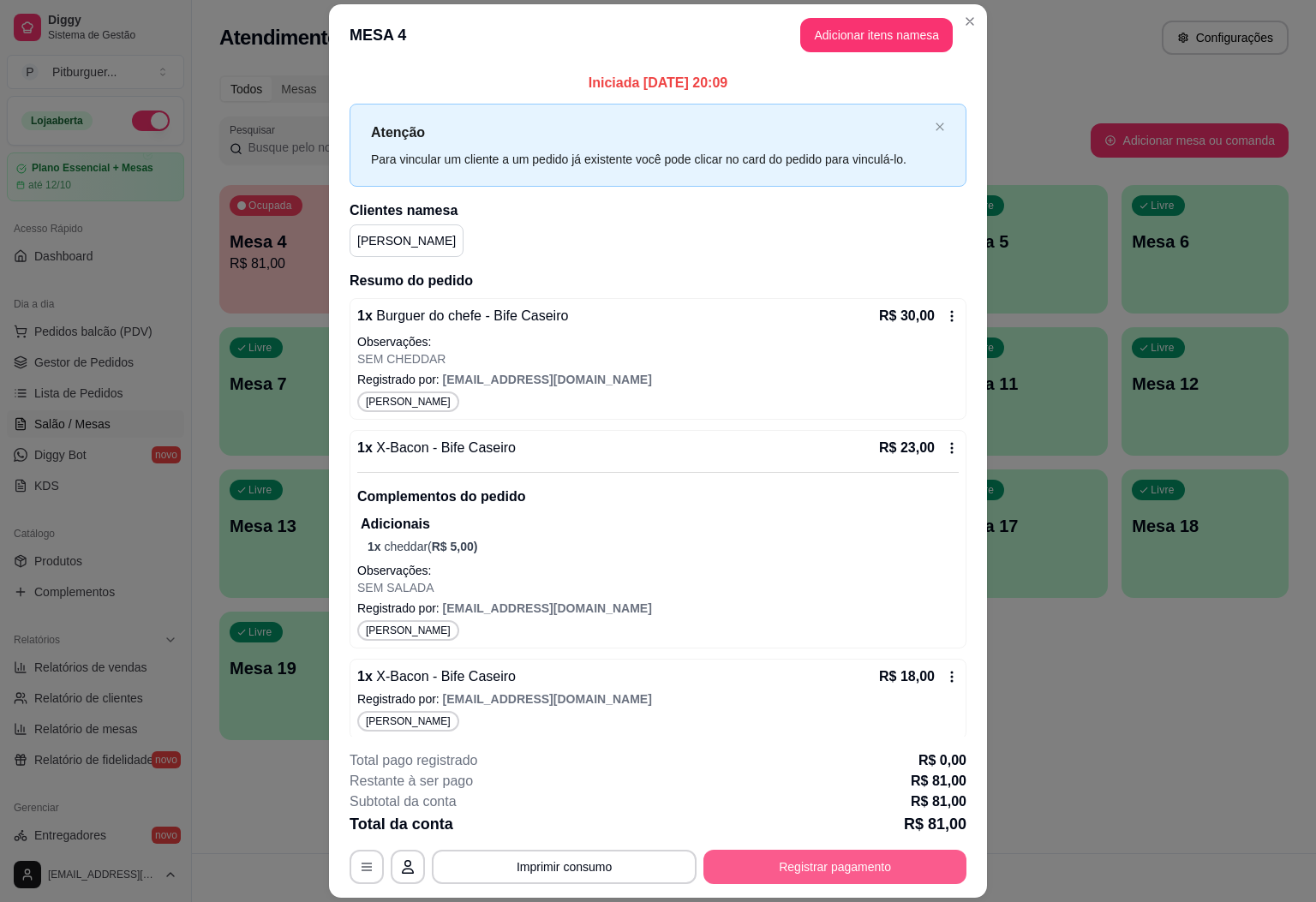
click at [834, 855] on button "Registrar pagamento" at bounding box center [834, 867] width 263 height 34
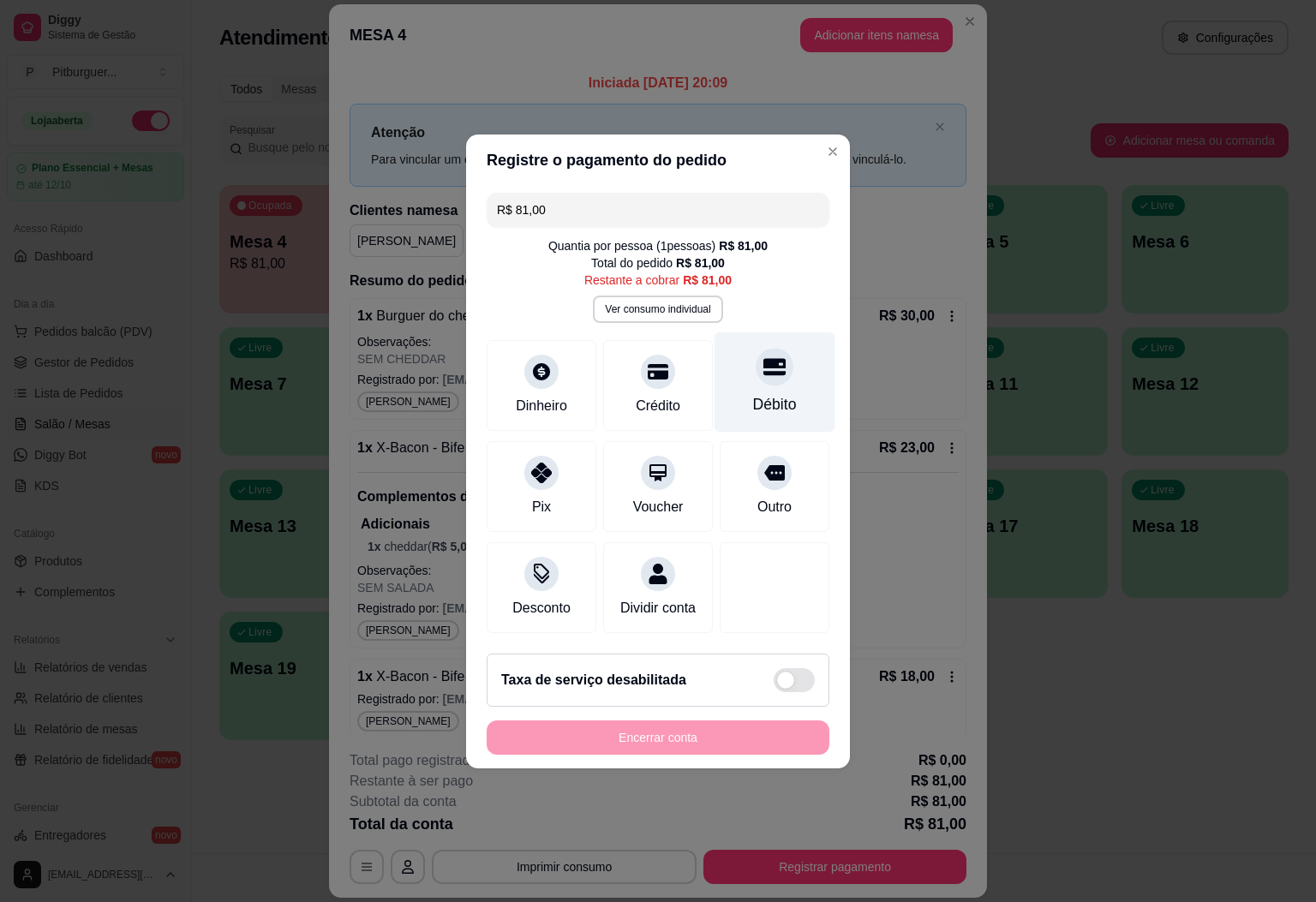
click at [756, 352] on div at bounding box center [775, 366] width 38 height 38
type input "R$ 0,00"
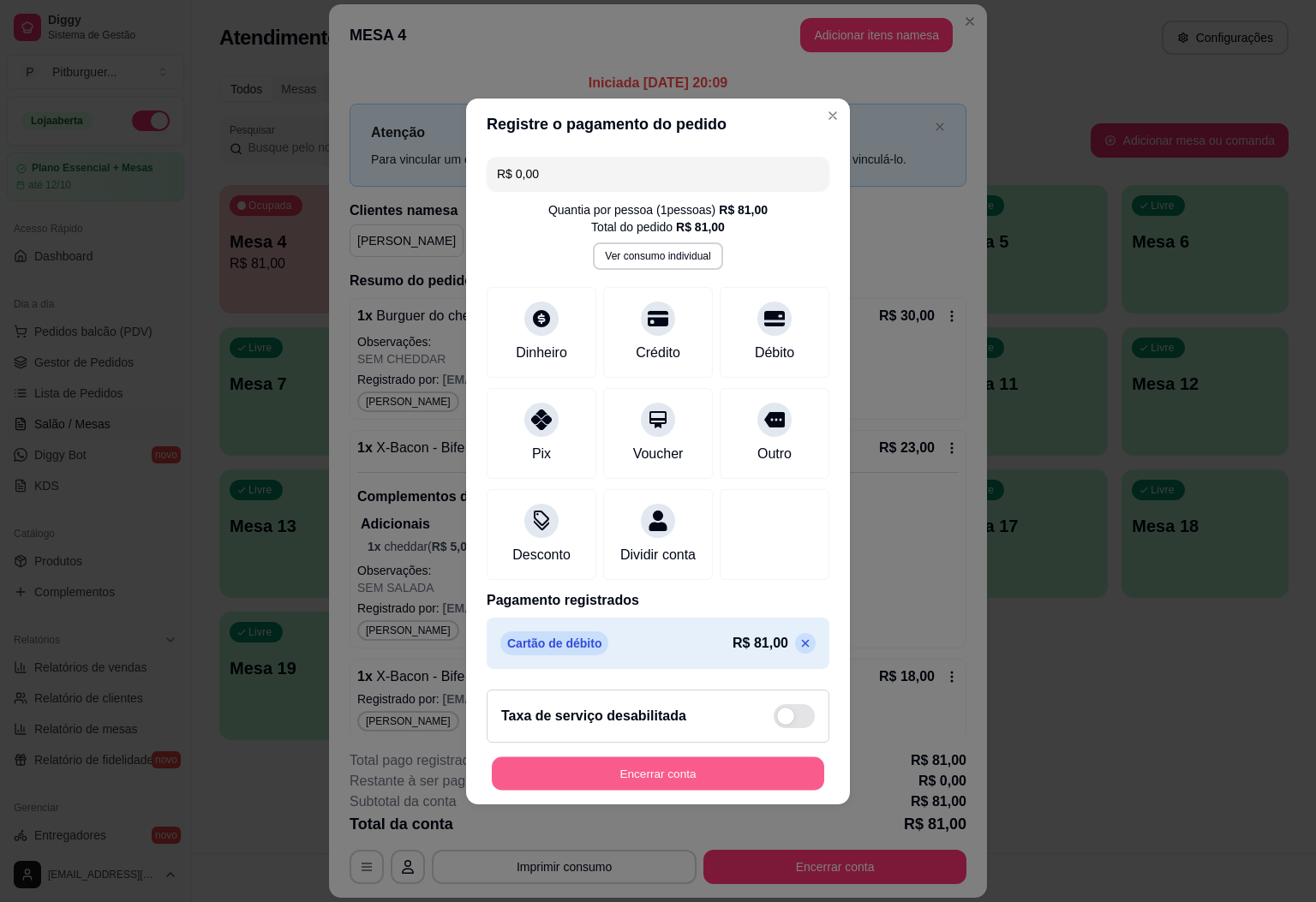
click at [672, 774] on button "Encerrar conta" at bounding box center [657, 773] width 332 height 33
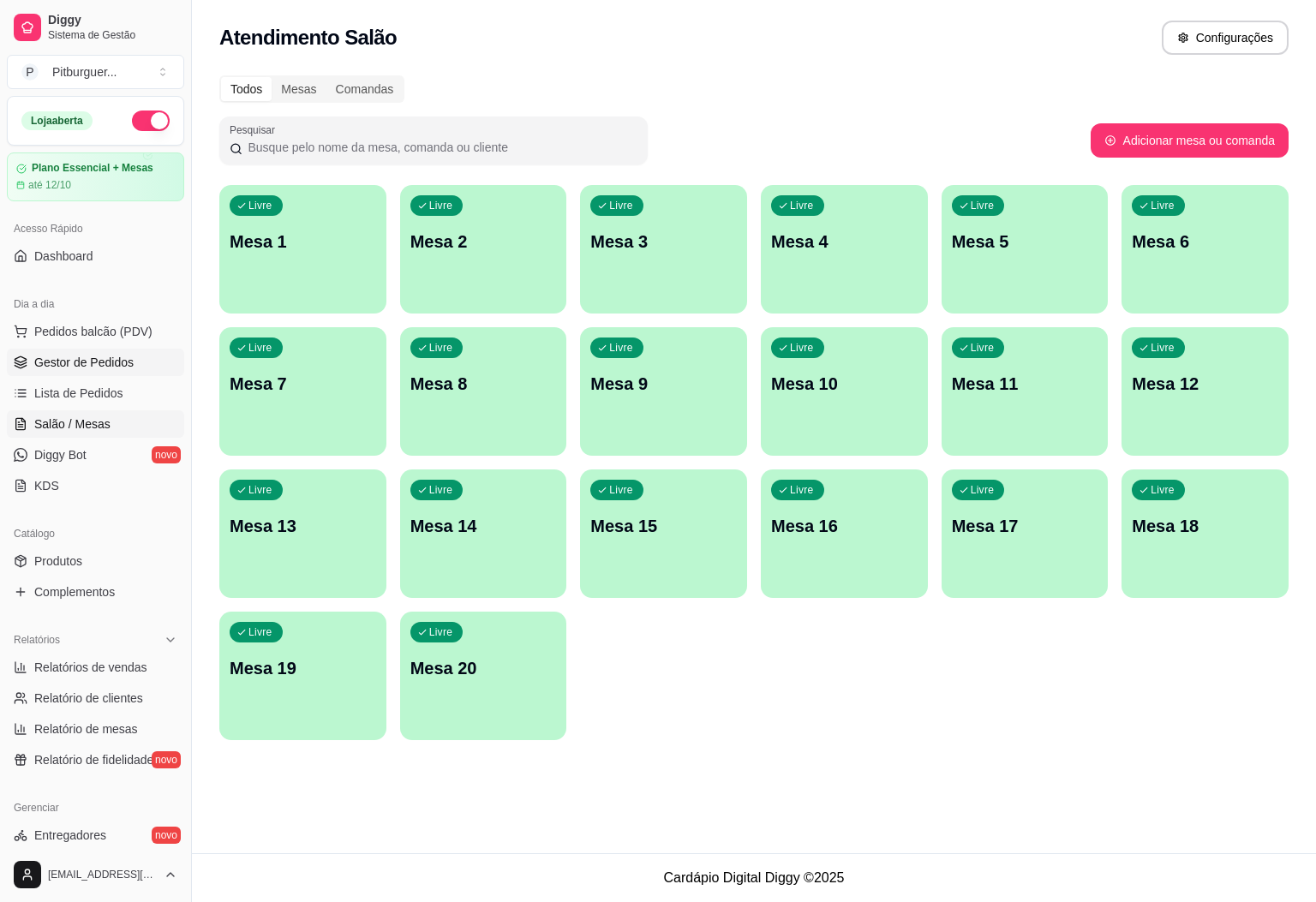
click at [60, 353] on link "Gestor de Pedidos" at bounding box center [96, 362] width 177 height 27
